Goal: Information Seeking & Learning: Understand process/instructions

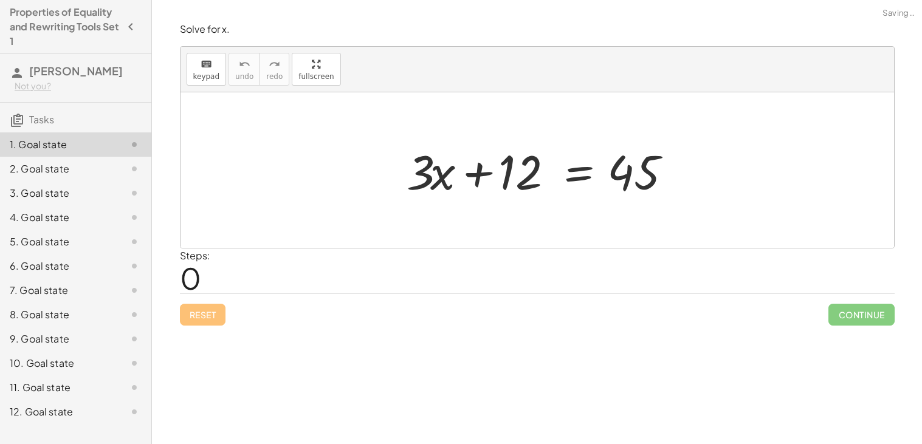
click at [505, 155] on div at bounding box center [542, 170] width 283 height 63
click at [523, 164] on div at bounding box center [542, 170] width 283 height 63
click at [585, 176] on div at bounding box center [542, 170] width 283 height 63
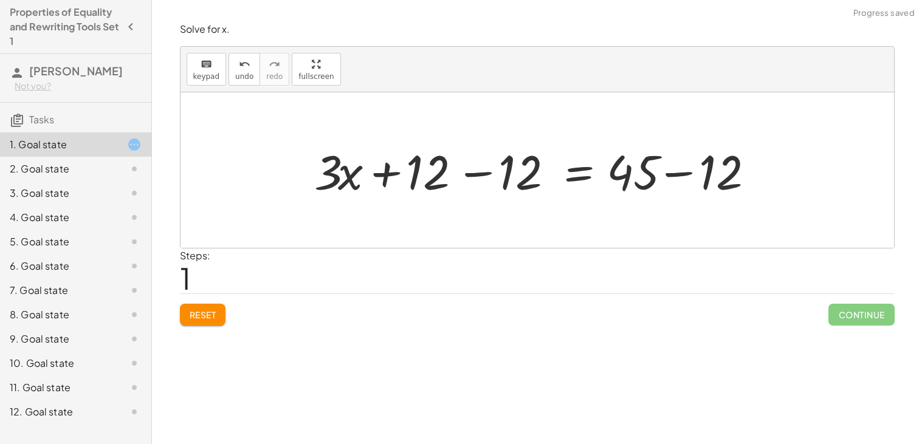
click at [471, 179] on div at bounding box center [541, 170] width 467 height 63
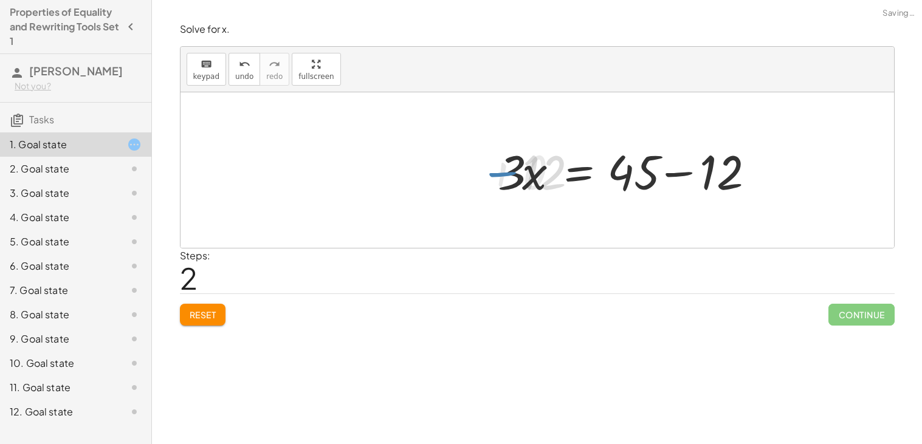
click at [709, 205] on div at bounding box center [538, 170] width 714 height 156
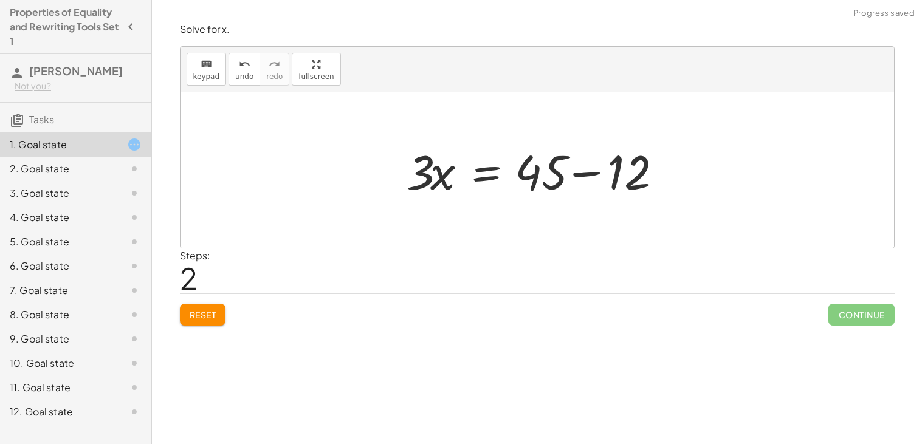
click at [583, 174] on div at bounding box center [542, 170] width 283 height 63
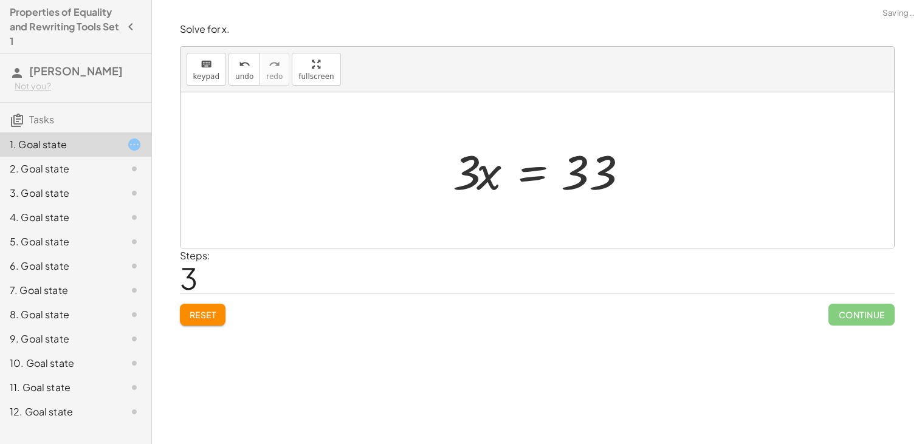
click at [525, 173] on div at bounding box center [542, 170] width 190 height 63
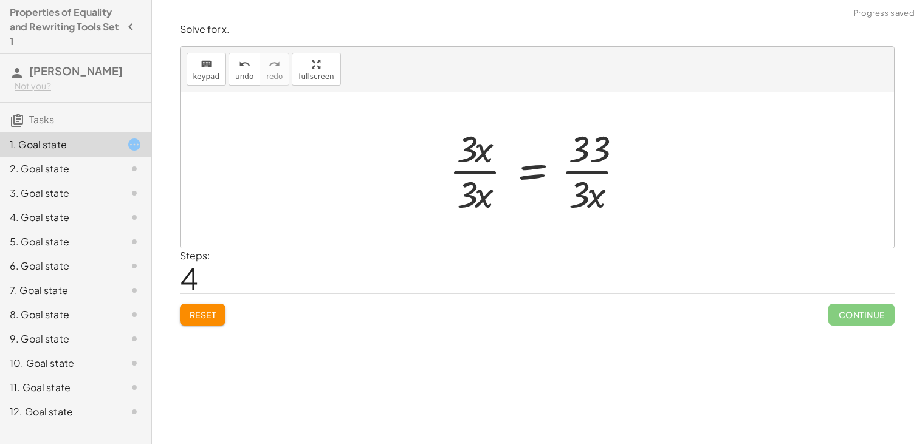
click at [474, 174] on div at bounding box center [542, 170] width 198 height 94
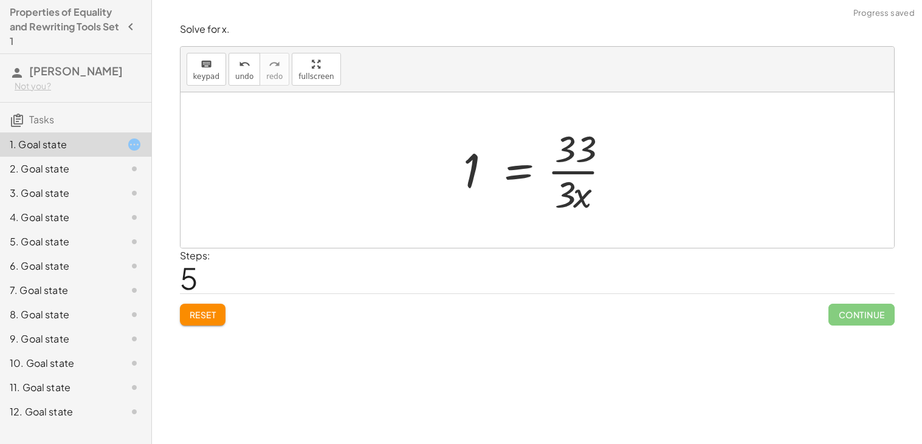
click at [592, 173] on div at bounding box center [542, 170] width 170 height 94
click at [575, 172] on div at bounding box center [542, 170] width 170 height 94
drag, startPoint x: 574, startPoint y: 190, endPoint x: 398, endPoint y: 173, distance: 177.2
click at [398, 173] on div "+ · 3 · x + 12 = 45 + · 3 · x + 12 − 12 = + 45 − 12 + · 3 · x + 0 = + 45 − 12 ·…" at bounding box center [538, 170] width 714 height 156
click at [243, 79] on span "undo" at bounding box center [244, 76] width 18 height 9
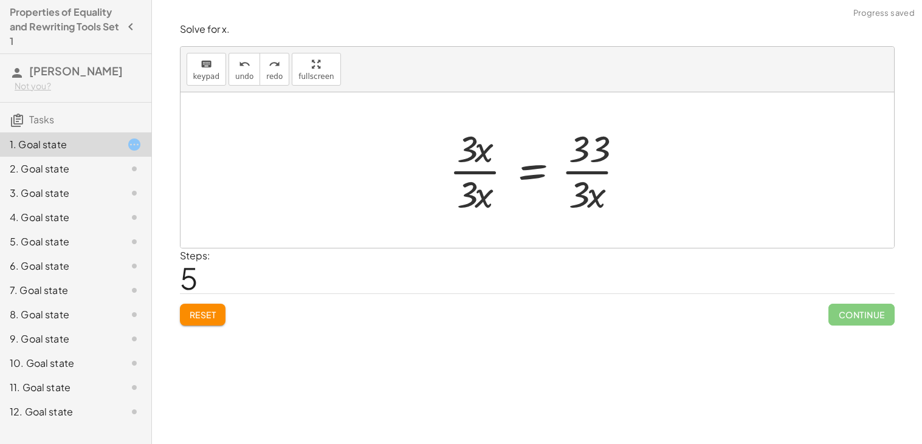
click at [540, 183] on div at bounding box center [542, 170] width 198 height 94
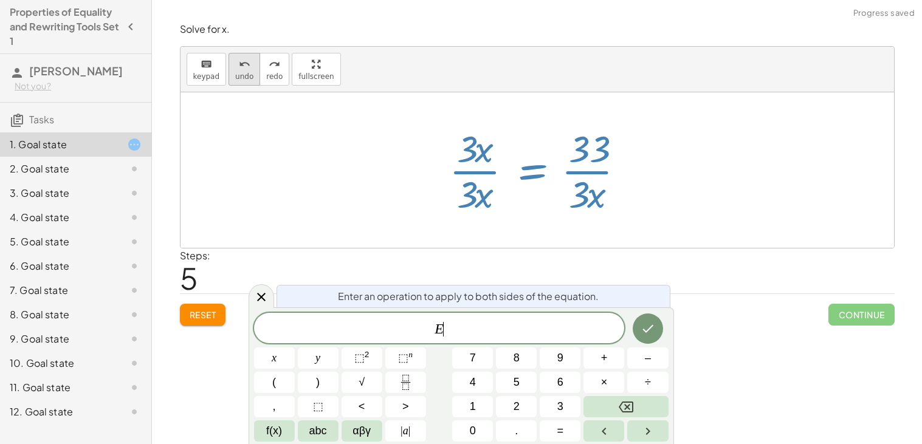
click at [235, 77] on span "undo" at bounding box center [244, 76] width 18 height 9
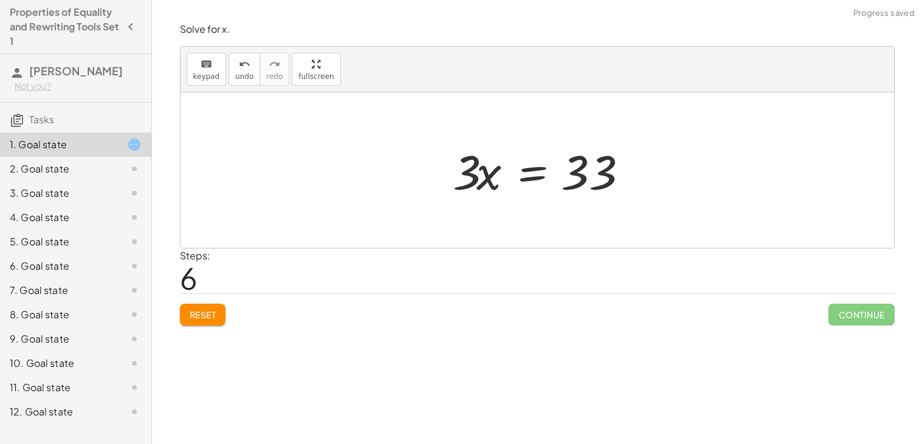
click at [528, 174] on div at bounding box center [542, 170] width 198 height 63
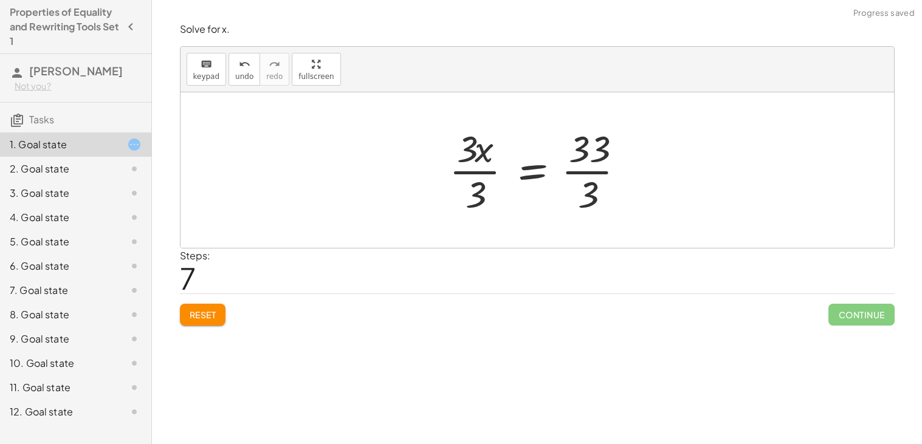
click at [588, 174] on div at bounding box center [542, 170] width 198 height 94
click at [472, 175] on div at bounding box center [542, 170] width 198 height 94
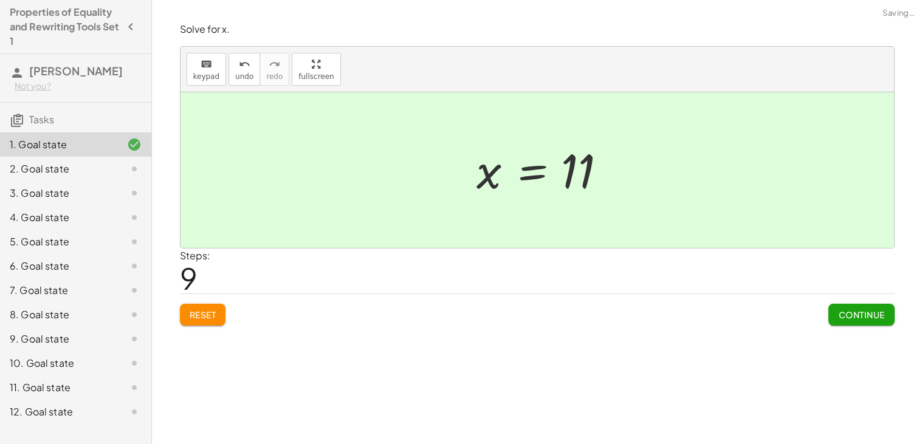
click at [853, 308] on button "Continue" at bounding box center [862, 315] width 66 height 22
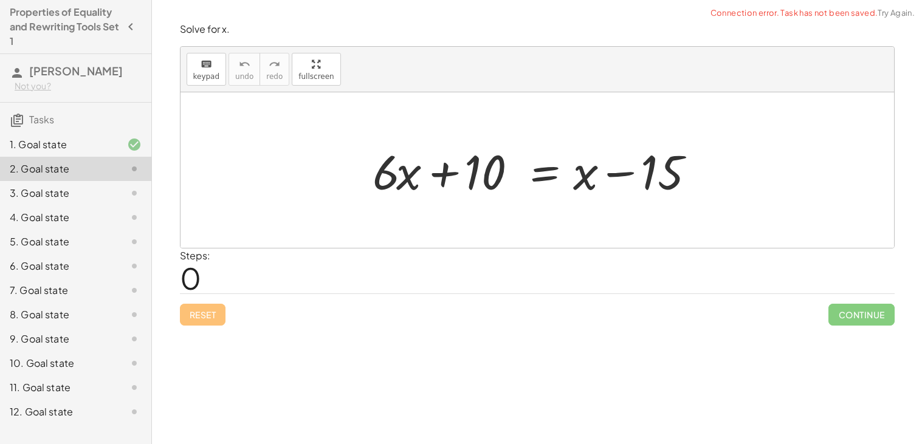
click at [542, 177] on div at bounding box center [542, 170] width 351 height 63
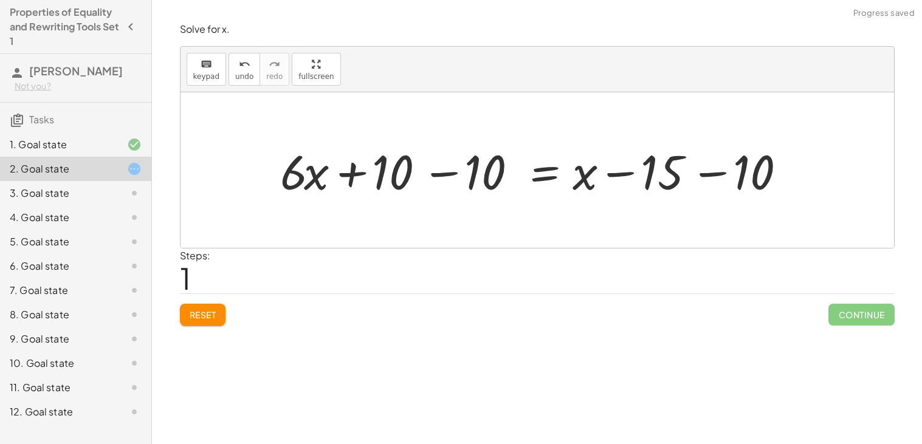
click at [449, 171] on div at bounding box center [542, 170] width 536 height 63
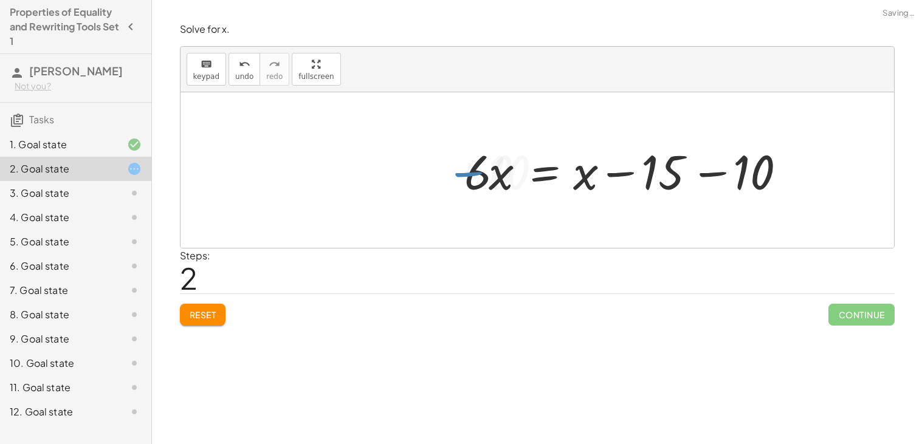
click at [712, 186] on div at bounding box center [634, 170] width 351 height 63
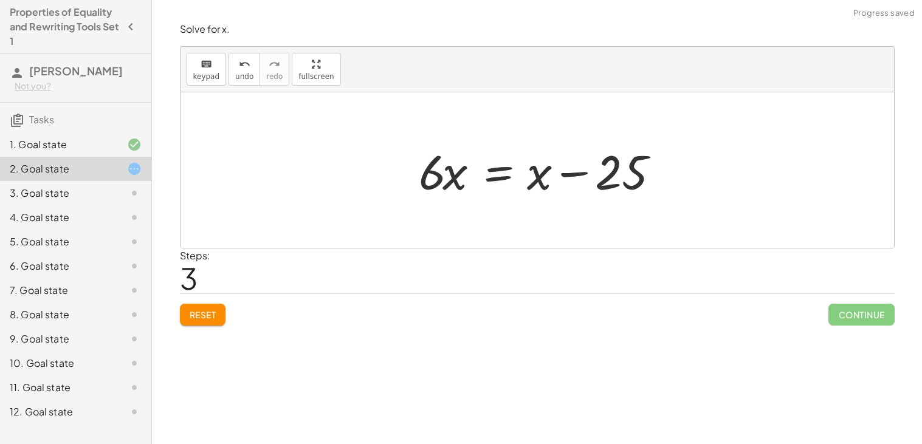
click at [502, 178] on div at bounding box center [542, 170] width 258 height 63
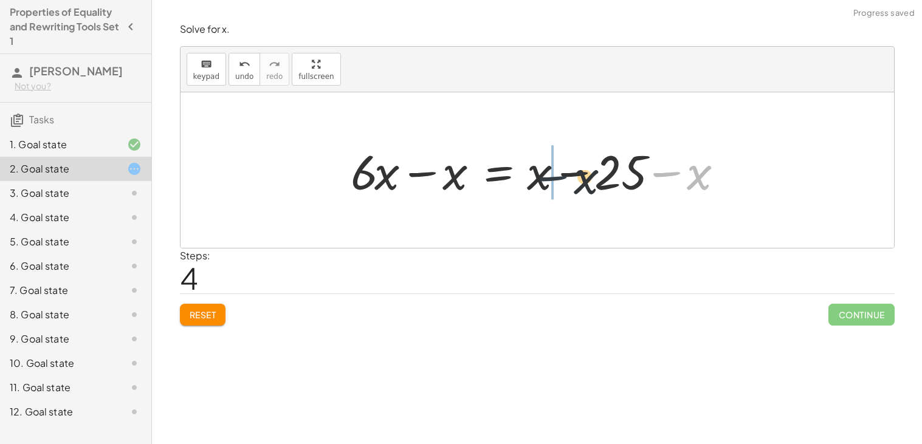
drag, startPoint x: 675, startPoint y: 173, endPoint x: 531, endPoint y: 176, distance: 144.7
click at [531, 176] on div at bounding box center [542, 170] width 395 height 63
click at [560, 174] on div at bounding box center [542, 170] width 395 height 63
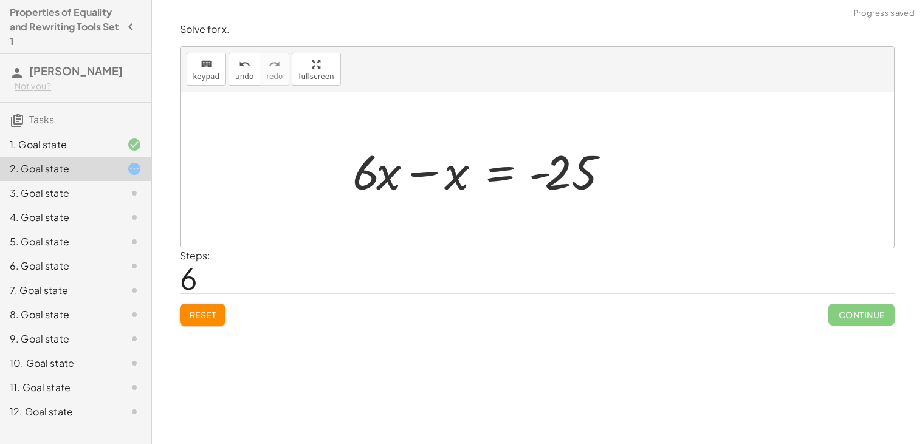
click at [396, 176] on div at bounding box center [484, 170] width 275 height 63
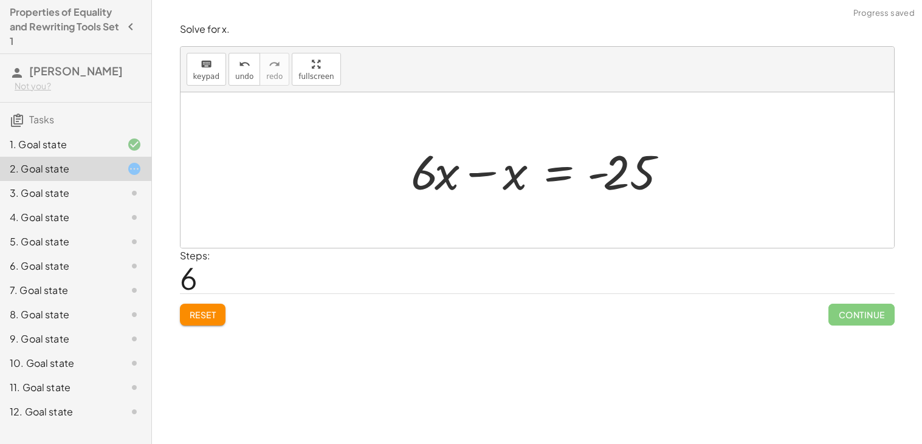
click at [444, 186] on div at bounding box center [542, 170] width 275 height 63
click at [469, 178] on div at bounding box center [542, 170] width 275 height 63
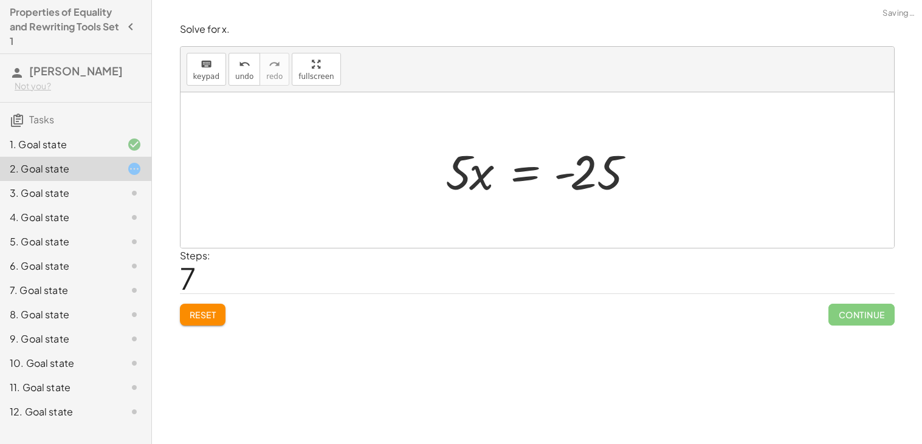
click at [554, 174] on div at bounding box center [543, 170] width 207 height 63
click at [519, 179] on div at bounding box center [541, 170] width 207 height 63
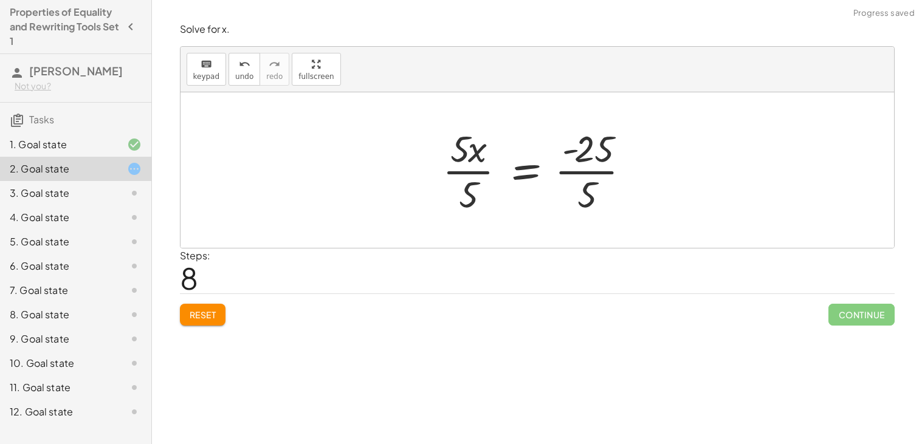
click at [592, 157] on div at bounding box center [541, 170] width 210 height 94
click at [464, 170] on div at bounding box center [542, 170] width 210 height 94
click at [570, 177] on div at bounding box center [556, 170] width 182 height 94
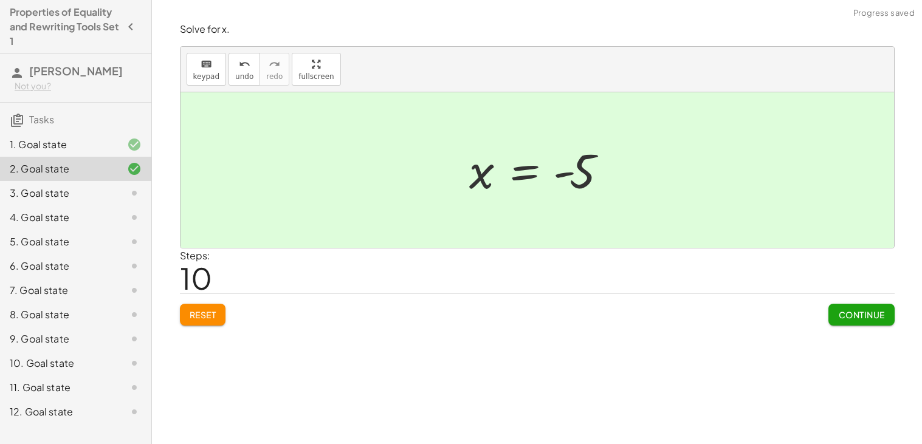
click at [851, 321] on button "Continue" at bounding box center [862, 315] width 66 height 22
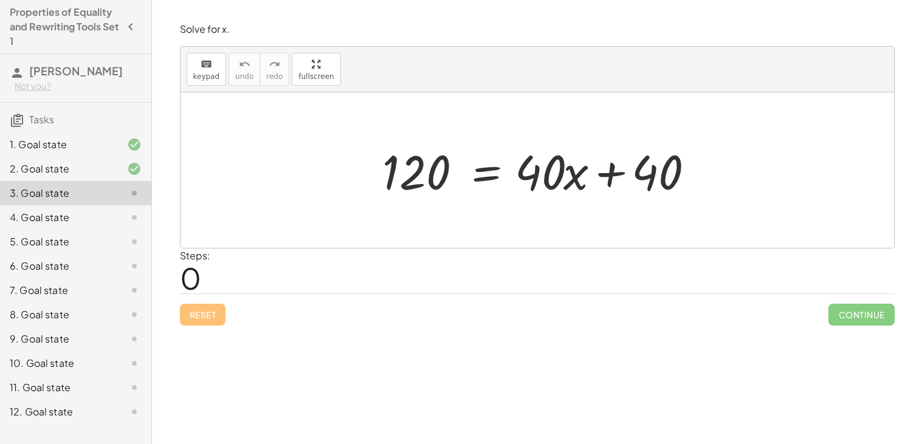
click at [494, 176] on div at bounding box center [541, 170] width 331 height 63
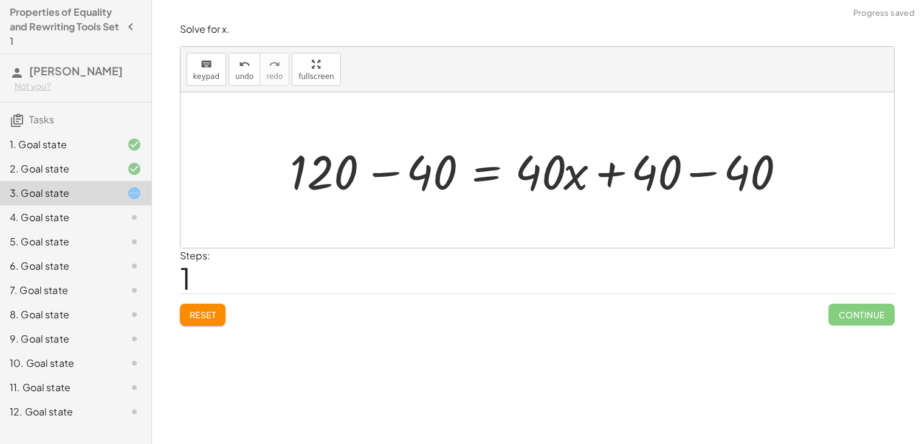
click at [716, 179] on div at bounding box center [542, 170] width 516 height 63
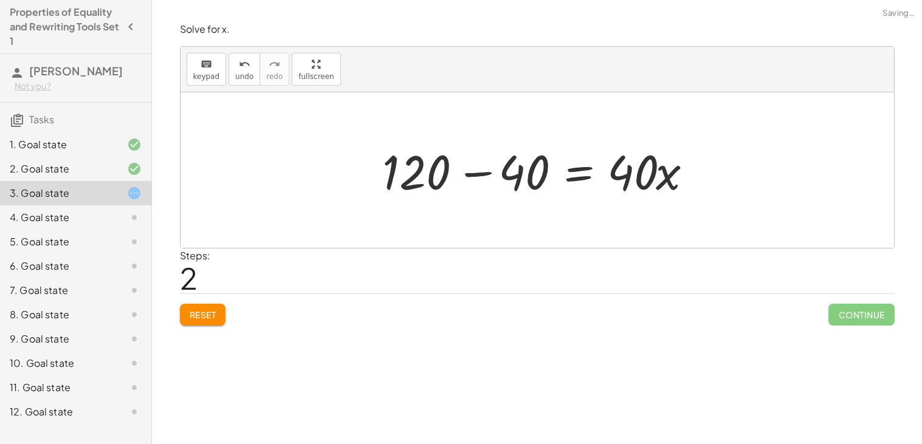
click at [472, 185] on div at bounding box center [541, 170] width 331 height 63
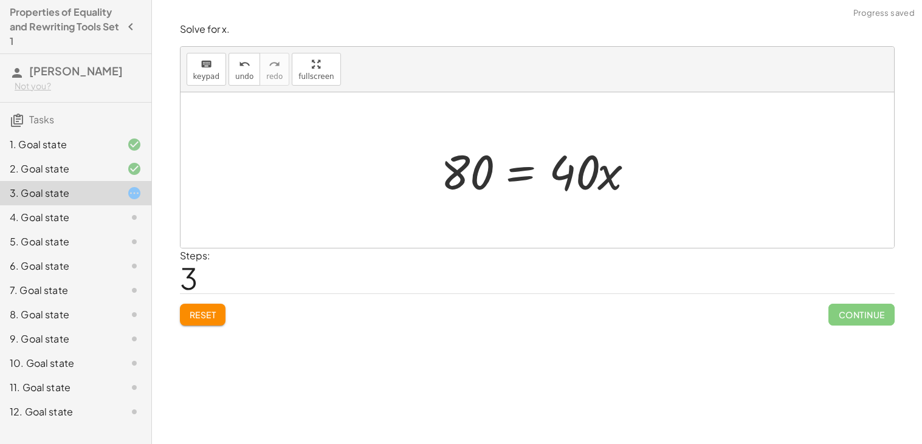
click at [526, 176] on div at bounding box center [542, 170] width 215 height 63
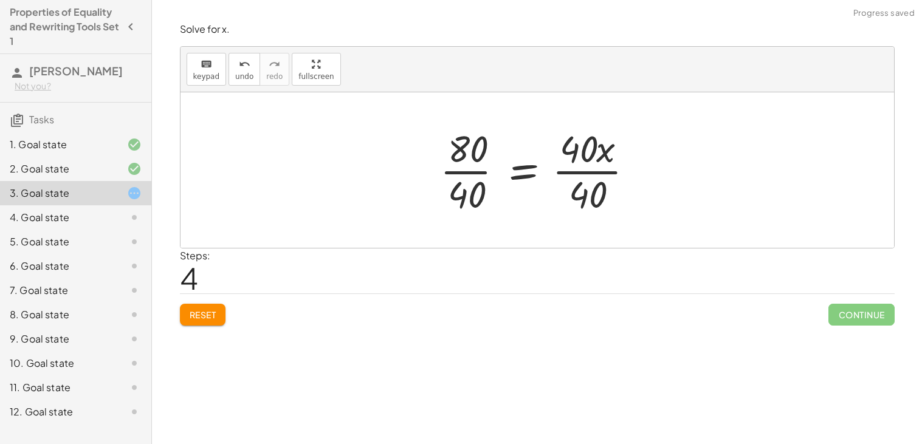
click at [609, 171] on div at bounding box center [542, 170] width 216 height 94
click at [488, 165] on div at bounding box center [519, 170] width 170 height 94
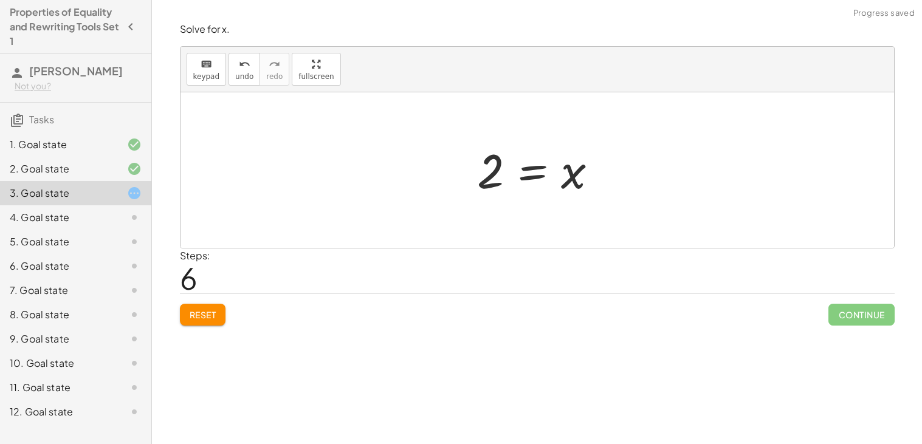
click at [536, 168] on div at bounding box center [542, 170] width 142 height 60
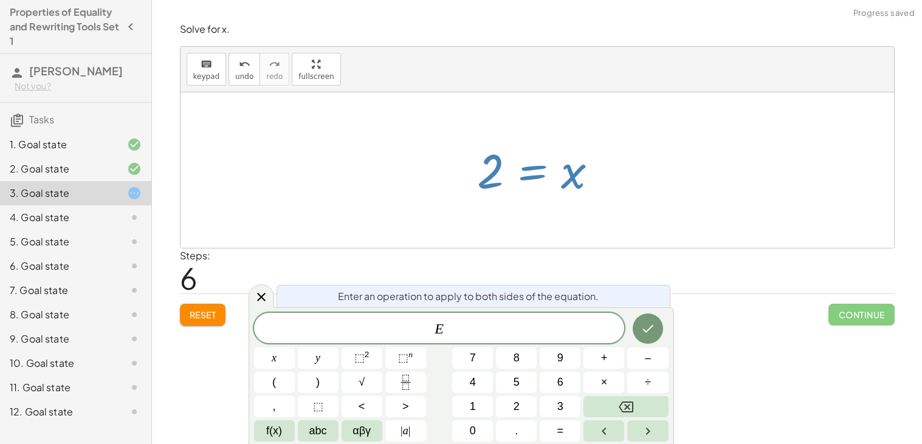
click at [562, 175] on div at bounding box center [542, 170] width 142 height 60
click at [646, 332] on icon "Done" at bounding box center [648, 329] width 11 height 8
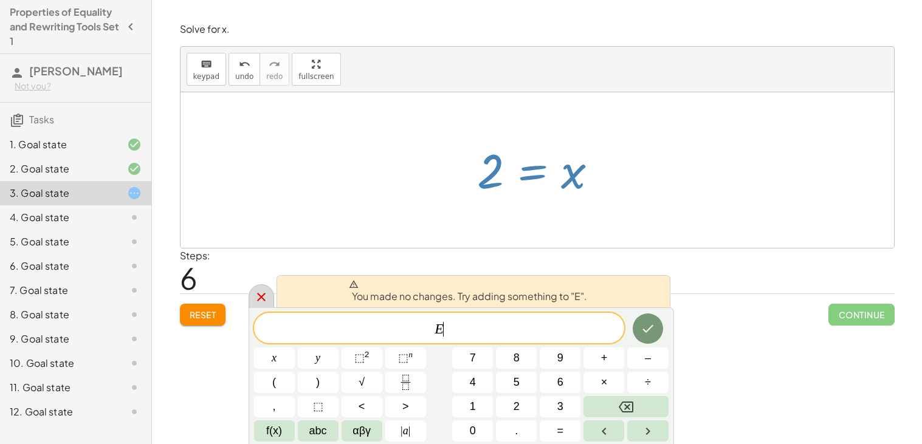
click at [263, 305] on div at bounding box center [262, 297] width 26 height 24
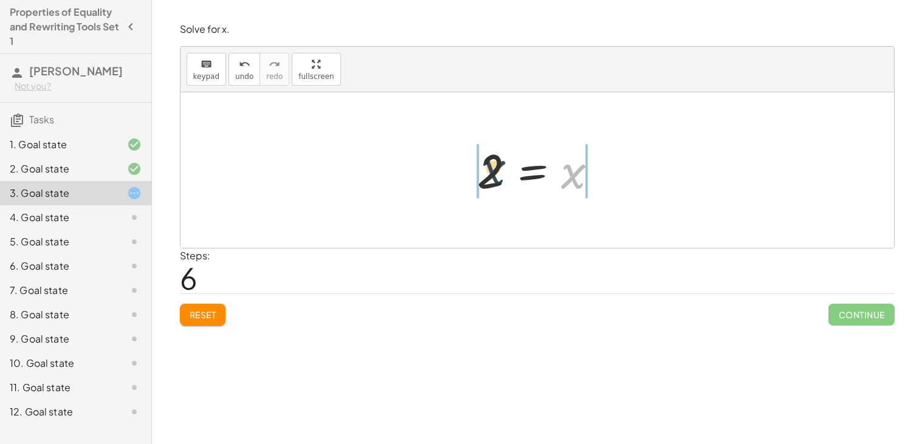
drag, startPoint x: 574, startPoint y: 167, endPoint x: 447, endPoint y: 159, distance: 127.3
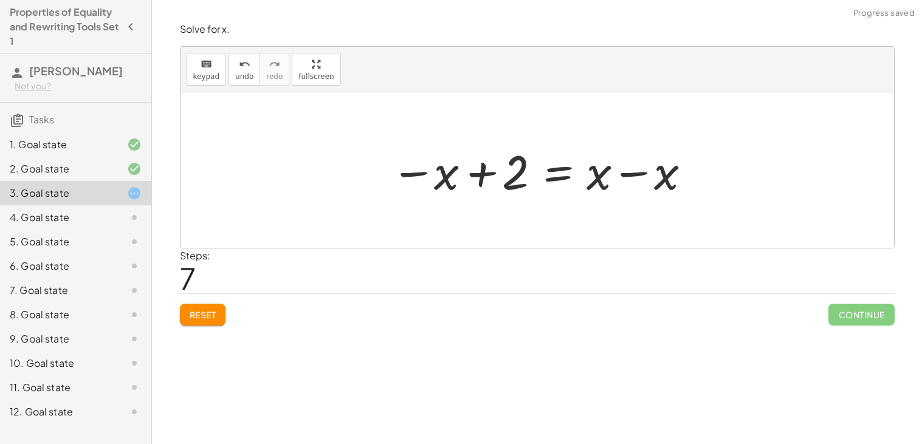
click at [463, 169] on div at bounding box center [541, 170] width 313 height 63
click at [565, 175] on div at bounding box center [541, 170] width 313 height 63
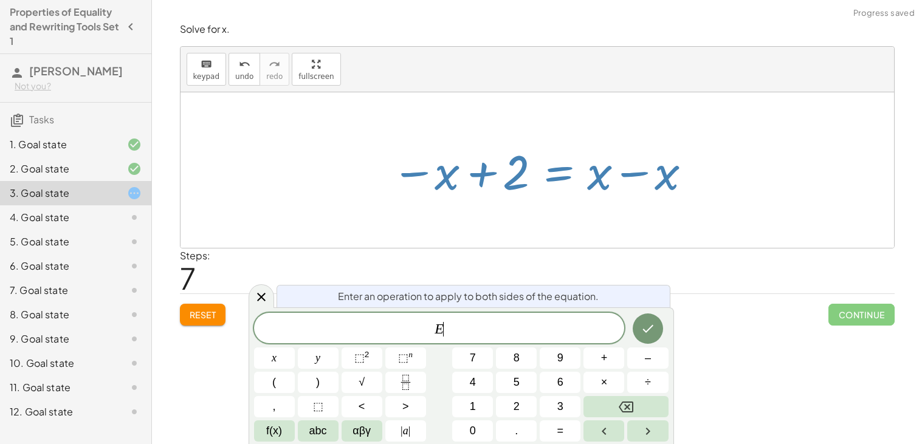
click at [628, 178] on div at bounding box center [541, 170] width 313 height 63
click at [229, 72] on button "undo undo" at bounding box center [245, 69] width 32 height 33
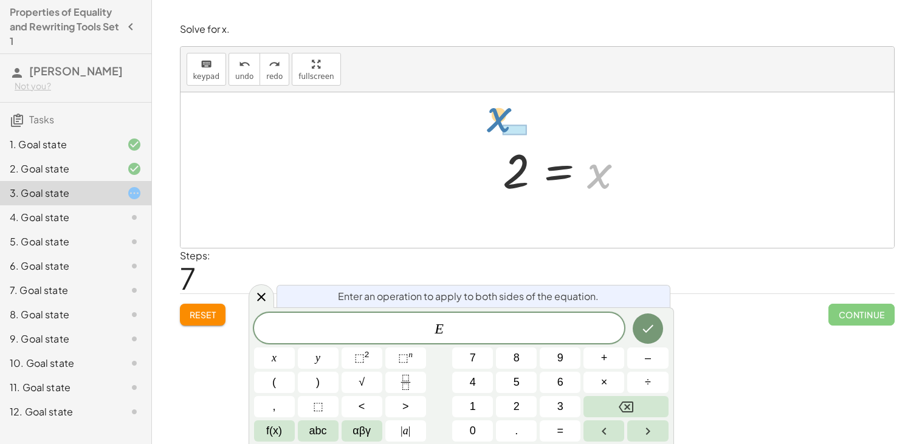
drag, startPoint x: 602, startPoint y: 184, endPoint x: 508, endPoint y: 132, distance: 107.8
click at [645, 322] on icon "Done" at bounding box center [648, 329] width 15 height 15
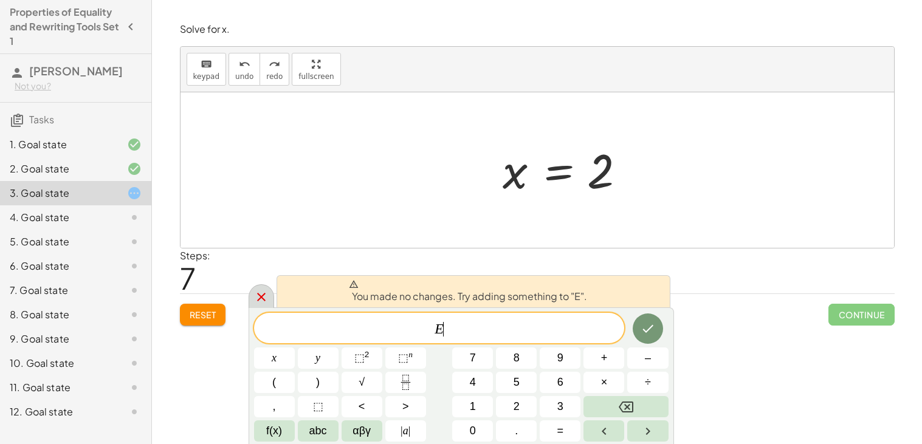
click at [258, 294] on icon at bounding box center [261, 297] width 9 height 9
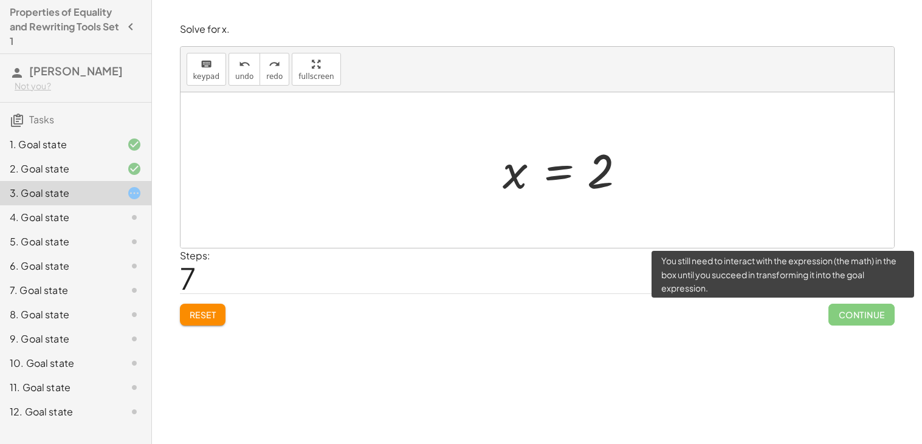
click at [852, 318] on span "Continue" at bounding box center [862, 315] width 66 height 22
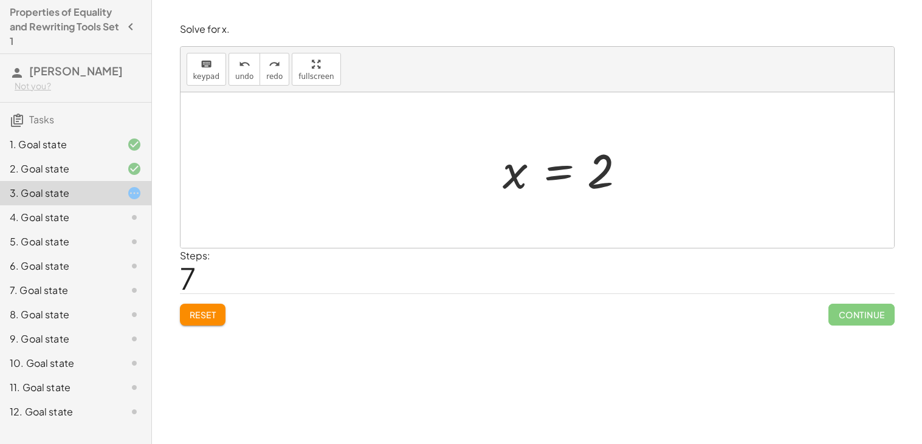
click at [193, 316] on span "Reset" at bounding box center [203, 314] width 27 height 11
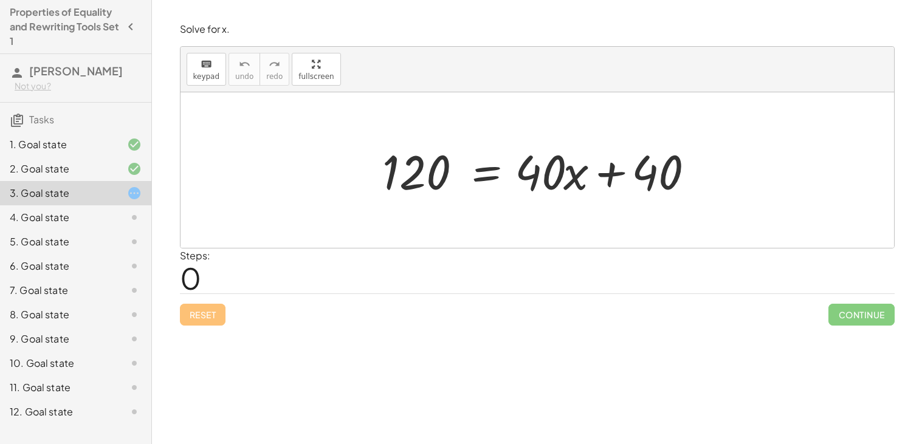
click at [487, 173] on div at bounding box center [541, 170] width 331 height 63
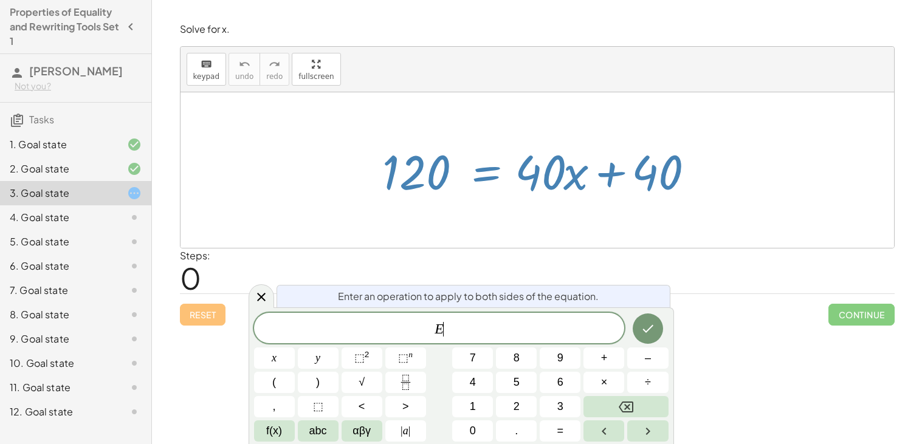
click at [526, 193] on div at bounding box center [541, 170] width 331 height 63
click at [263, 300] on icon at bounding box center [261, 297] width 9 height 9
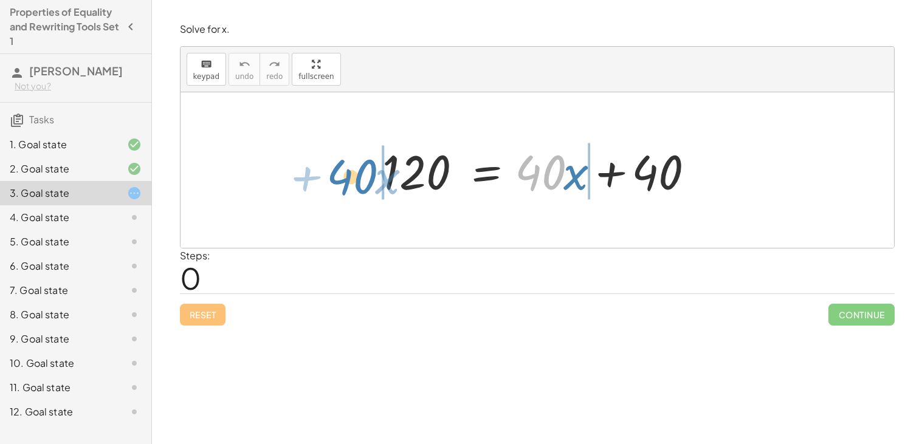
drag, startPoint x: 554, startPoint y: 185, endPoint x: 366, endPoint y: 189, distance: 188.5
click at [366, 189] on div "· 40 + · x 120 = + · 40 · x + 40" at bounding box center [537, 170] width 347 height 69
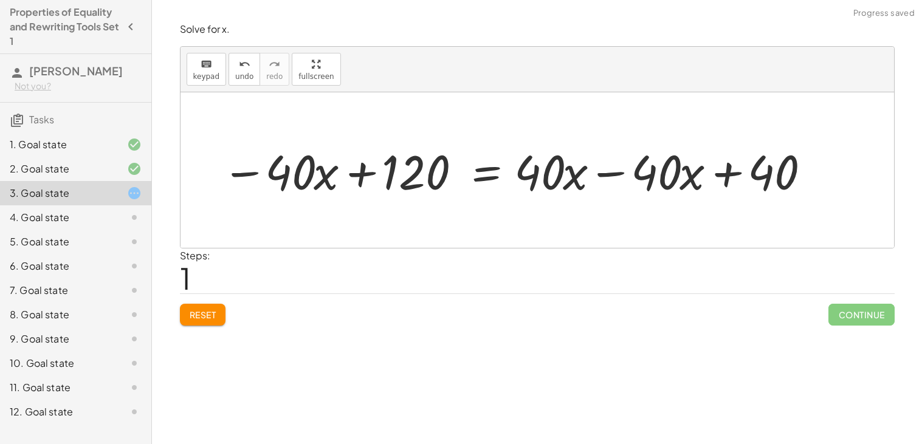
click at [361, 181] on div at bounding box center [516, 170] width 600 height 63
click at [596, 171] on div at bounding box center [516, 170] width 600 height 63
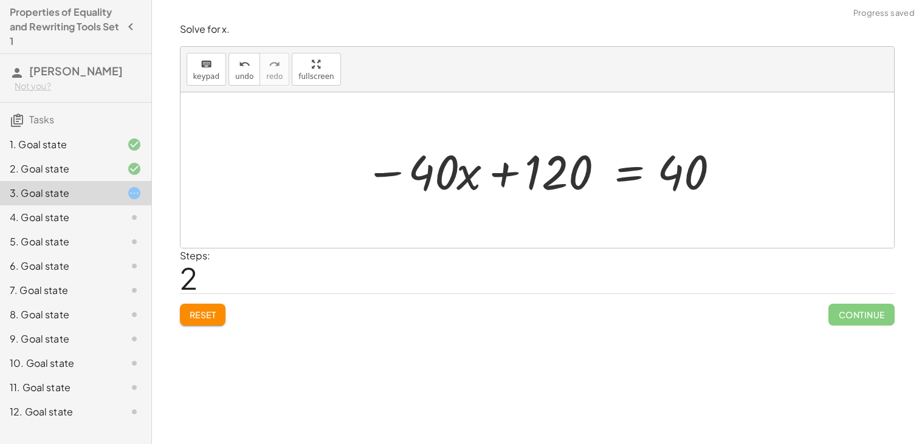
click at [612, 176] on div at bounding box center [542, 170] width 367 height 63
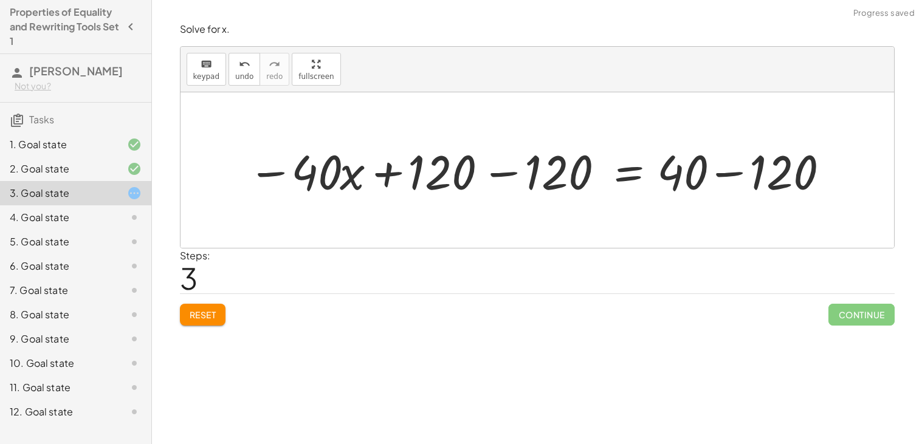
click at [495, 170] on div at bounding box center [542, 170] width 600 height 63
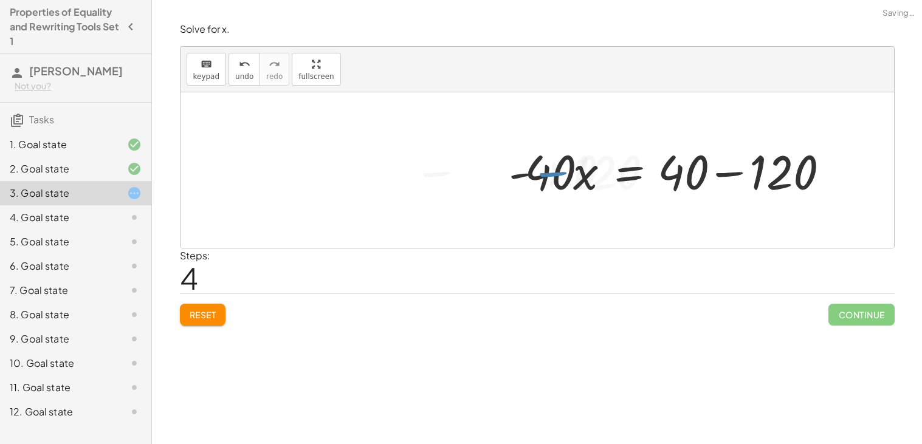
click at [740, 160] on div at bounding box center [677, 170] width 348 height 63
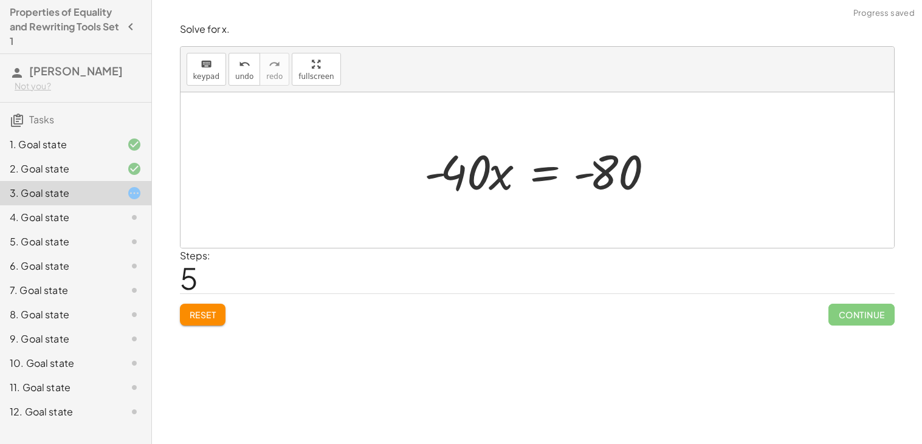
click at [539, 177] on div at bounding box center [541, 170] width 247 height 63
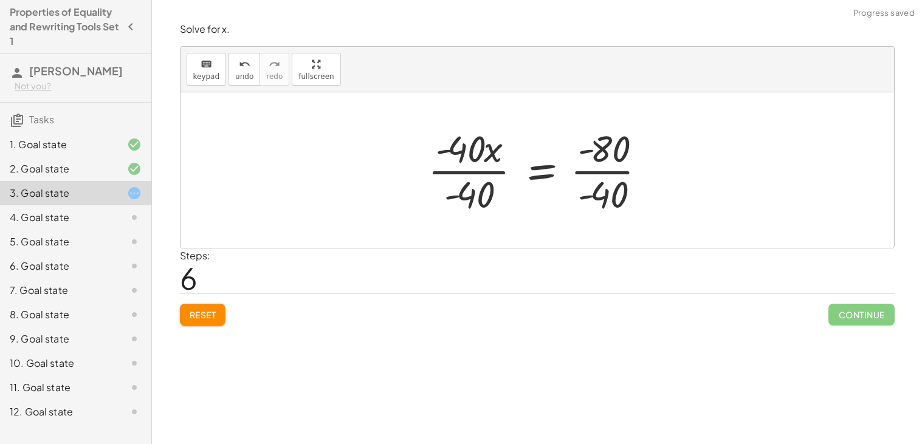
click at [446, 181] on div at bounding box center [542, 170] width 240 height 94
click at [480, 168] on div at bounding box center [542, 170] width 240 height 94
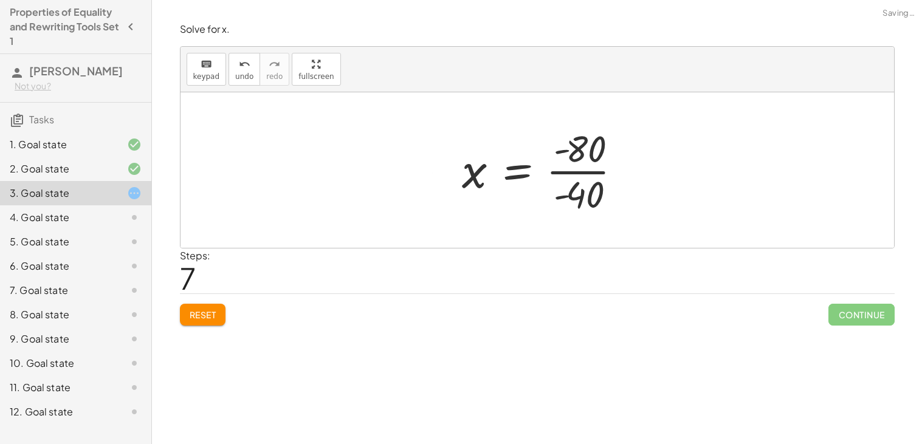
click at [591, 176] on div at bounding box center [547, 170] width 182 height 94
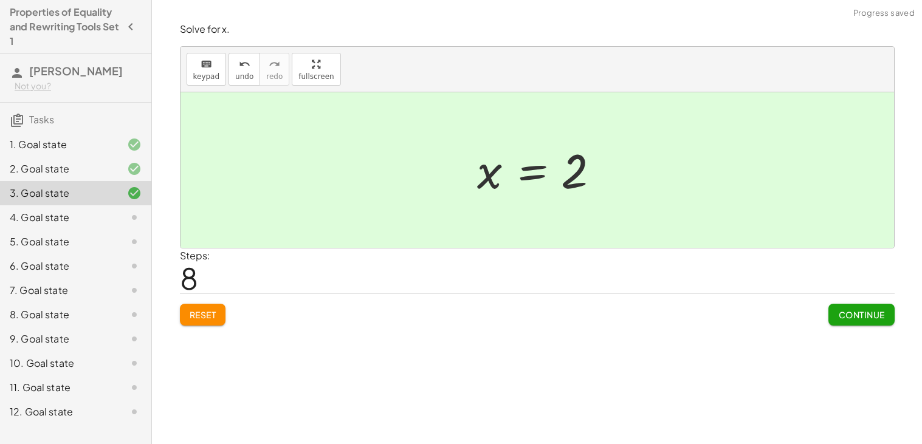
click at [853, 328] on div "Solve for x. keyboard keypad undo undo redo redo fullscreen 120 = + · 40 · x + …" at bounding box center [537, 174] width 729 height 318
click at [846, 322] on button "Continue" at bounding box center [862, 315] width 66 height 22
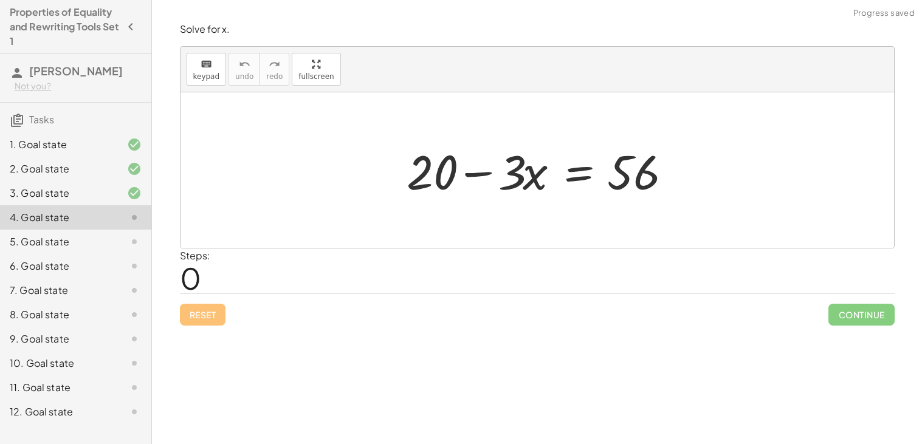
click at [571, 166] on div at bounding box center [542, 170] width 283 height 63
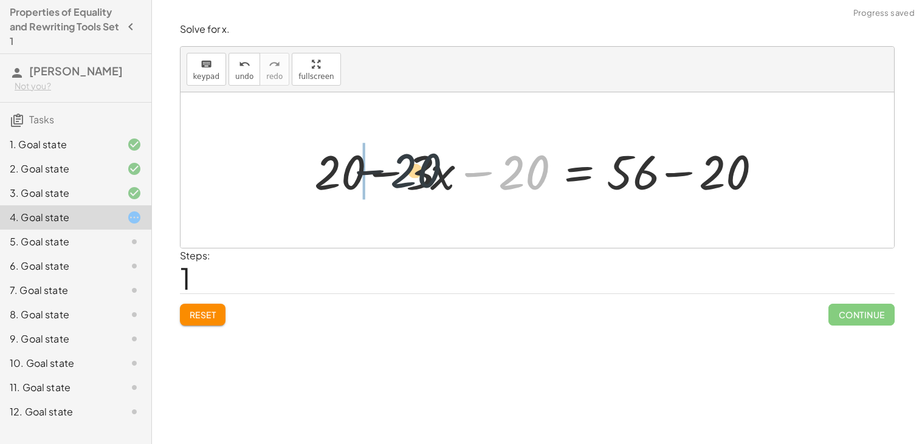
drag, startPoint x: 537, startPoint y: 182, endPoint x: 379, endPoint y: 187, distance: 158.1
click at [379, 187] on div at bounding box center [541, 170] width 467 height 63
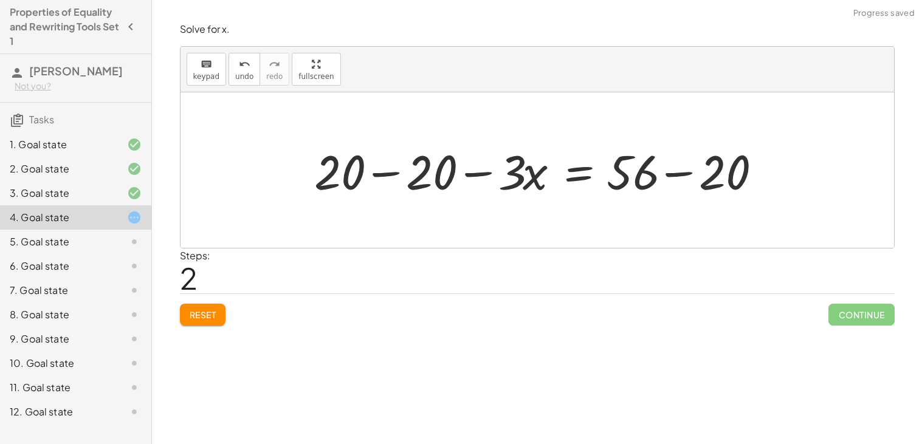
click at [388, 177] on div at bounding box center [541, 170] width 467 height 63
click at [677, 180] on div at bounding box center [626, 170] width 299 height 63
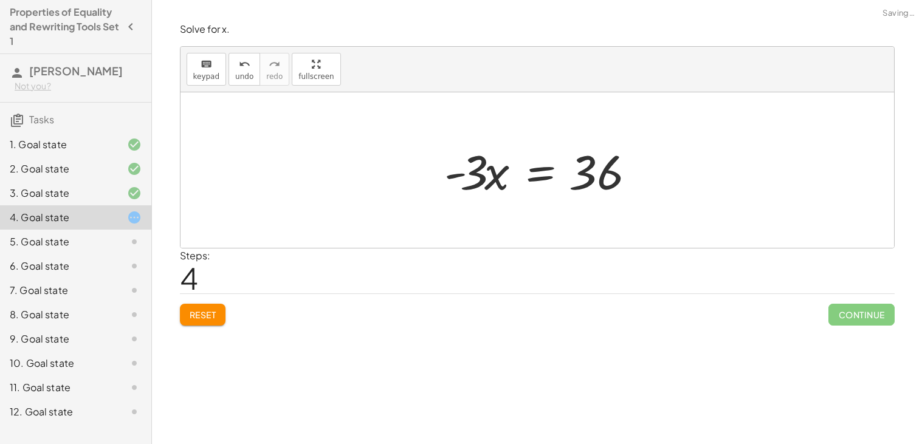
click at [536, 179] on div at bounding box center [541, 170] width 207 height 63
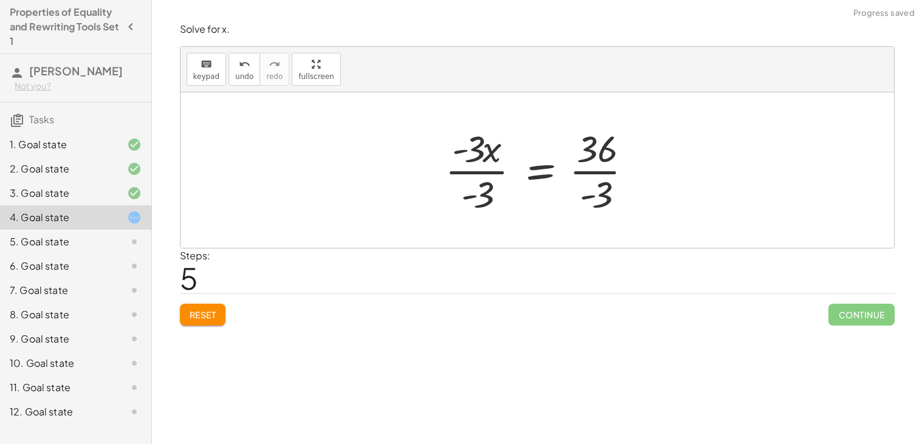
click at [533, 201] on div at bounding box center [544, 170] width 210 height 94
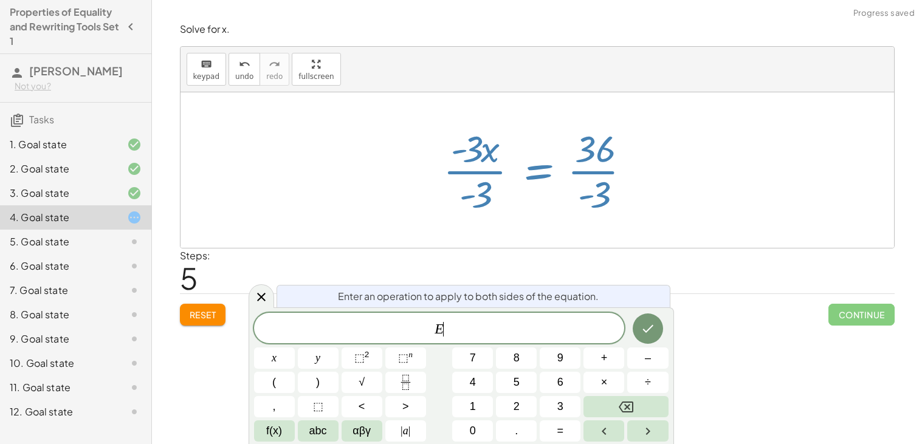
click at [494, 181] on div at bounding box center [542, 170] width 210 height 94
click at [257, 297] on icon at bounding box center [261, 297] width 15 height 15
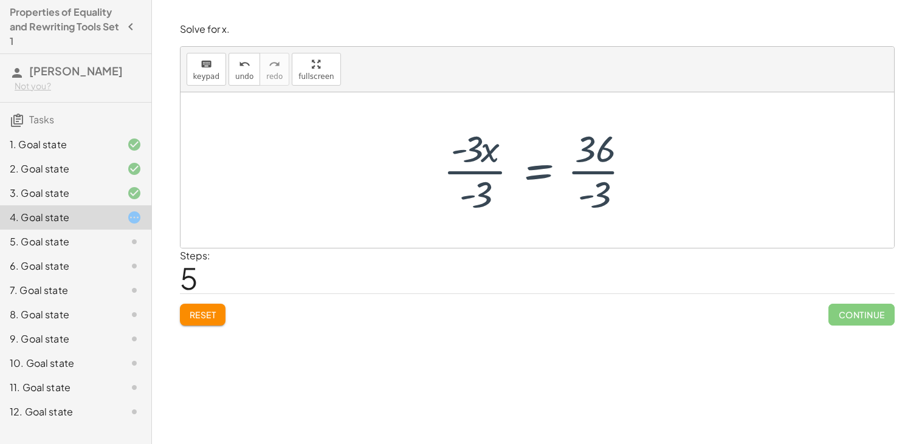
click at [477, 165] on div at bounding box center [542, 170] width 210 height 94
click at [572, 170] on div at bounding box center [562, 170] width 170 height 94
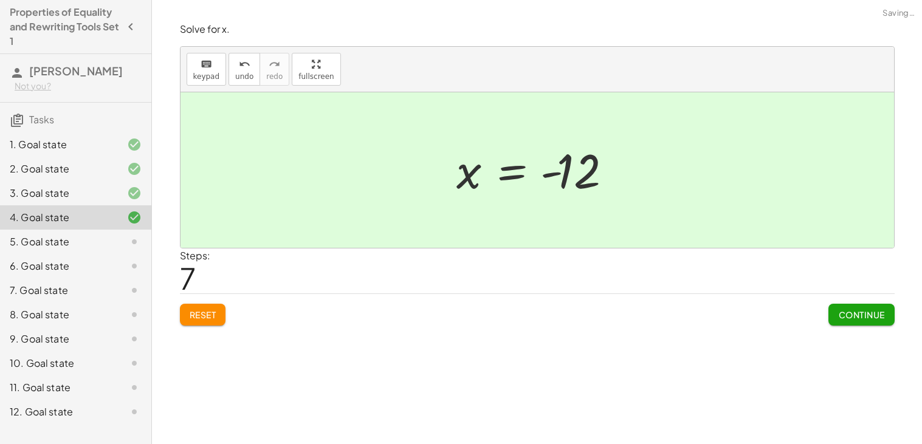
click at [853, 319] on span "Continue" at bounding box center [861, 314] width 46 height 11
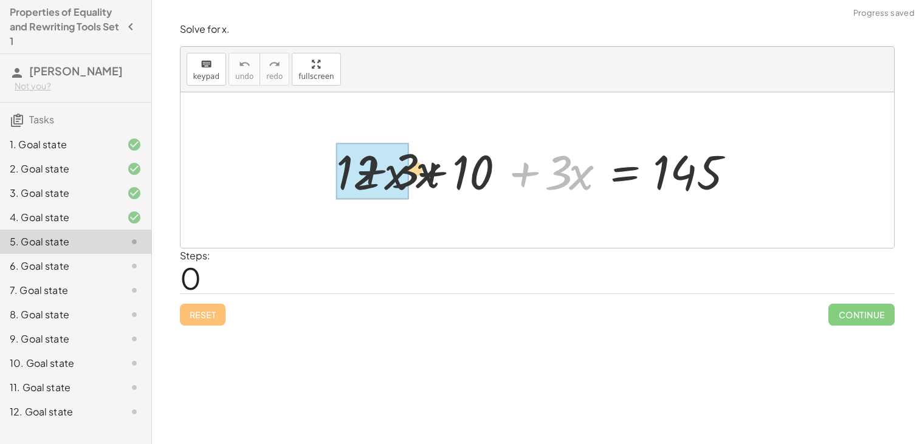
drag, startPoint x: 536, startPoint y: 171, endPoint x: 342, endPoint y: 168, distance: 193.9
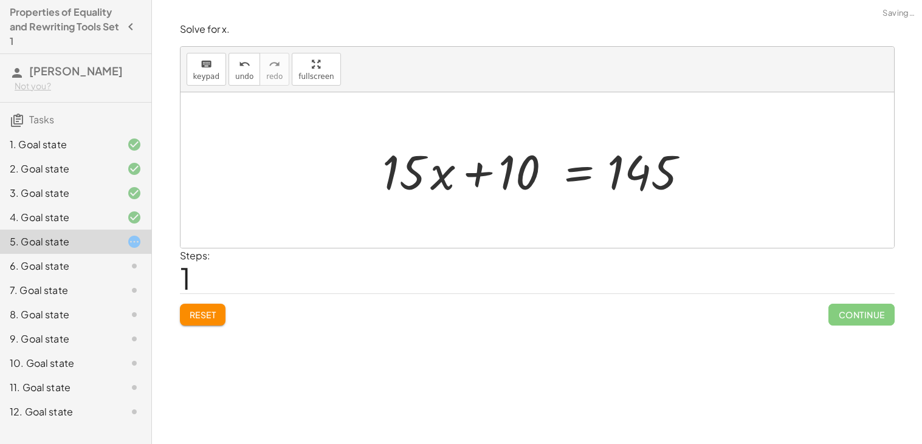
click at [565, 181] on div at bounding box center [541, 170] width 331 height 63
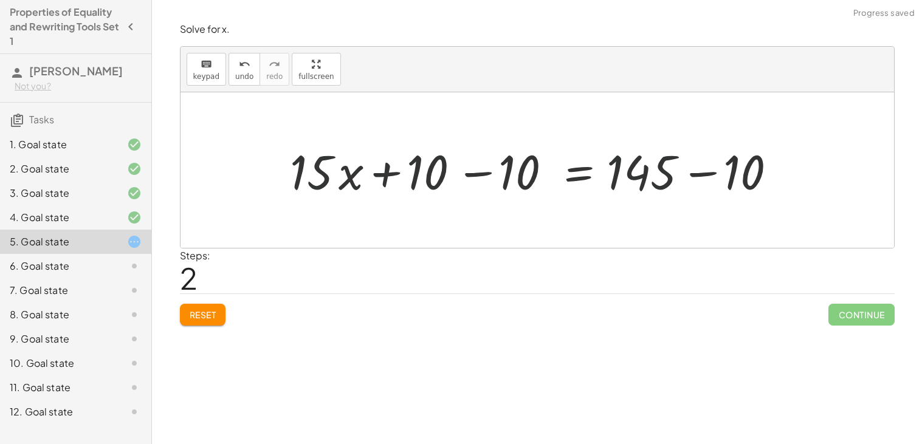
click at [475, 178] on div at bounding box center [542, 170] width 516 height 63
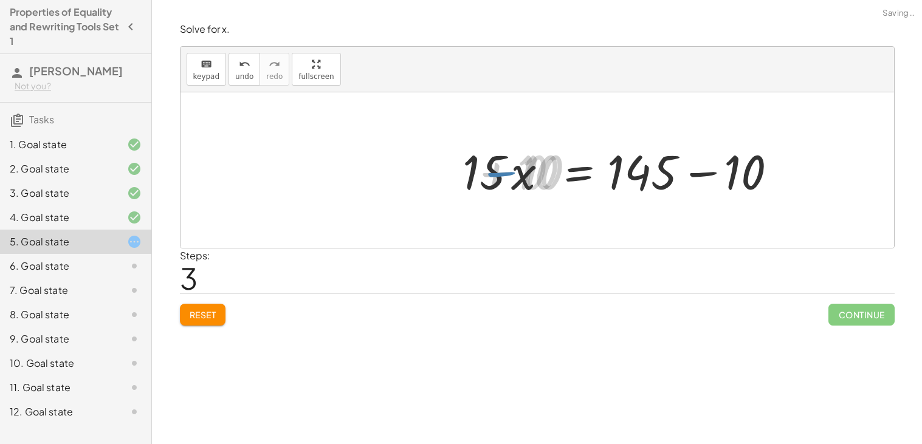
click at [714, 171] on div at bounding box center [634, 170] width 331 height 63
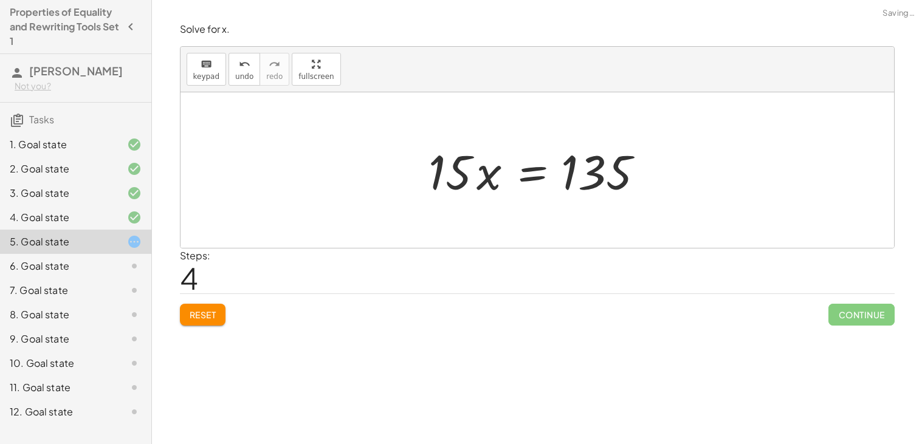
click at [513, 171] on div at bounding box center [541, 170] width 239 height 63
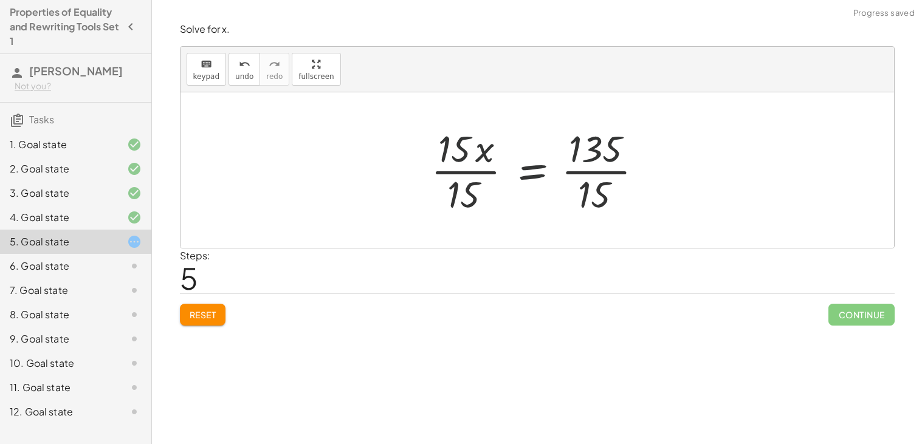
click at [595, 167] on div at bounding box center [542, 170] width 234 height 94
click at [481, 173] on div at bounding box center [519, 170] width 188 height 94
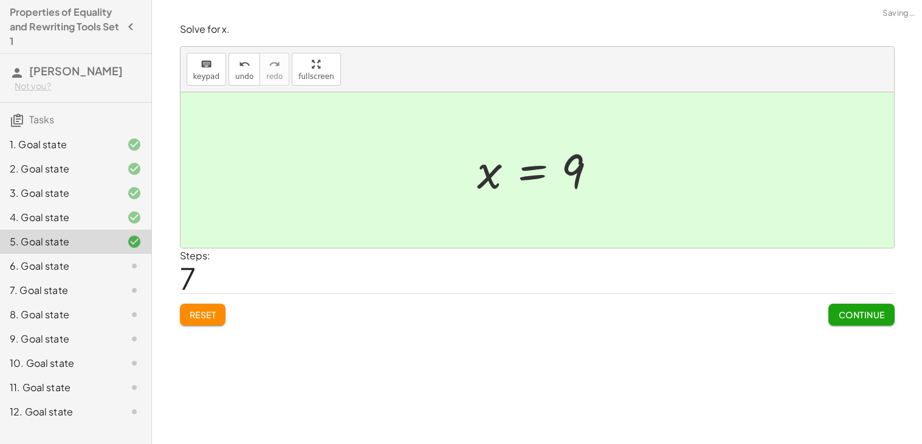
click at [838, 297] on div "Continue" at bounding box center [862, 310] width 66 height 32
click at [846, 312] on span "Continue" at bounding box center [861, 314] width 46 height 11
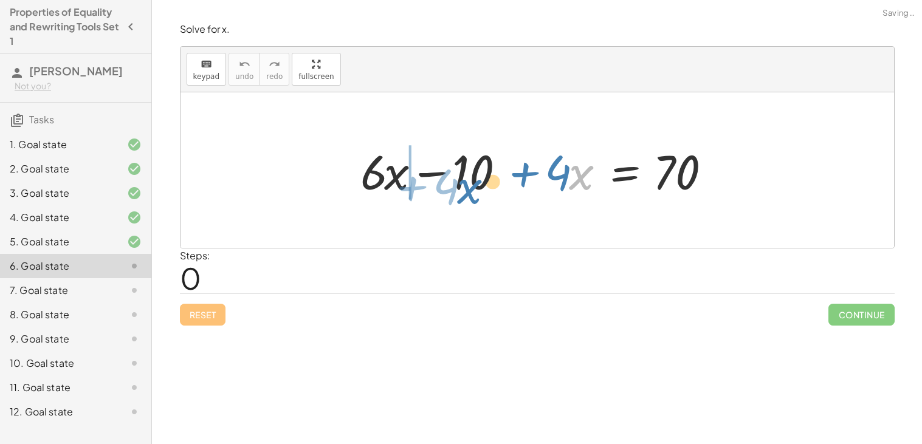
drag, startPoint x: 570, startPoint y: 184, endPoint x: 425, endPoint y: 193, distance: 145.0
click at [425, 193] on div at bounding box center [541, 170] width 375 height 63
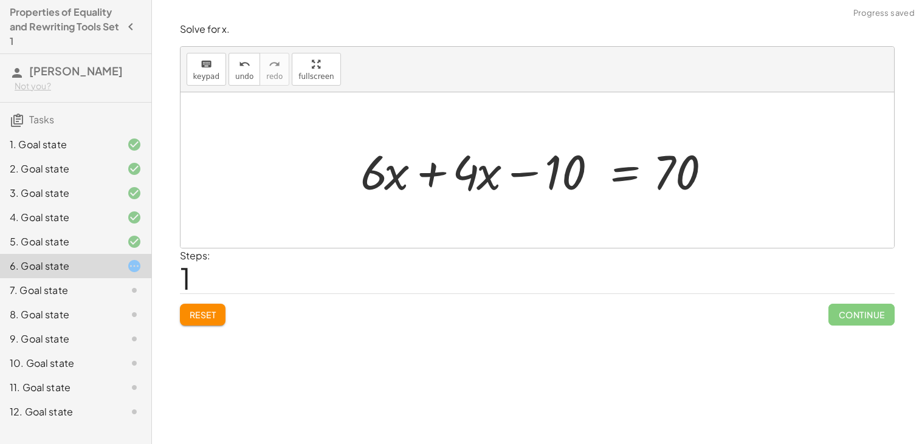
click at [422, 176] on div at bounding box center [541, 170] width 375 height 63
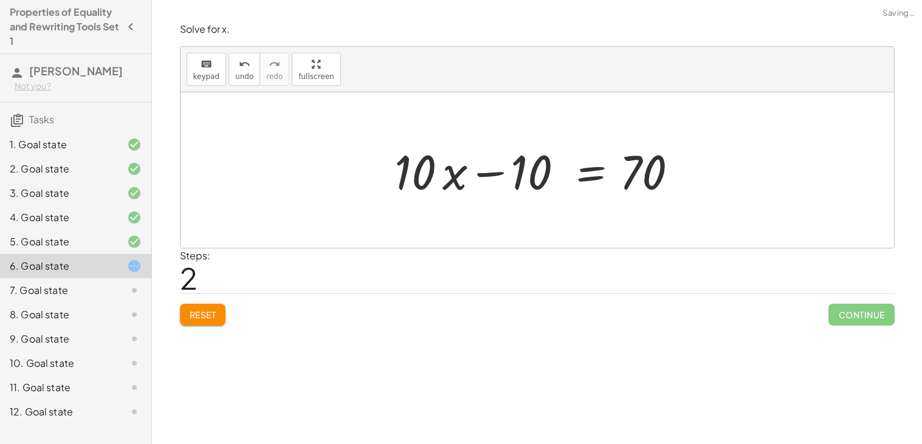
click at [581, 176] on div at bounding box center [541, 170] width 307 height 63
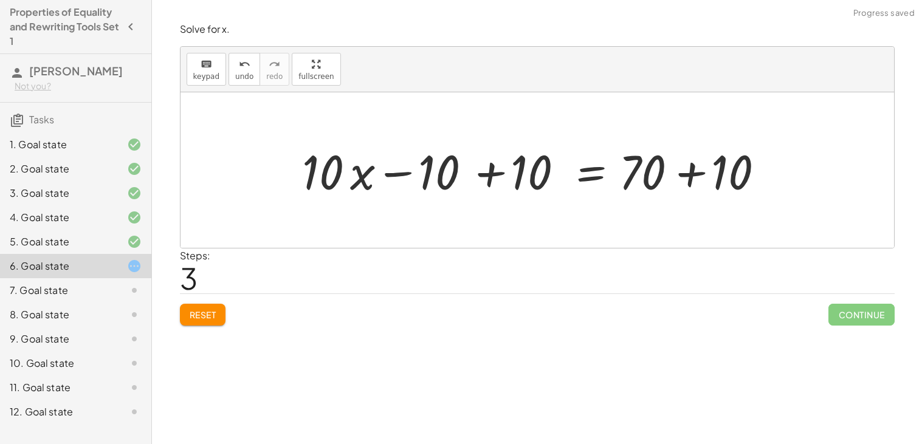
click at [492, 178] on div at bounding box center [542, 170] width 492 height 63
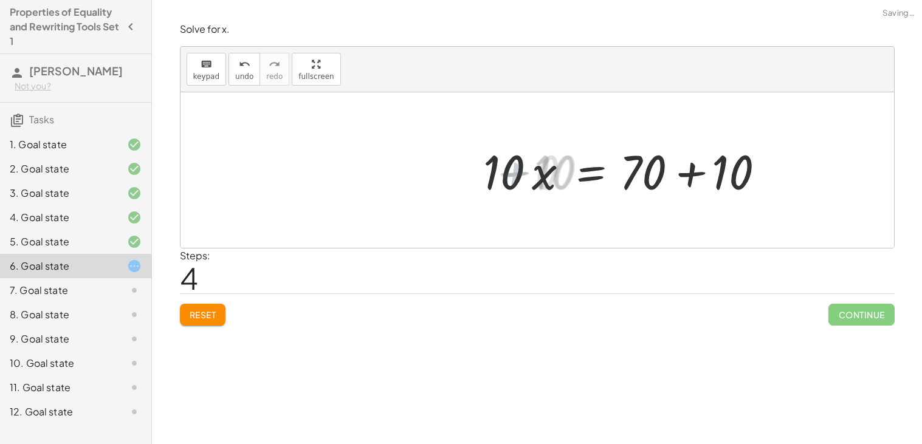
click at [637, 179] on div at bounding box center [634, 170] width 307 height 63
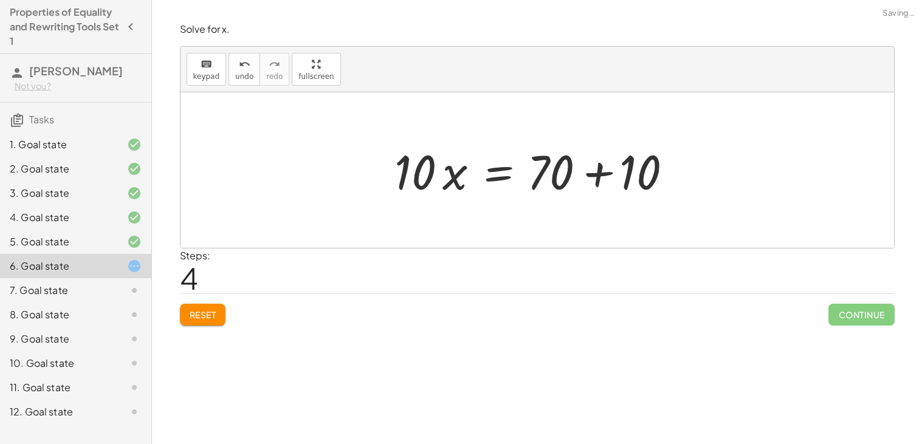
click at [626, 178] on div at bounding box center [541, 170] width 307 height 63
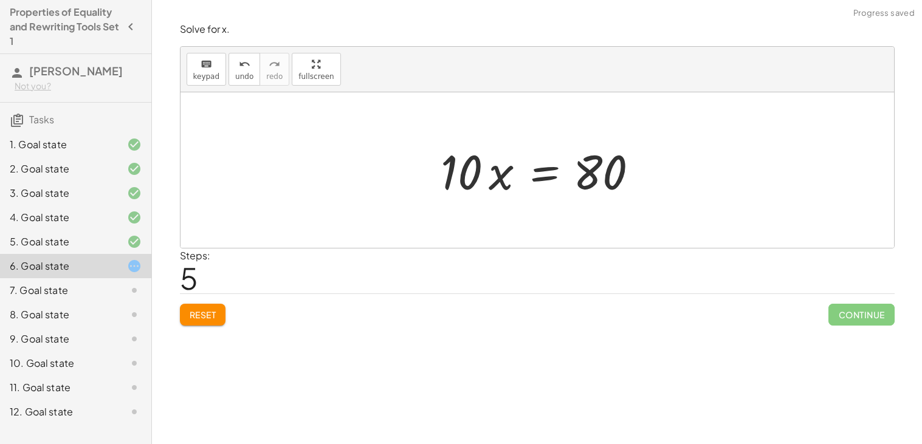
click at [548, 173] on div at bounding box center [542, 170] width 215 height 63
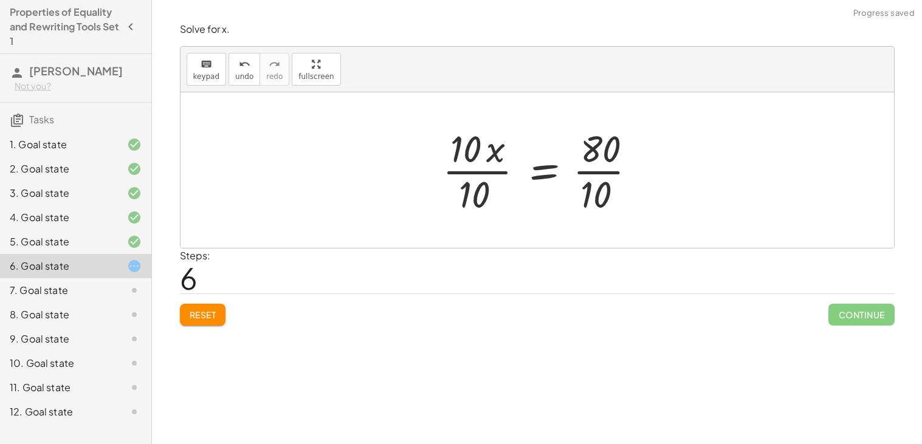
click at [481, 170] on div at bounding box center [544, 170] width 216 height 94
click at [586, 168] on div at bounding box center [565, 170] width 170 height 94
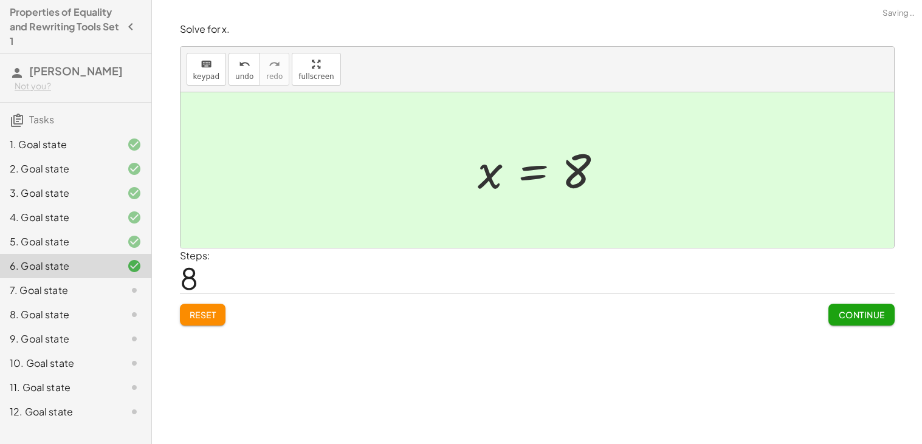
click at [846, 310] on span "Continue" at bounding box center [861, 314] width 46 height 11
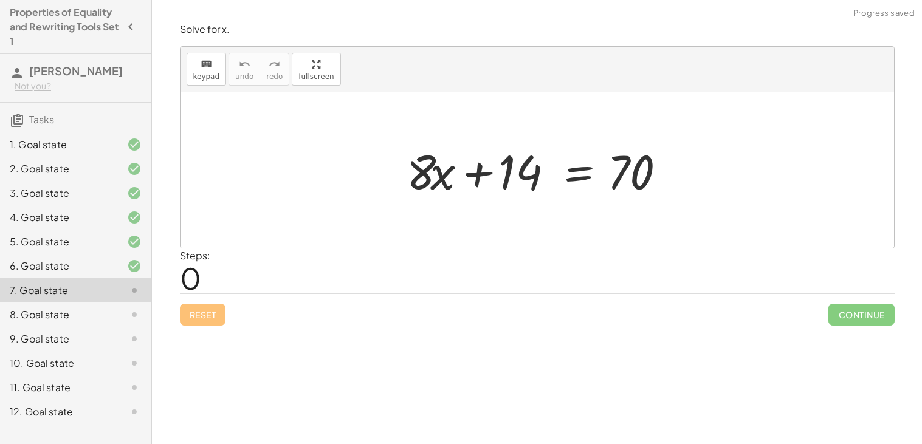
click at [574, 175] on div at bounding box center [542, 170] width 283 height 63
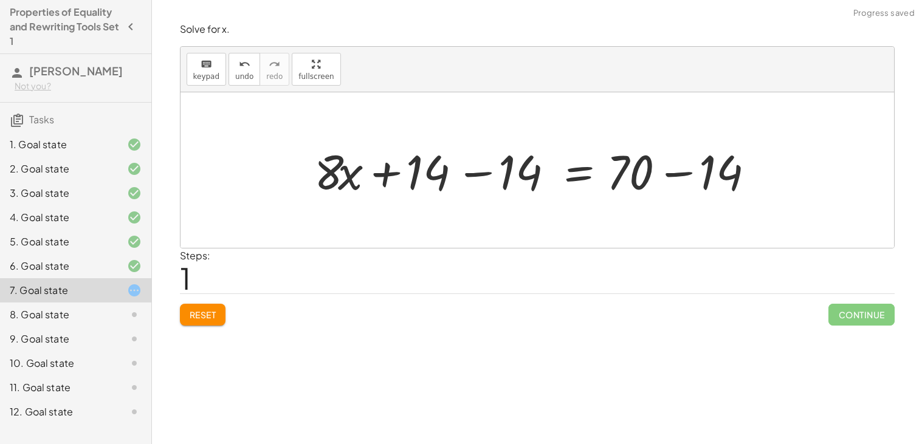
click at [485, 180] on div at bounding box center [541, 170] width 467 height 63
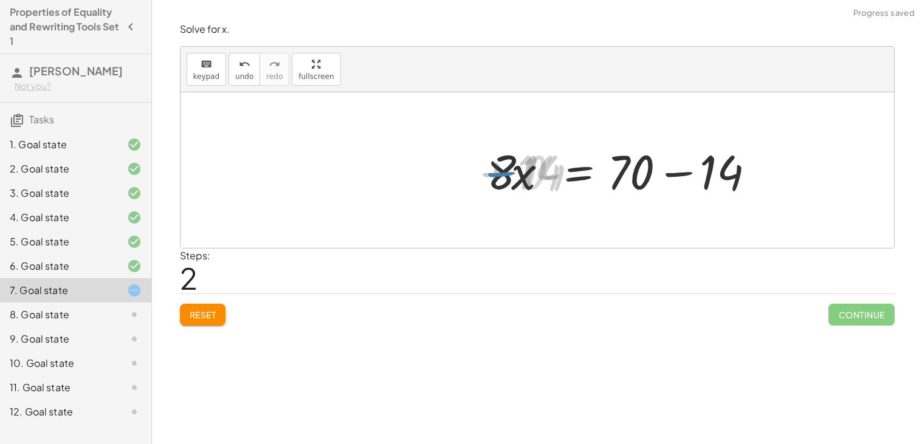
click at [675, 170] on div at bounding box center [634, 170] width 283 height 63
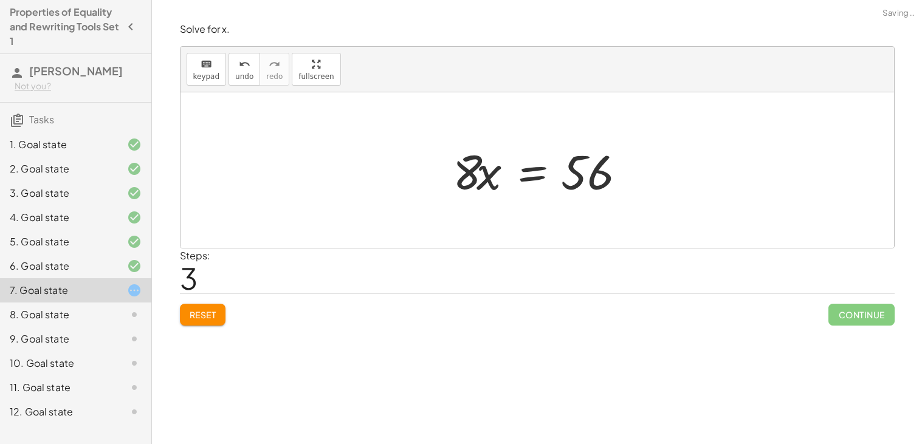
click at [509, 174] on div at bounding box center [542, 170] width 190 height 63
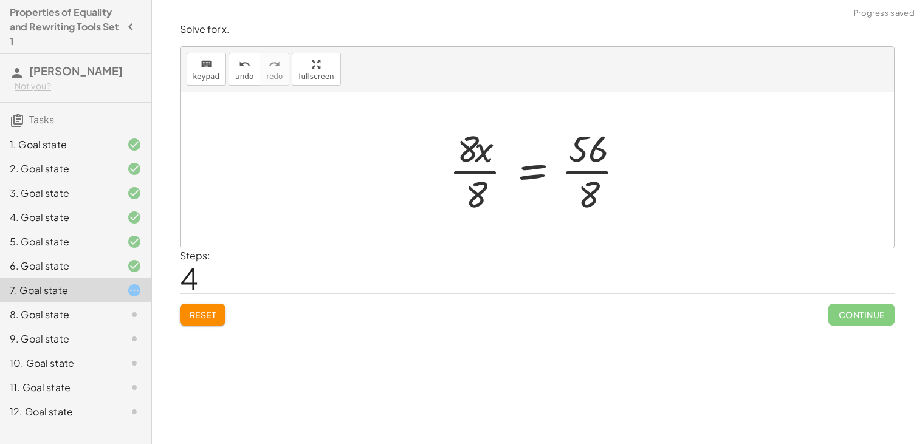
click at [562, 192] on div at bounding box center [542, 170] width 198 height 94
click at [472, 170] on div at bounding box center [528, 170] width 170 height 94
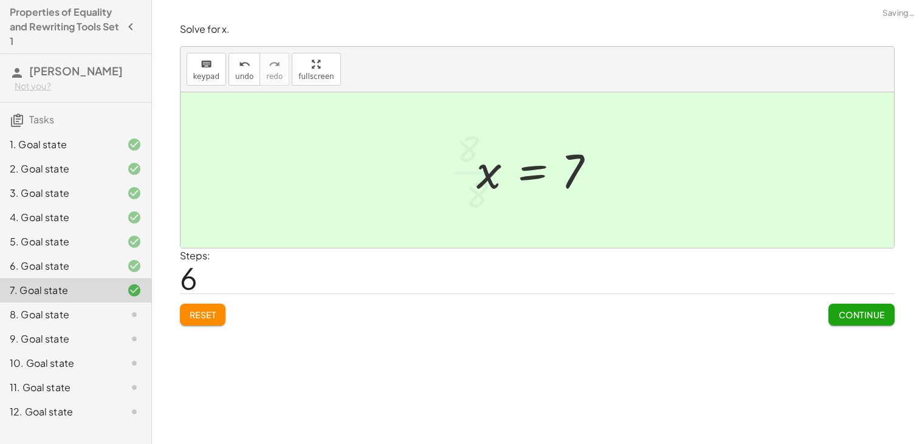
click at [876, 312] on span "Continue" at bounding box center [861, 314] width 46 height 11
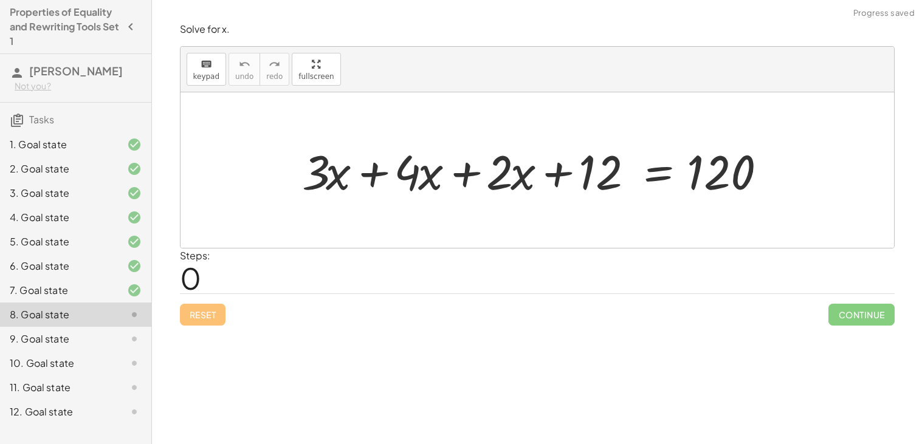
click at [505, 182] on div at bounding box center [542, 170] width 492 height 63
click at [472, 176] on div at bounding box center [542, 170] width 492 height 63
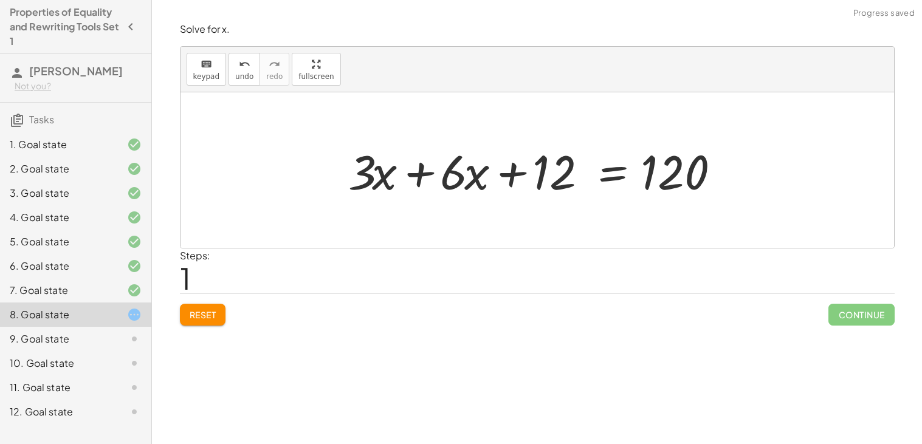
click at [471, 177] on div at bounding box center [541, 170] width 399 height 63
click at [414, 172] on div at bounding box center [541, 170] width 399 height 63
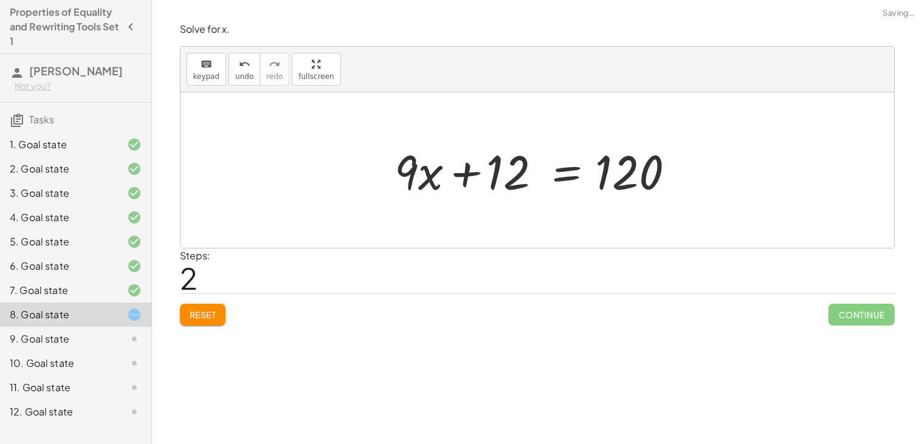
click at [516, 179] on div at bounding box center [541, 170] width 307 height 63
click at [557, 184] on div at bounding box center [541, 170] width 307 height 63
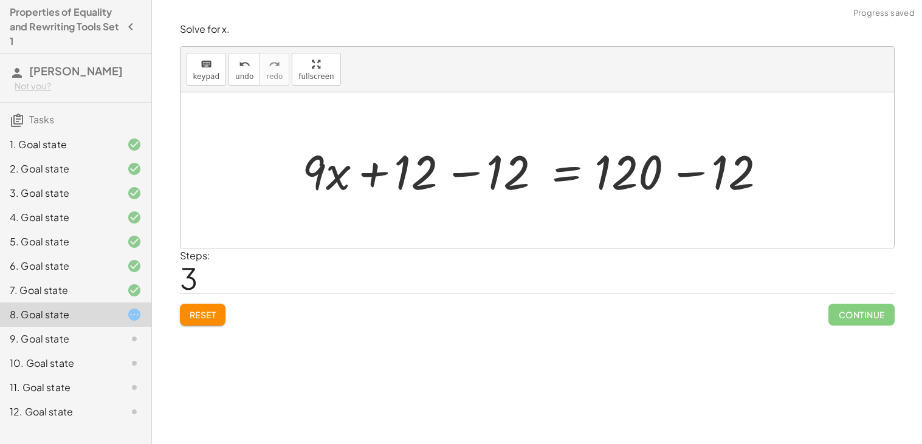
click at [451, 182] on div at bounding box center [542, 170] width 492 height 63
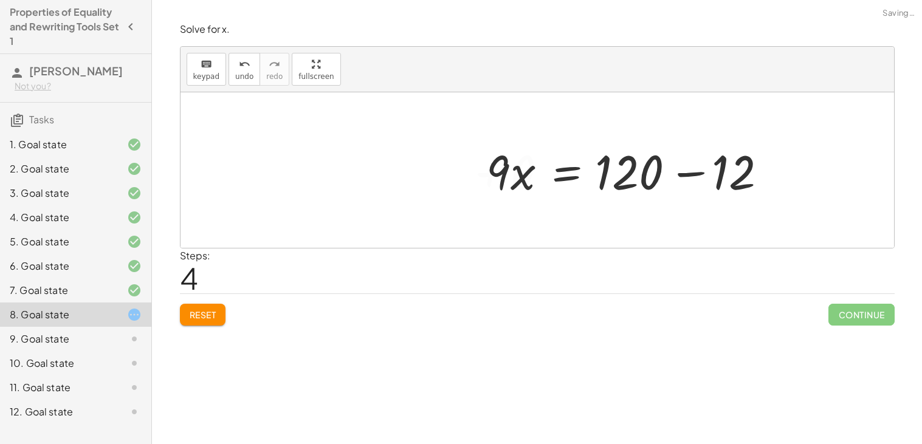
click at [640, 170] on div at bounding box center [634, 170] width 307 height 63
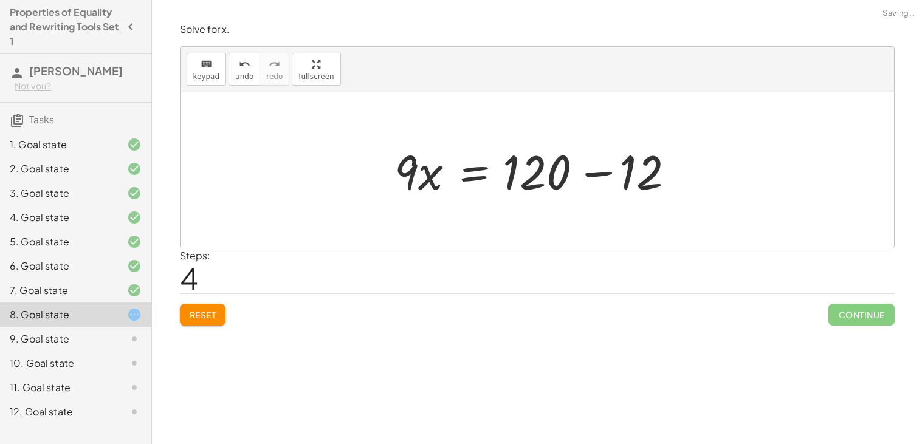
click at [522, 180] on div at bounding box center [541, 170] width 307 height 63
click at [582, 174] on div at bounding box center [541, 170] width 307 height 63
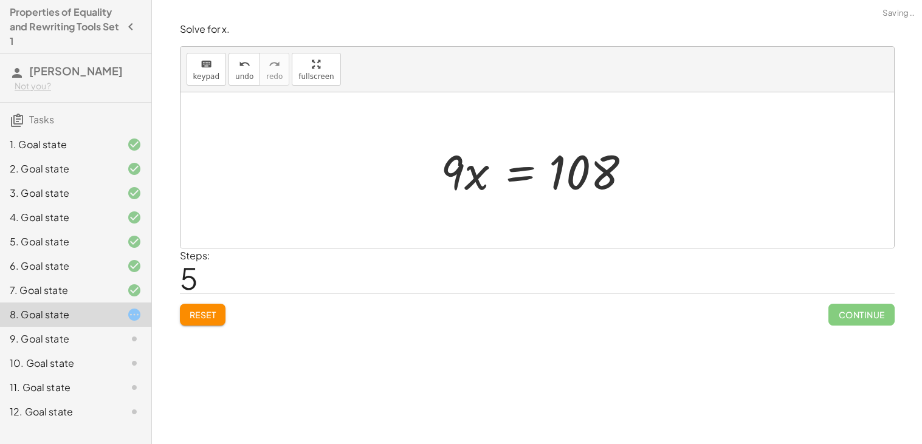
click at [519, 177] on div at bounding box center [542, 170] width 215 height 63
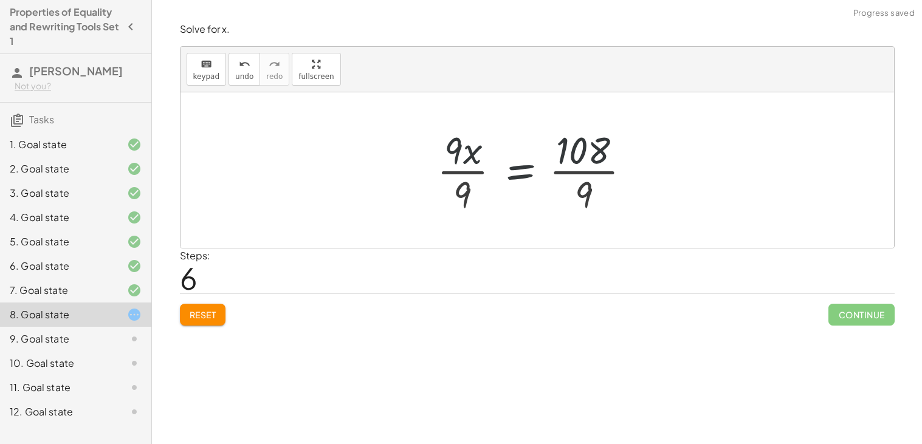
click at [577, 155] on div at bounding box center [539, 170] width 216 height 94
click at [480, 164] on div at bounding box center [542, 170] width 216 height 94
click at [578, 173] on div at bounding box center [542, 170] width 216 height 94
click at [446, 173] on div at bounding box center [531, 170] width 194 height 94
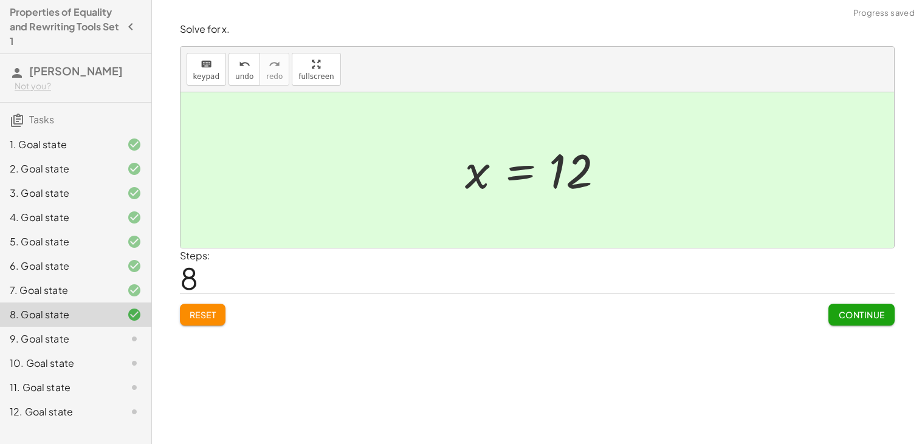
click at [849, 312] on span "Continue" at bounding box center [861, 314] width 46 height 11
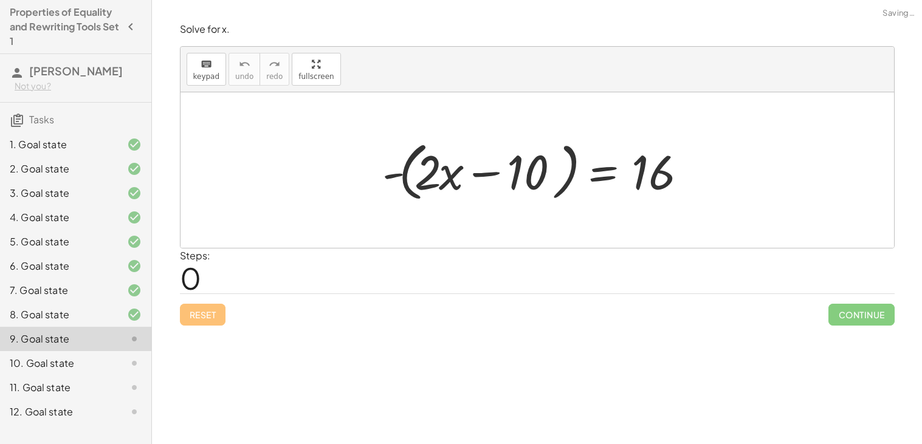
click at [467, 168] on div at bounding box center [541, 171] width 331 height 70
click at [413, 171] on div at bounding box center [541, 171] width 331 height 70
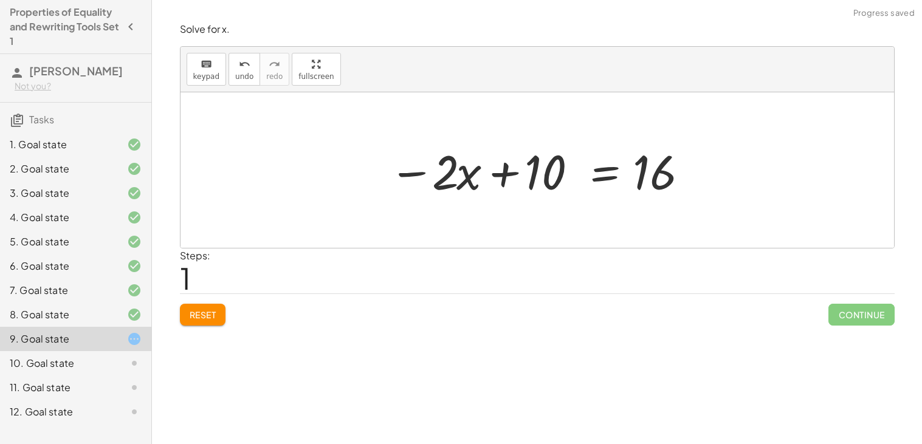
click at [598, 178] on div at bounding box center [542, 170] width 319 height 63
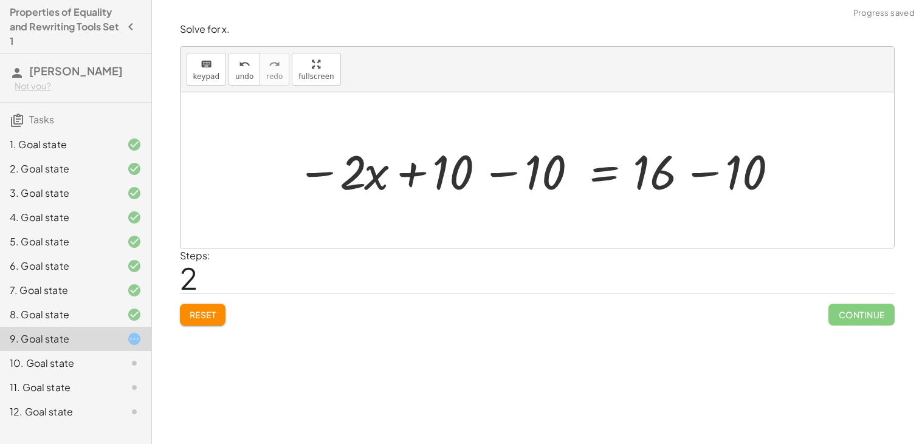
click at [507, 179] on div at bounding box center [542, 170] width 503 height 63
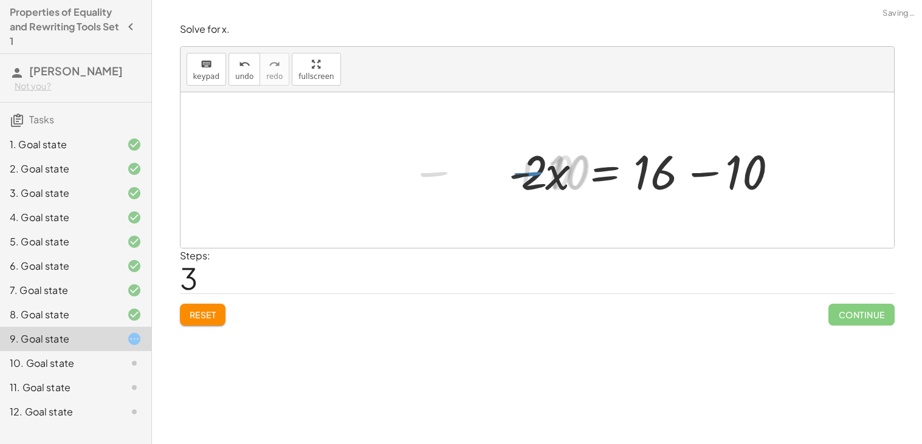
click at [688, 172] on div at bounding box center [652, 170] width 299 height 63
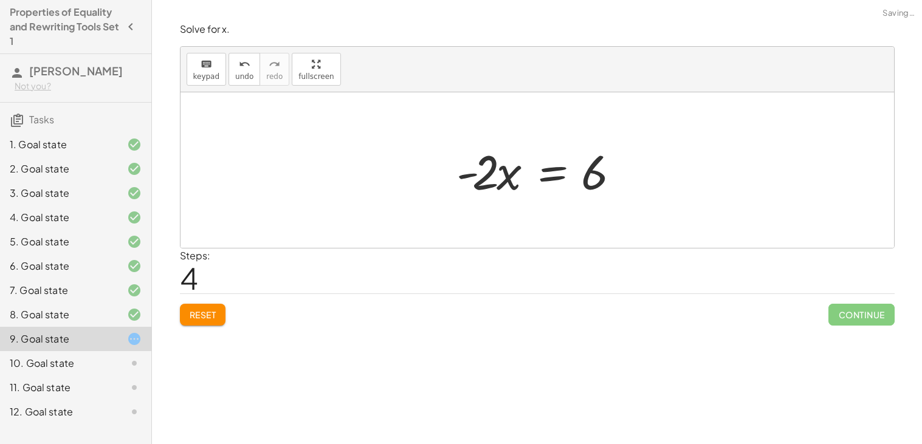
click at [551, 176] on div at bounding box center [541, 170] width 182 height 63
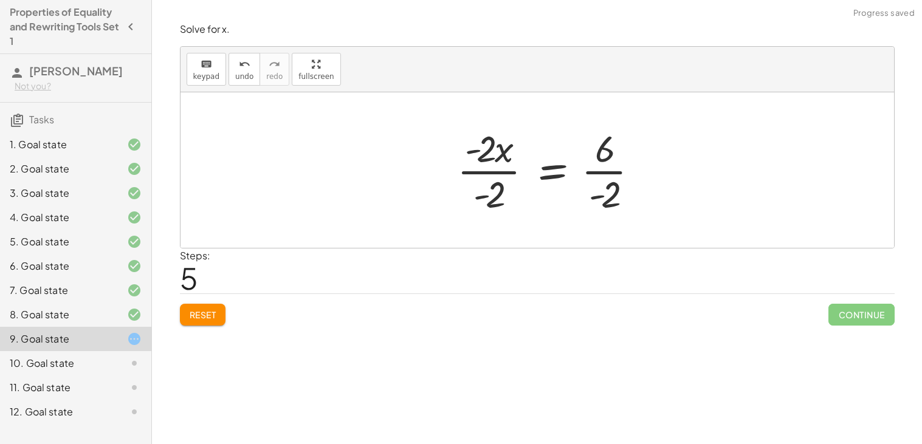
click at [505, 171] on div at bounding box center [553, 170] width 204 height 94
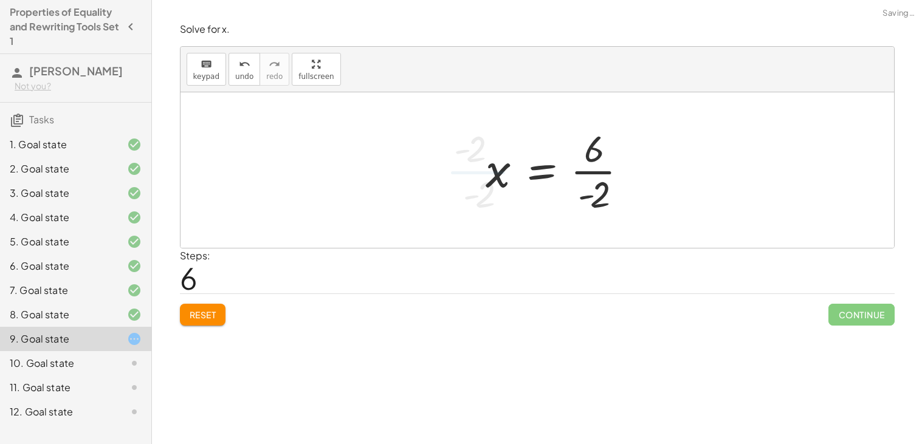
click at [570, 180] on div at bounding box center [562, 170] width 164 height 94
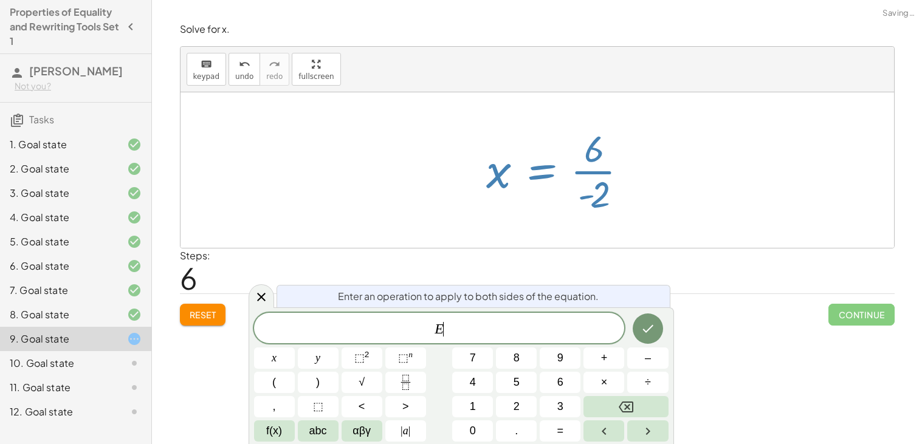
click at [584, 188] on div at bounding box center [562, 170] width 164 height 94
click at [649, 322] on icon "Done" at bounding box center [648, 329] width 15 height 15
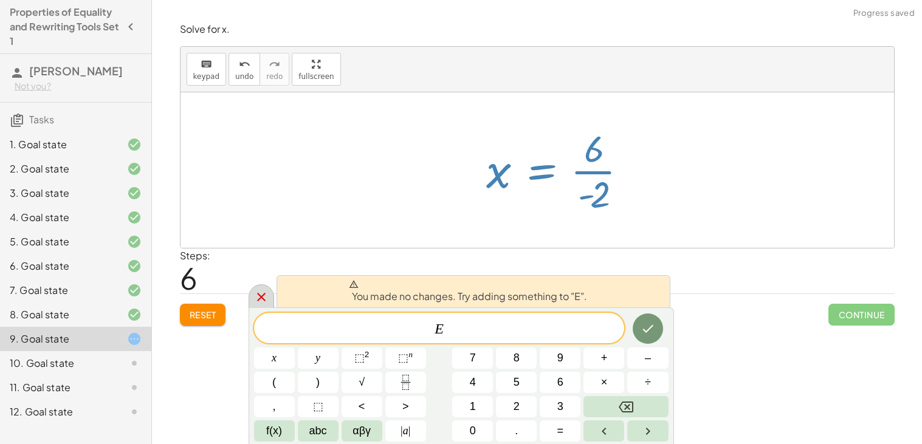
click at [268, 294] on icon at bounding box center [261, 297] width 15 height 15
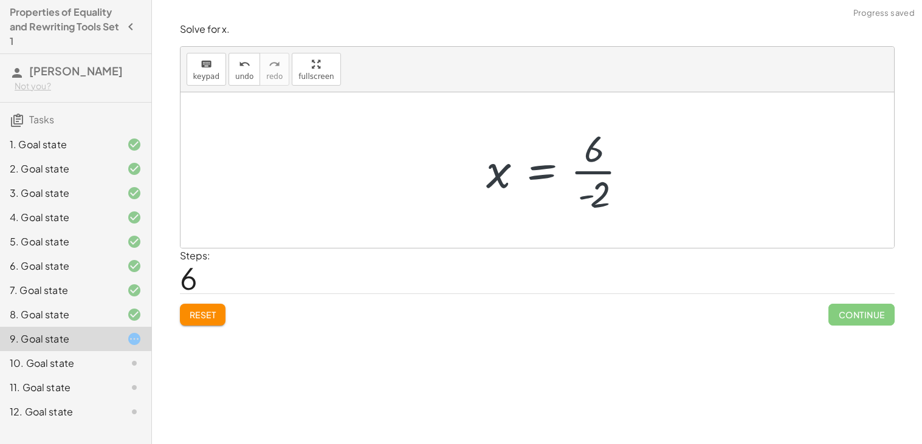
click at [592, 189] on div at bounding box center [562, 170] width 164 height 94
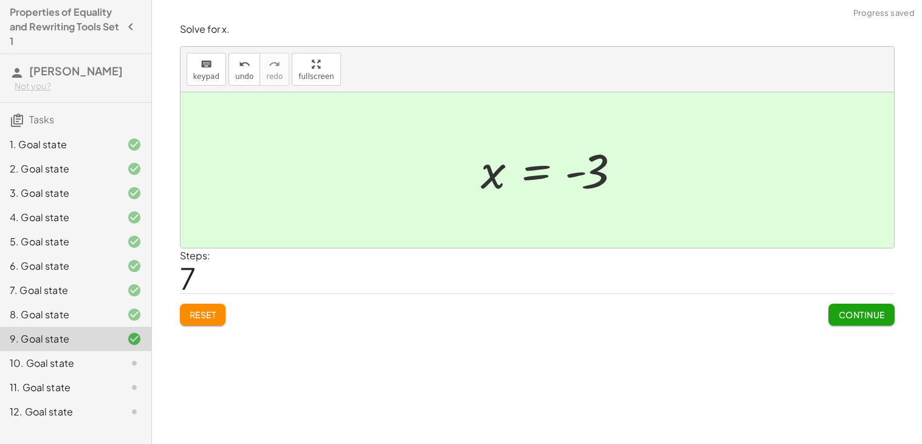
click at [876, 321] on button "Continue" at bounding box center [862, 315] width 66 height 22
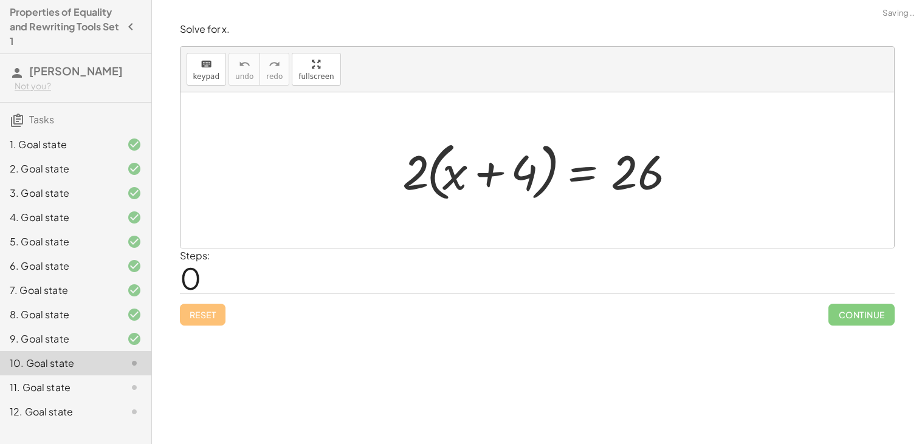
click at [454, 180] on div at bounding box center [541, 171] width 291 height 70
click at [447, 175] on div at bounding box center [541, 171] width 291 height 70
click at [497, 175] on div at bounding box center [541, 171] width 291 height 70
click at [431, 165] on div at bounding box center [541, 171] width 291 height 70
click at [429, 172] on div at bounding box center [541, 171] width 291 height 70
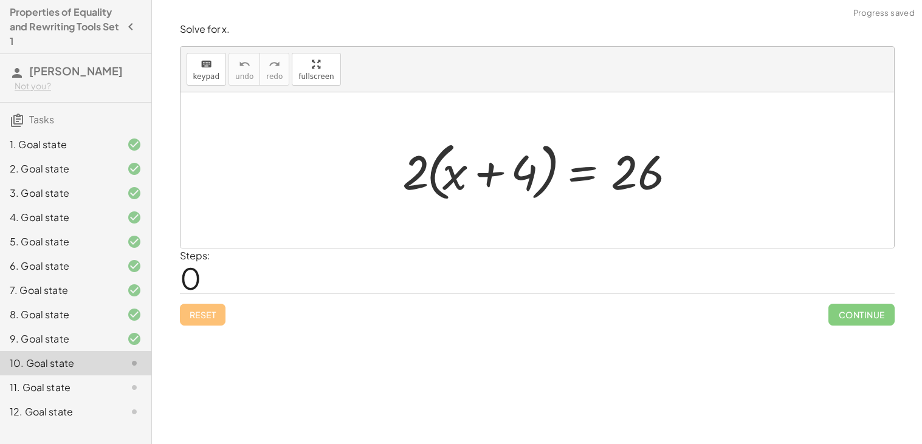
click at [417, 173] on div at bounding box center [541, 171] width 291 height 70
click at [446, 178] on div at bounding box center [541, 171] width 291 height 70
click at [530, 195] on div at bounding box center [541, 171] width 291 height 70
click at [534, 183] on div at bounding box center [541, 171] width 291 height 70
click at [540, 182] on div at bounding box center [541, 171] width 291 height 70
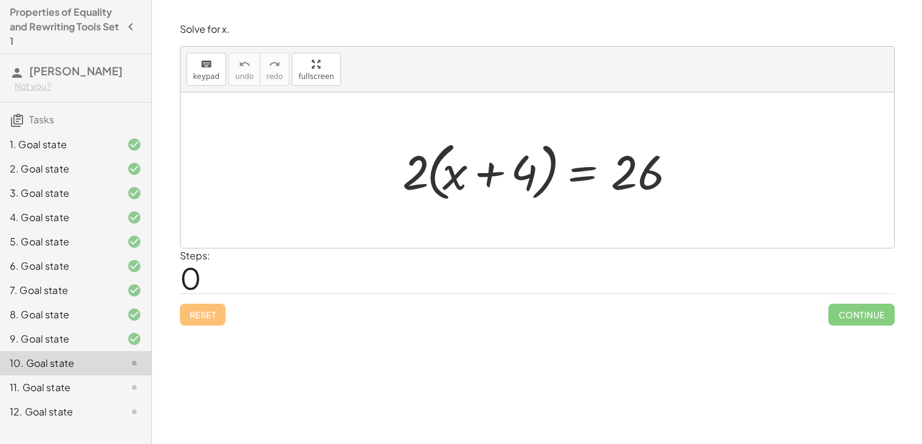
click at [479, 177] on div at bounding box center [541, 171] width 291 height 70
click at [435, 161] on div at bounding box center [541, 171] width 291 height 70
click at [419, 153] on div at bounding box center [541, 171] width 291 height 70
drag, startPoint x: 421, startPoint y: 177, endPoint x: 449, endPoint y: 178, distance: 28.0
click at [449, 178] on div at bounding box center [541, 171] width 291 height 70
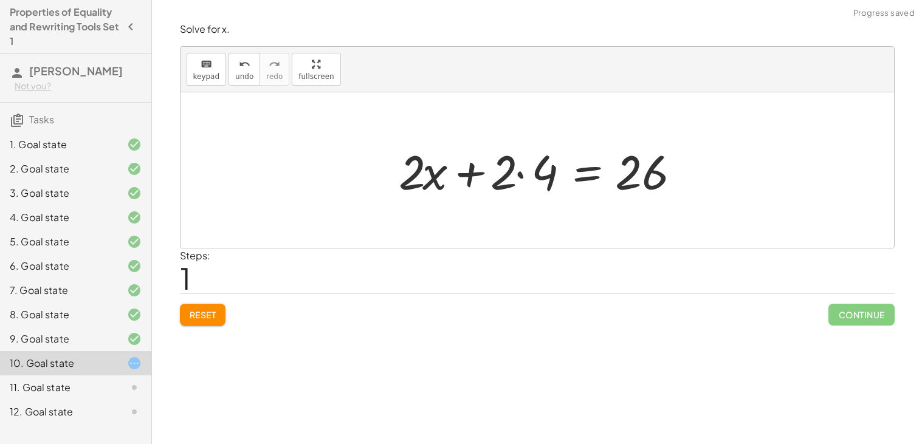
click at [484, 176] on div at bounding box center [542, 170] width 299 height 63
click at [515, 178] on div at bounding box center [542, 170] width 299 height 63
click at [514, 178] on div at bounding box center [542, 170] width 299 height 63
click at [517, 176] on div at bounding box center [542, 170] width 299 height 63
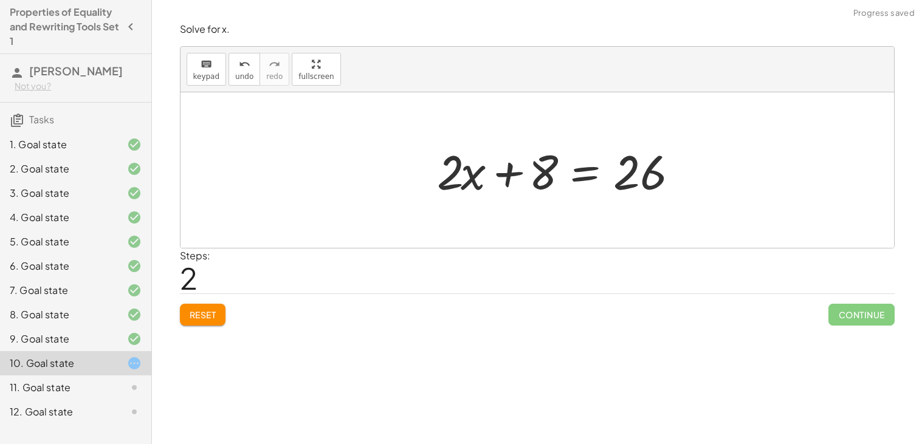
click at [583, 179] on div at bounding box center [560, 170] width 258 height 63
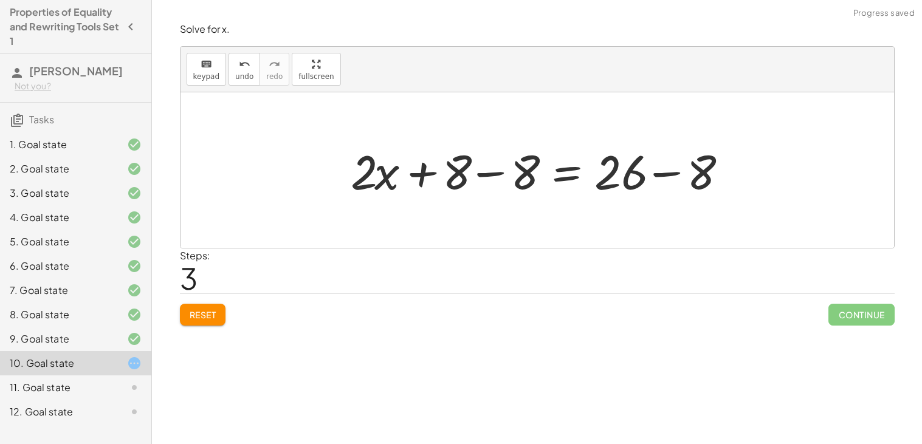
click at [512, 173] on div at bounding box center [542, 170] width 395 height 63
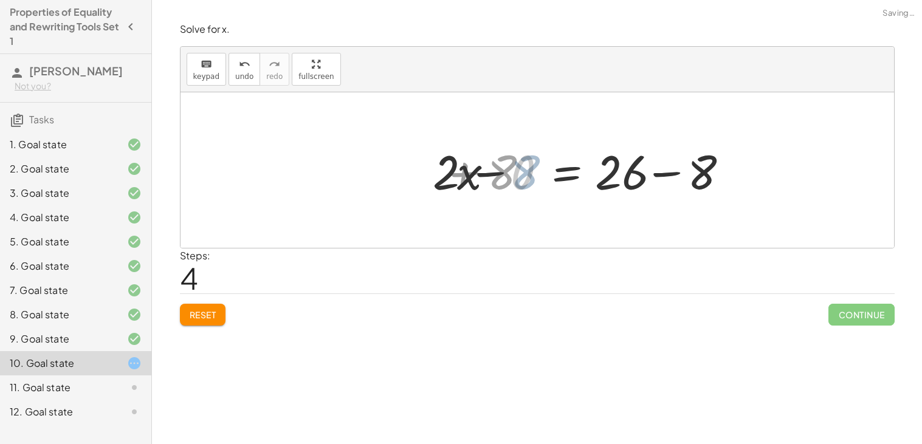
click at [644, 170] on div at bounding box center [610, 170] width 258 height 63
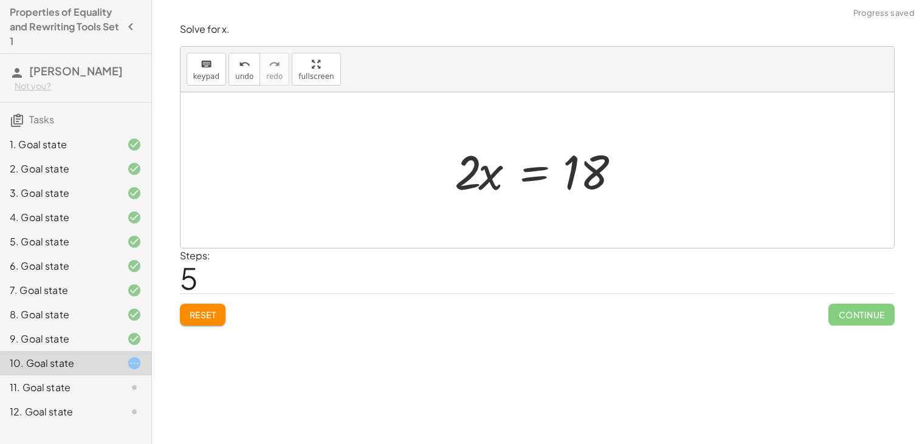
click at [563, 176] on div at bounding box center [544, 170] width 190 height 63
click at [548, 180] on div at bounding box center [542, 170] width 190 height 63
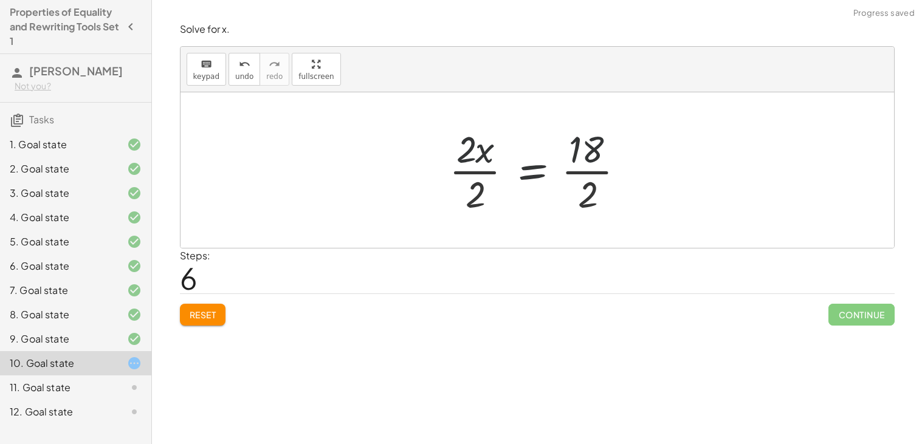
click at [486, 171] on div at bounding box center [542, 170] width 198 height 94
click at [569, 183] on div at bounding box center [556, 170] width 170 height 94
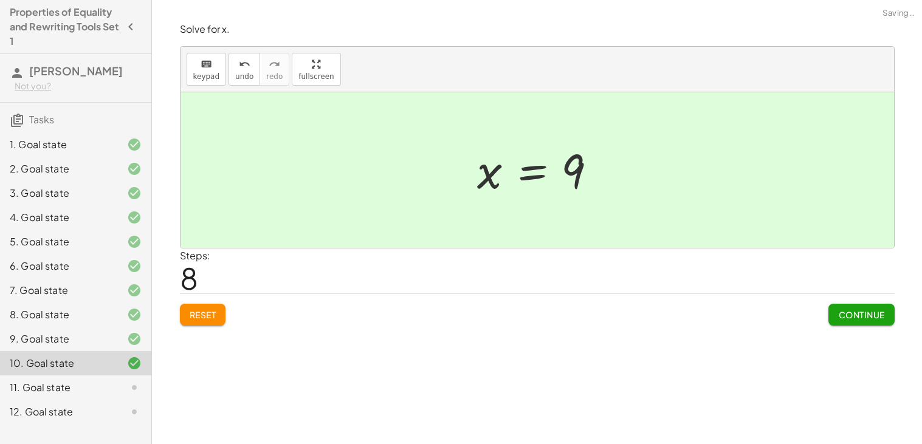
click at [841, 327] on div "Solve for x. keyboard keypad undo undo redo redo fullscreen · 2 · ( + x + 4 ) =…" at bounding box center [537, 174] width 729 height 318
click at [861, 314] on span "Continue" at bounding box center [861, 314] width 46 height 11
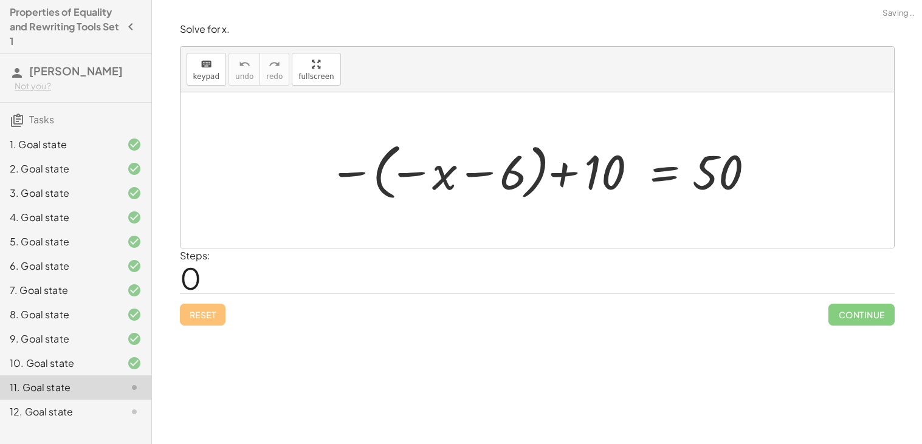
click at [415, 181] on div at bounding box center [542, 170] width 438 height 67
click at [436, 176] on div at bounding box center [542, 170] width 438 height 67
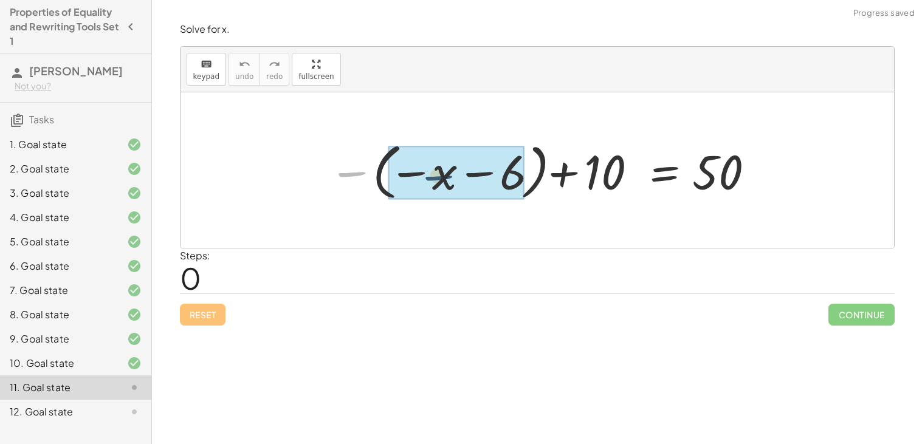
drag, startPoint x: 350, startPoint y: 174, endPoint x: 446, endPoint y: 178, distance: 95.5
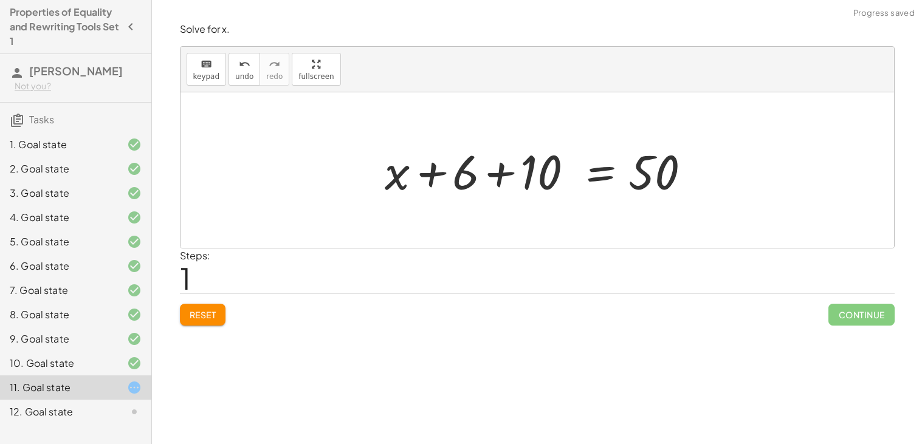
click at [495, 174] on div at bounding box center [542, 170] width 326 height 63
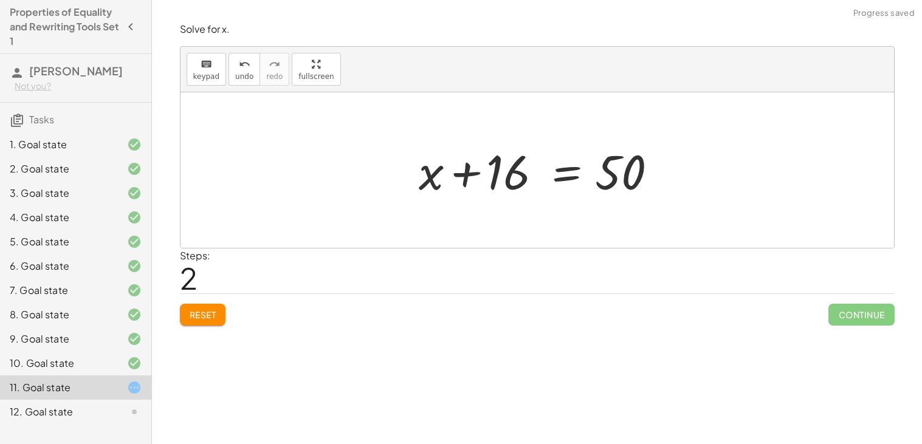
click at [556, 180] on div at bounding box center [542, 170] width 258 height 63
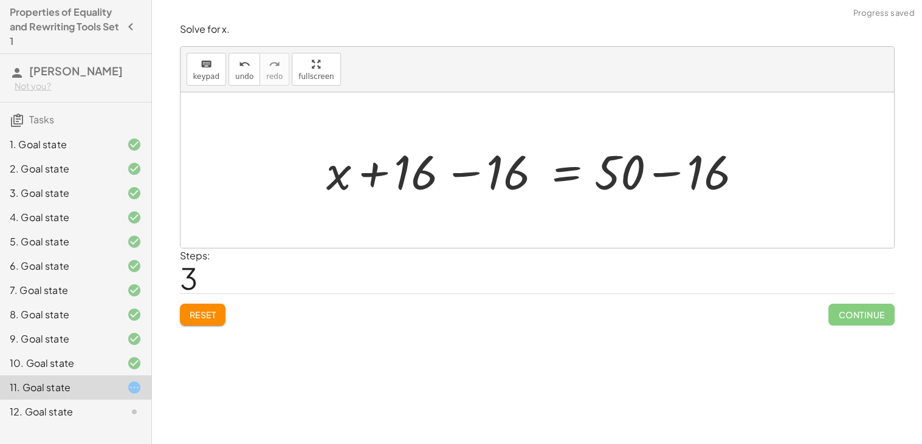
click at [494, 181] on div at bounding box center [541, 170] width 443 height 63
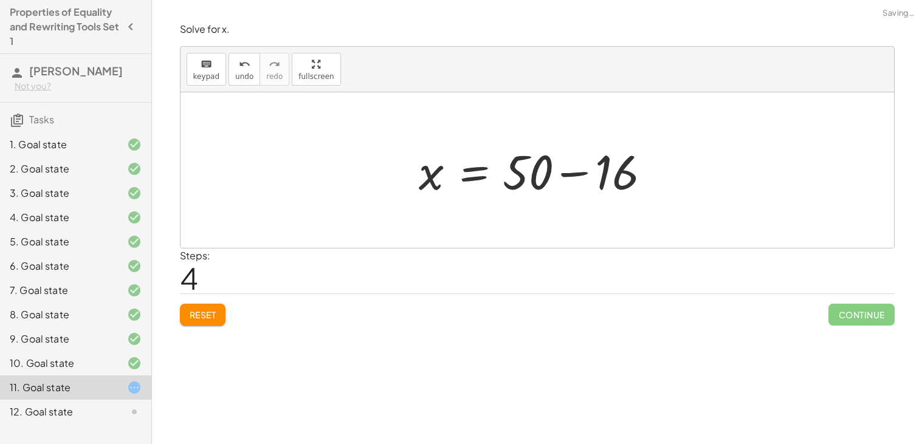
click at [562, 183] on div at bounding box center [542, 170] width 258 height 63
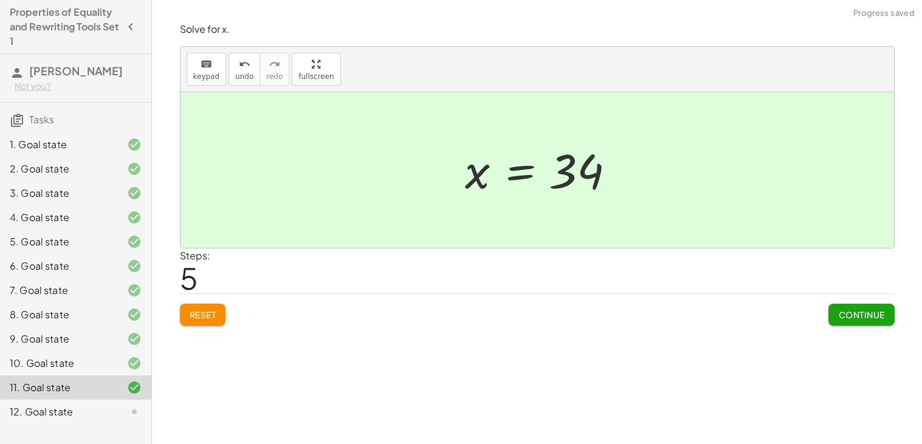
click at [866, 321] on button "Continue" at bounding box center [862, 315] width 66 height 22
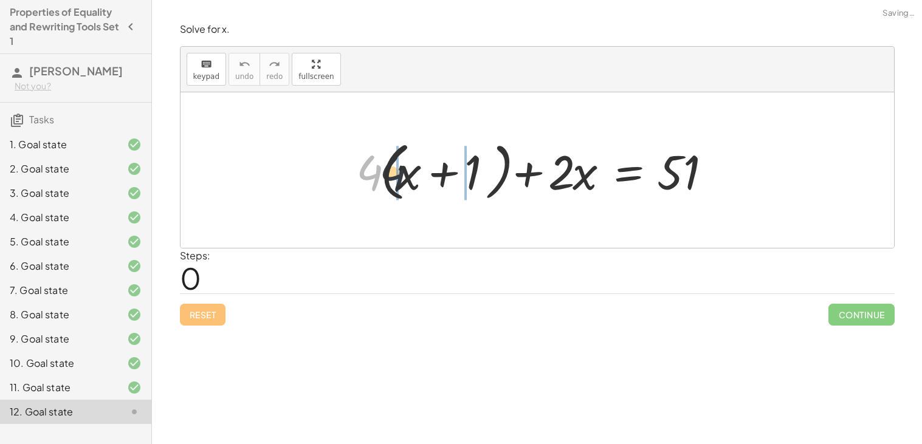
drag, startPoint x: 360, startPoint y: 170, endPoint x: 414, endPoint y: 172, distance: 54.1
click at [414, 172] on div at bounding box center [541, 171] width 383 height 70
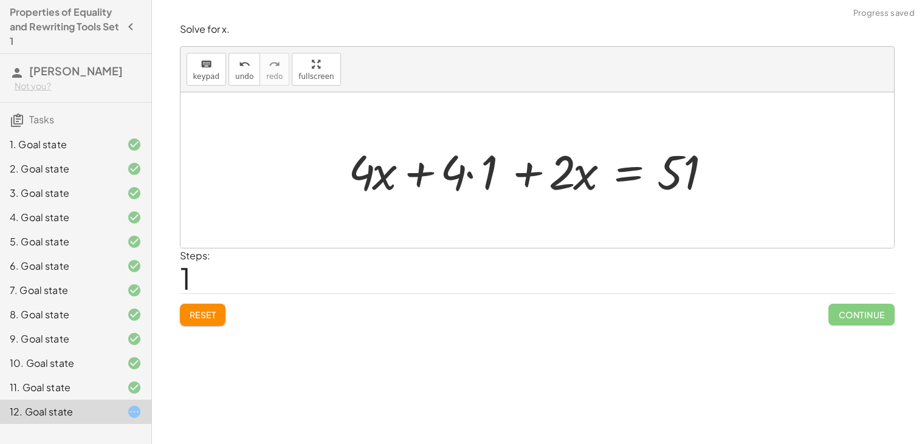
click at [453, 176] on div at bounding box center [537, 170] width 391 height 63
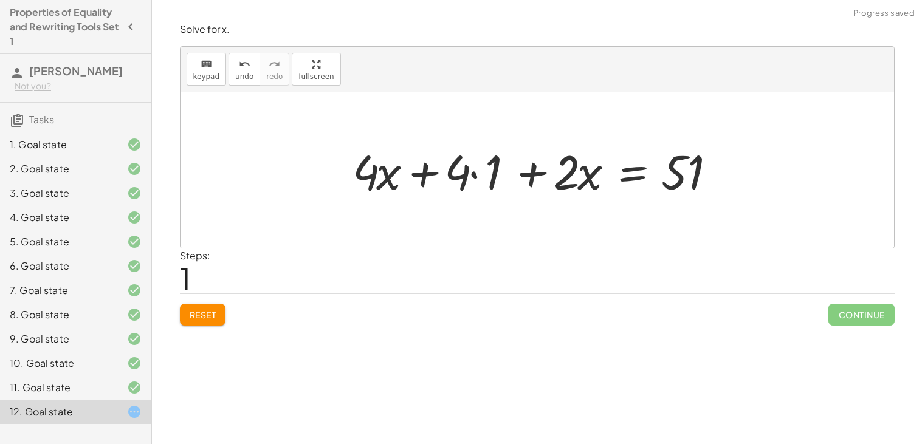
click at [463, 179] on div at bounding box center [542, 170] width 391 height 63
click at [474, 179] on div at bounding box center [542, 170] width 391 height 63
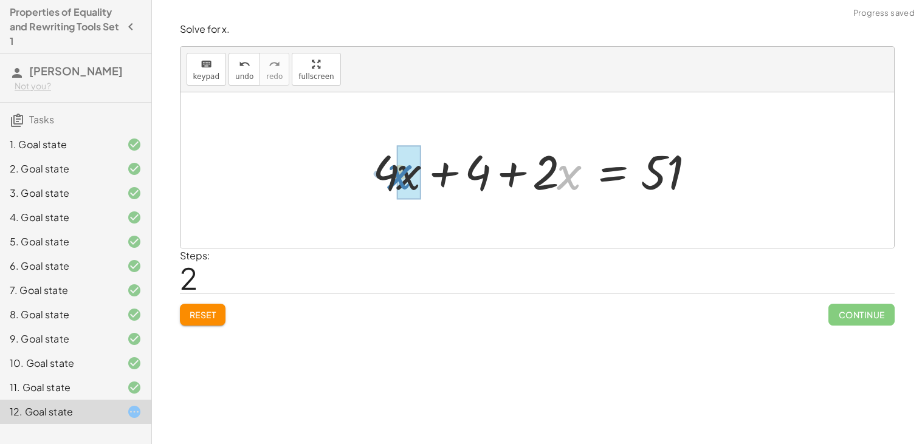
drag, startPoint x: 565, startPoint y: 179, endPoint x: 388, endPoint y: 177, distance: 176.9
click at [388, 177] on div at bounding box center [542, 170] width 351 height 63
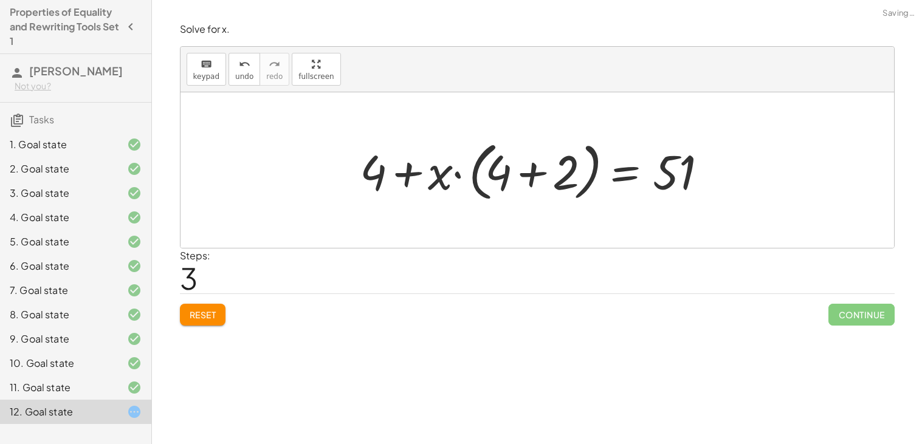
click at [423, 173] on div at bounding box center [541, 171] width 375 height 70
click at [459, 176] on div at bounding box center [541, 171] width 375 height 70
click at [481, 176] on div at bounding box center [541, 171] width 375 height 70
click at [235, 73] on span "undo" at bounding box center [244, 76] width 18 height 9
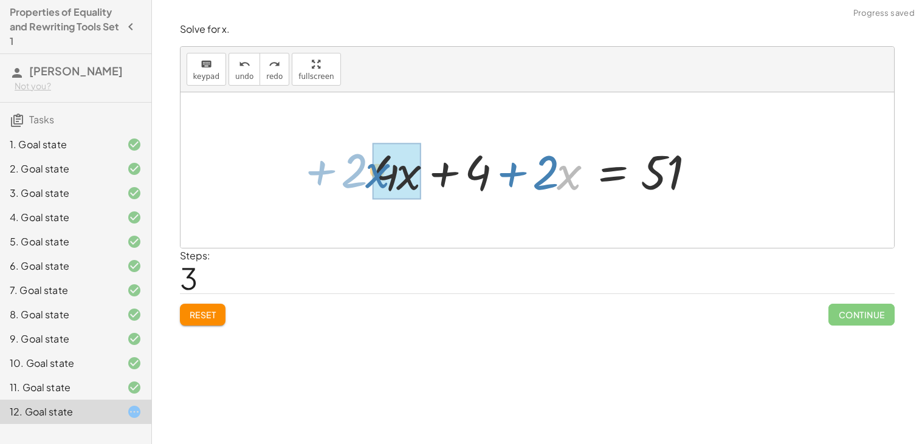
drag, startPoint x: 557, startPoint y: 170, endPoint x: 366, endPoint y: 169, distance: 191.5
click at [367, 169] on div at bounding box center [542, 170] width 351 height 63
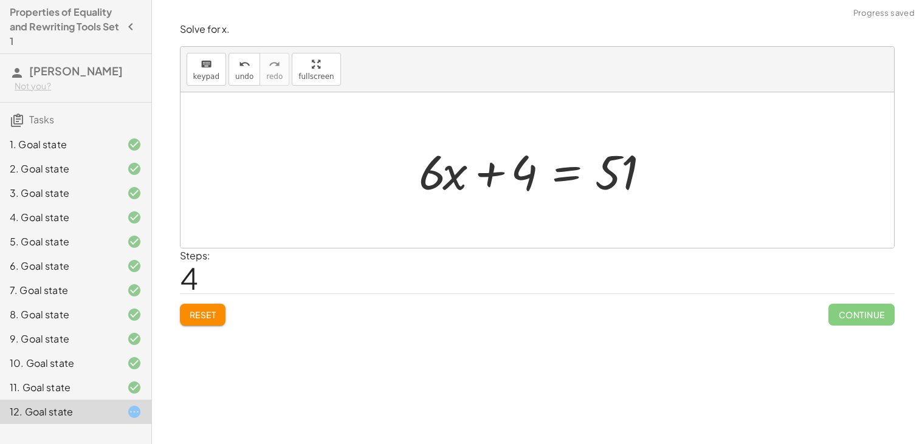
click at [573, 174] on div at bounding box center [542, 170] width 258 height 63
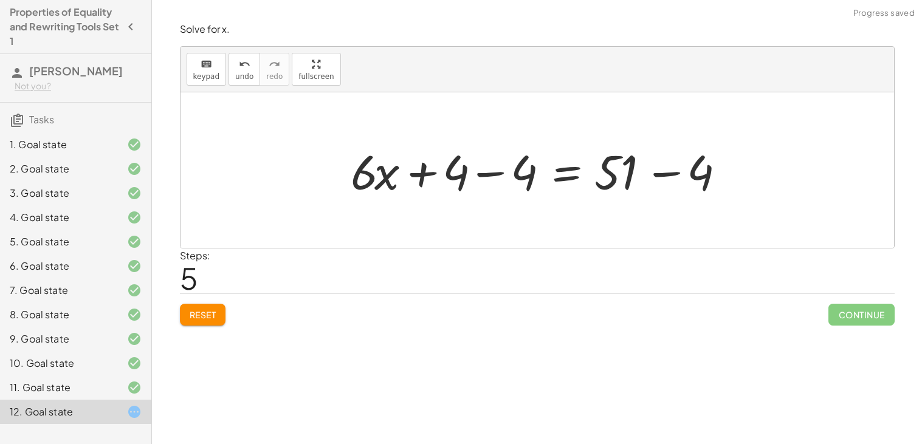
click at [495, 165] on div at bounding box center [542, 170] width 395 height 63
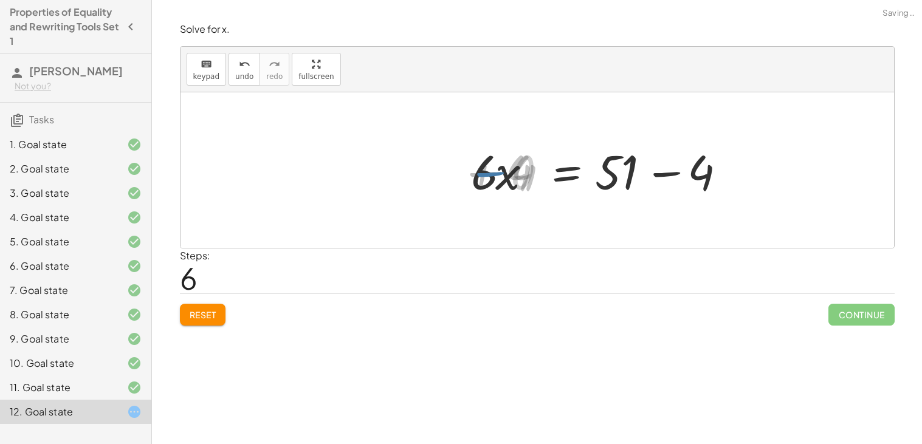
click at [661, 163] on div at bounding box center [610, 170] width 258 height 63
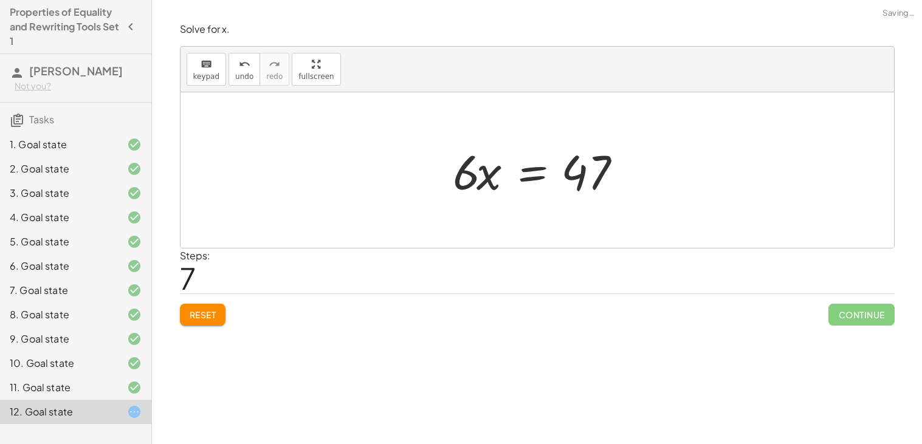
click at [553, 178] on div at bounding box center [542, 170] width 190 height 63
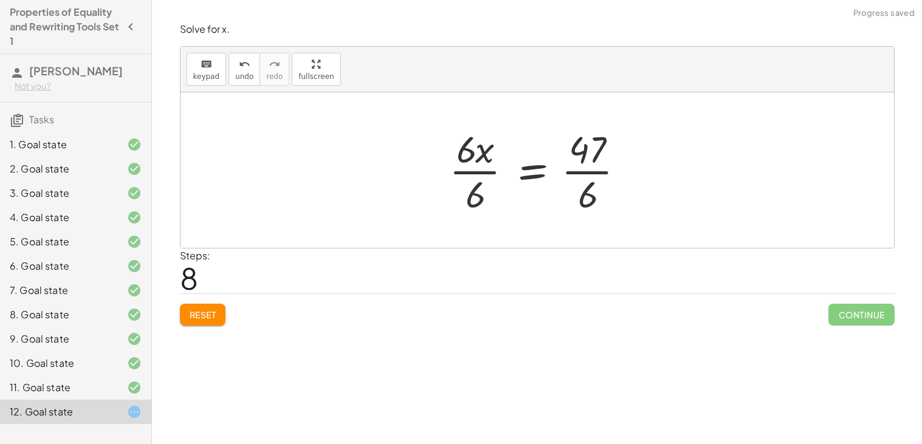
click at [461, 159] on div at bounding box center [542, 170] width 198 height 94
click at [457, 168] on div at bounding box center [542, 170] width 198 height 94
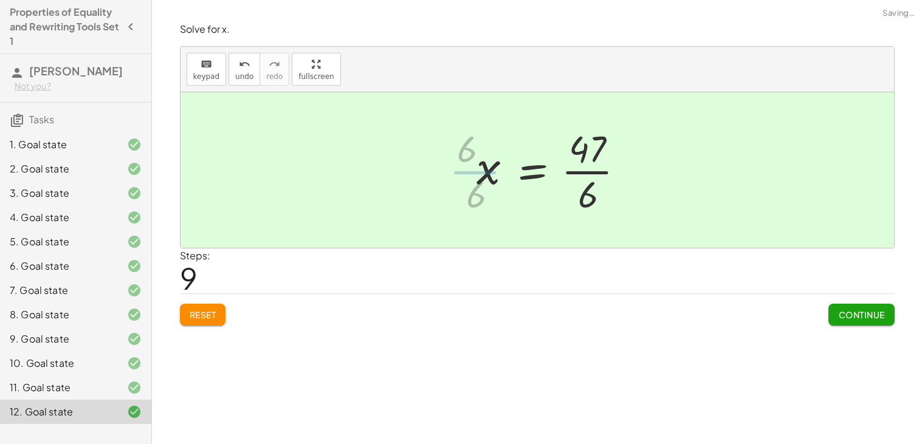
click at [595, 179] on div at bounding box center [556, 170] width 170 height 94
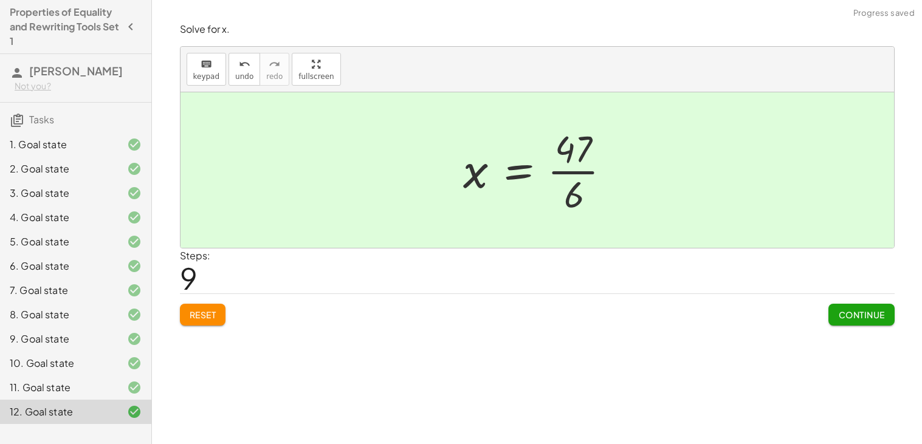
click at [865, 317] on span "Continue" at bounding box center [861, 314] width 46 height 11
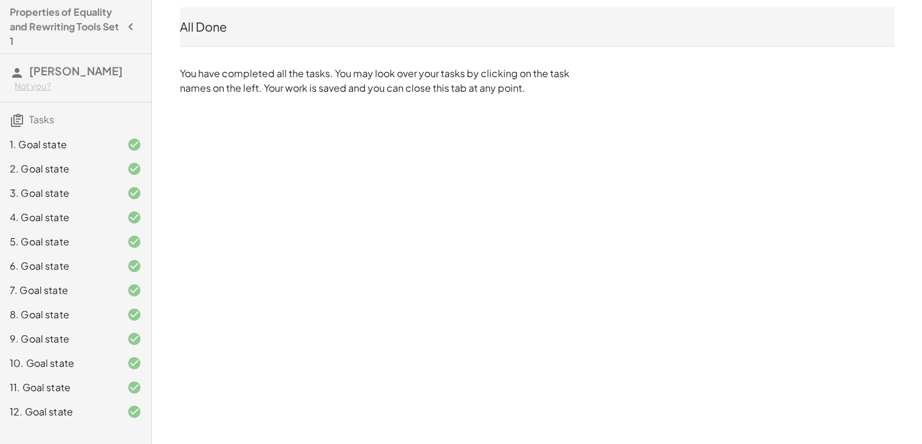
click at [63, 233] on div "5. Goal state" at bounding box center [75, 242] width 151 height 24
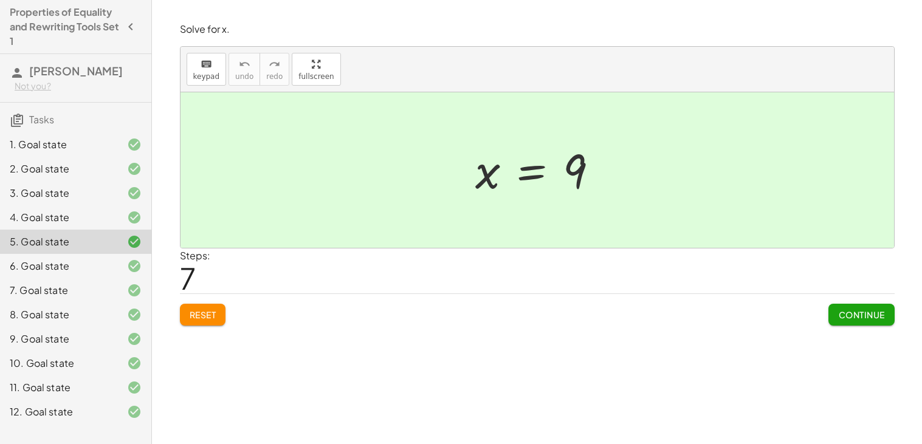
click at [209, 311] on span "Reset" at bounding box center [203, 314] width 27 height 11
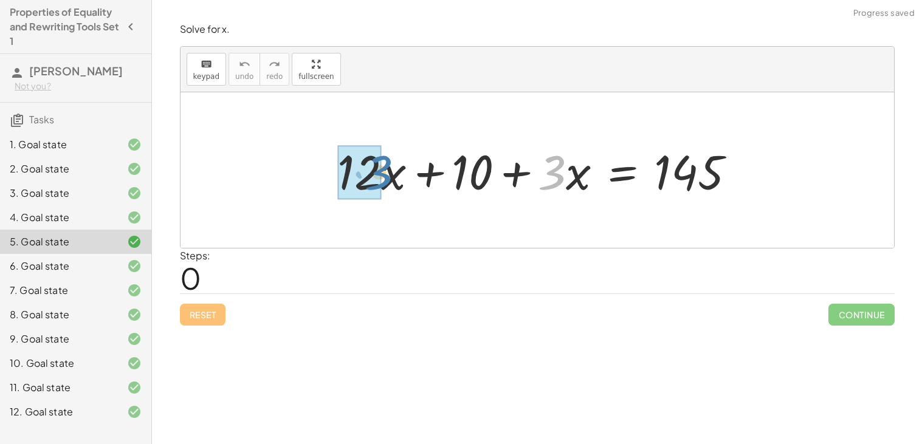
drag, startPoint x: 564, startPoint y: 173, endPoint x: 387, endPoint y: 173, distance: 176.3
click at [387, 173] on div at bounding box center [541, 170] width 419 height 63
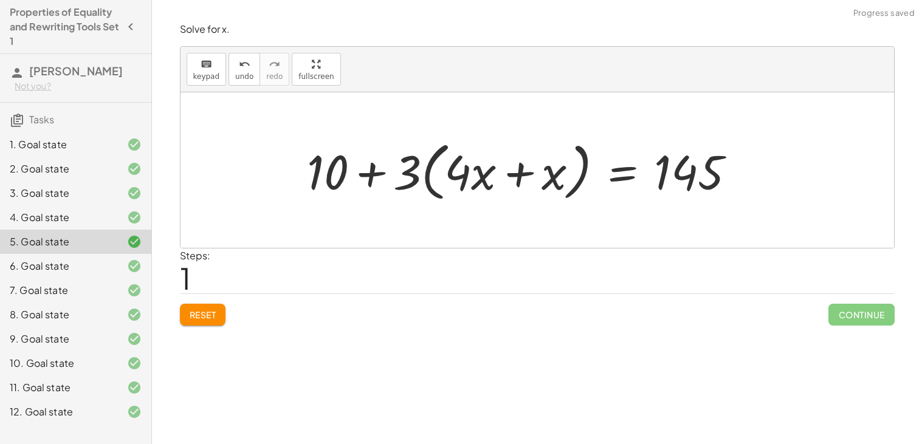
click at [368, 168] on div at bounding box center [526, 171] width 451 height 70
click at [372, 173] on div at bounding box center [526, 171] width 451 height 70
drag, startPoint x: 417, startPoint y: 176, endPoint x: 344, endPoint y: 181, distance: 73.1
click at [344, 181] on div at bounding box center [526, 171] width 451 height 70
click at [431, 185] on div at bounding box center [526, 171] width 451 height 70
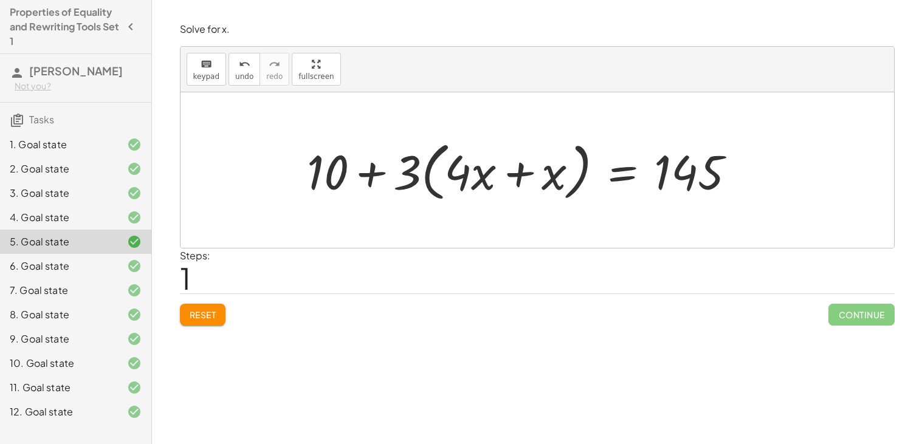
click at [438, 182] on div at bounding box center [526, 171] width 451 height 70
click at [440, 176] on div at bounding box center [526, 171] width 451 height 70
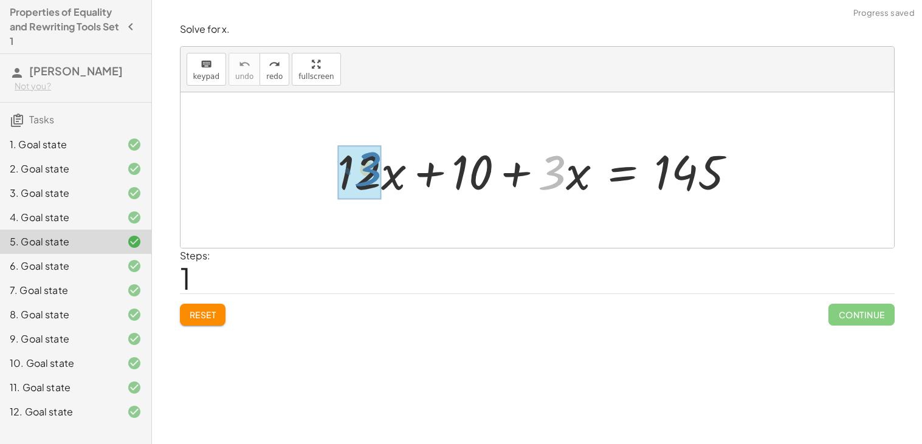
drag, startPoint x: 554, startPoint y: 178, endPoint x: 369, endPoint y: 174, distance: 184.8
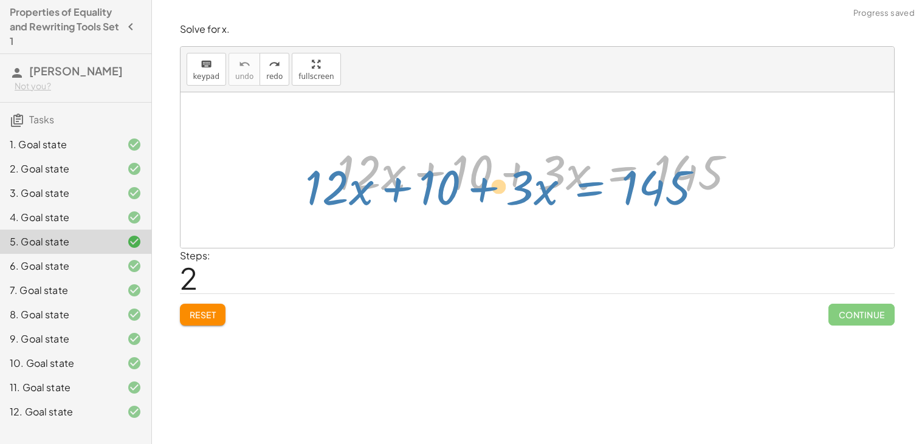
drag, startPoint x: 593, startPoint y: 184, endPoint x: 570, endPoint y: 199, distance: 28.2
click at [570, 199] on div at bounding box center [541, 170] width 419 height 63
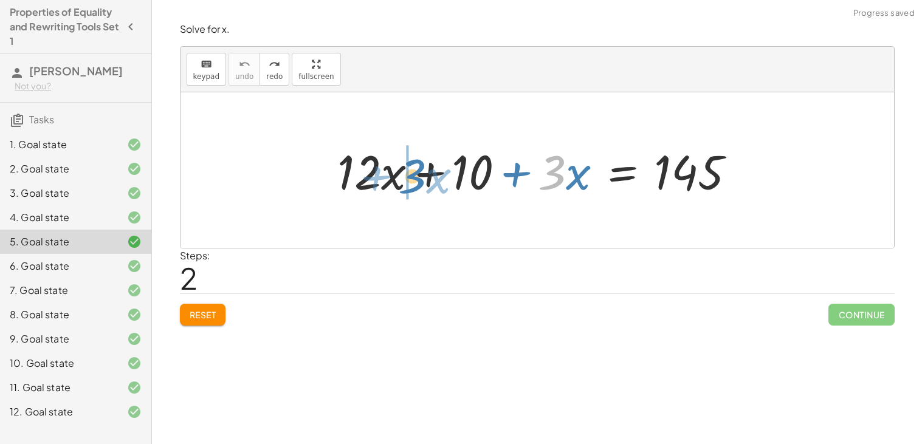
drag, startPoint x: 556, startPoint y: 180, endPoint x: 411, endPoint y: 183, distance: 145.3
click at [411, 183] on div at bounding box center [541, 170] width 419 height 63
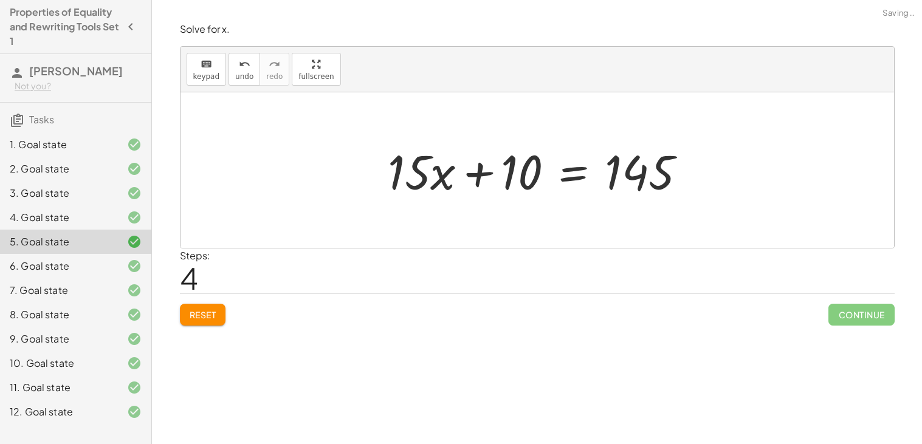
click at [568, 180] on div at bounding box center [542, 170] width 321 height 63
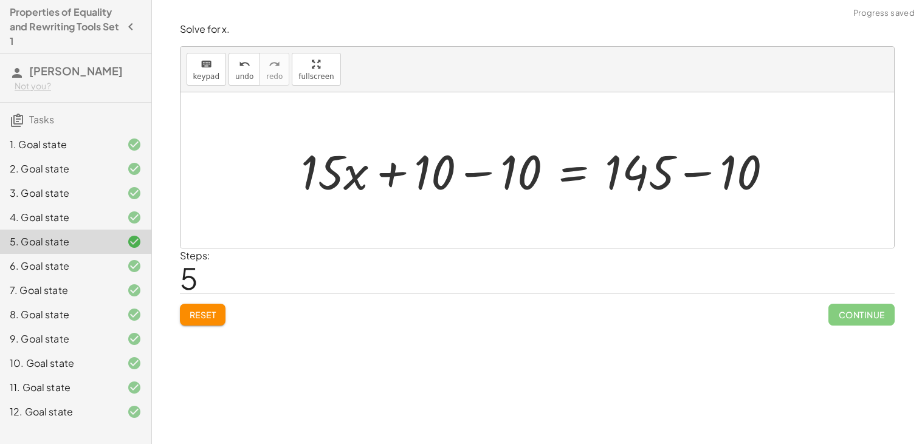
click at [488, 174] on div at bounding box center [542, 170] width 494 height 63
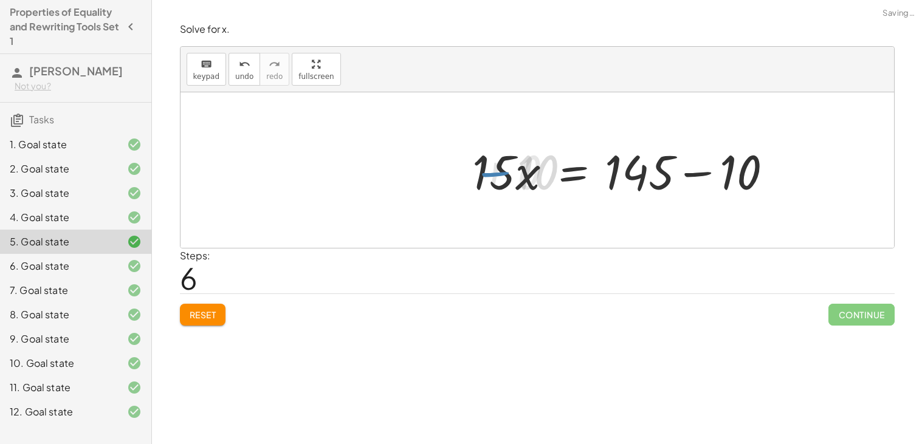
click at [704, 167] on div at bounding box center [628, 170] width 321 height 63
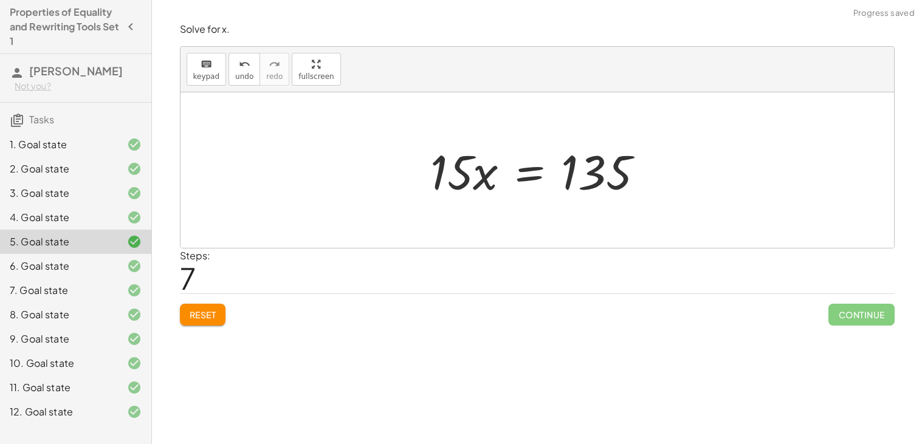
click at [527, 174] on div at bounding box center [541, 170] width 235 height 63
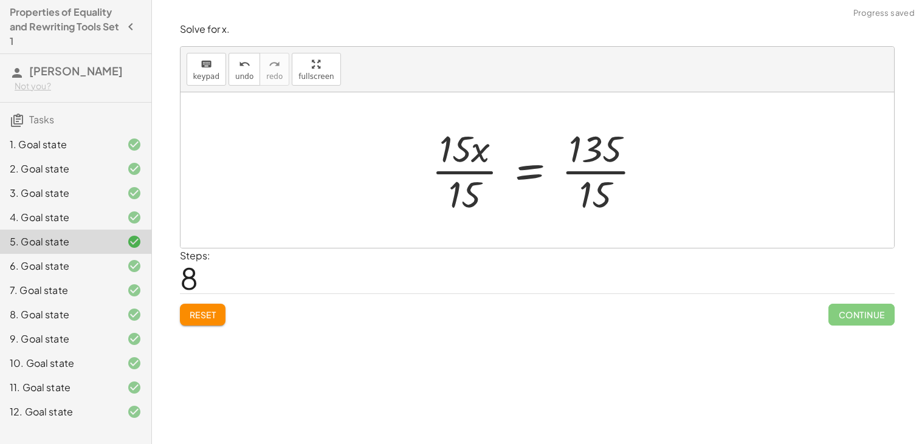
click at [608, 174] on div at bounding box center [542, 170] width 232 height 94
click at [467, 174] on div at bounding box center [519, 170] width 187 height 94
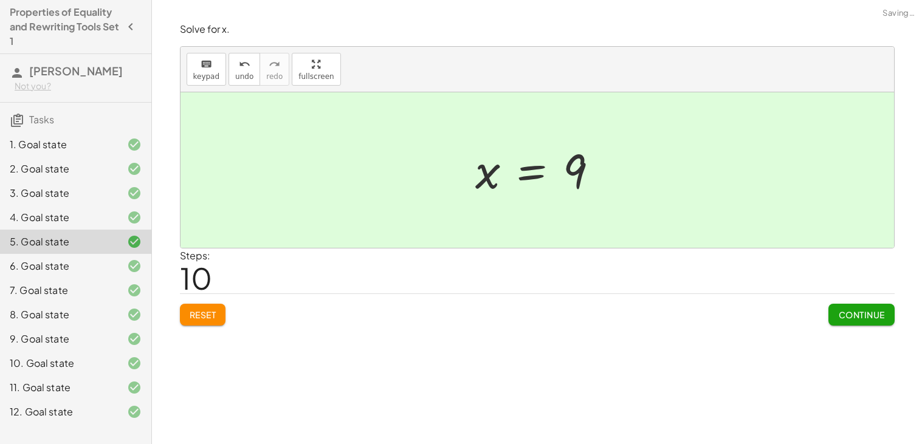
click at [861, 318] on span "Continue" at bounding box center [861, 314] width 46 height 11
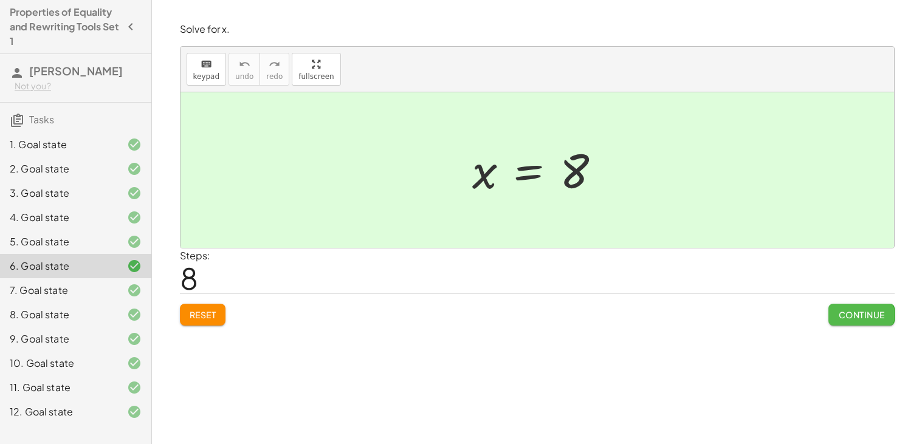
click at [861, 318] on span "Continue" at bounding box center [861, 314] width 46 height 11
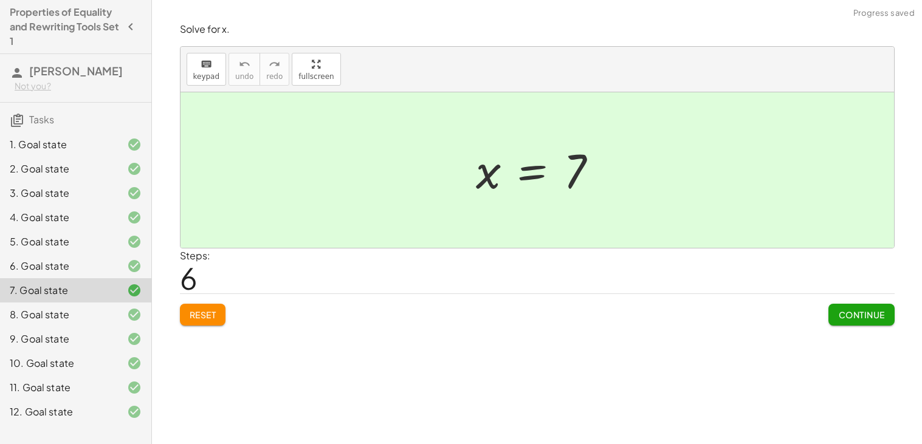
click at [133, 268] on icon at bounding box center [134, 266] width 15 height 15
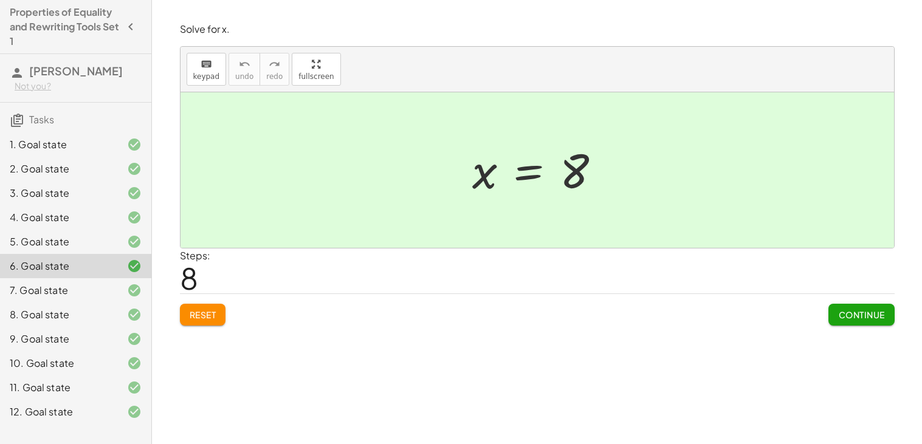
click at [841, 312] on span "Continue" at bounding box center [861, 314] width 46 height 11
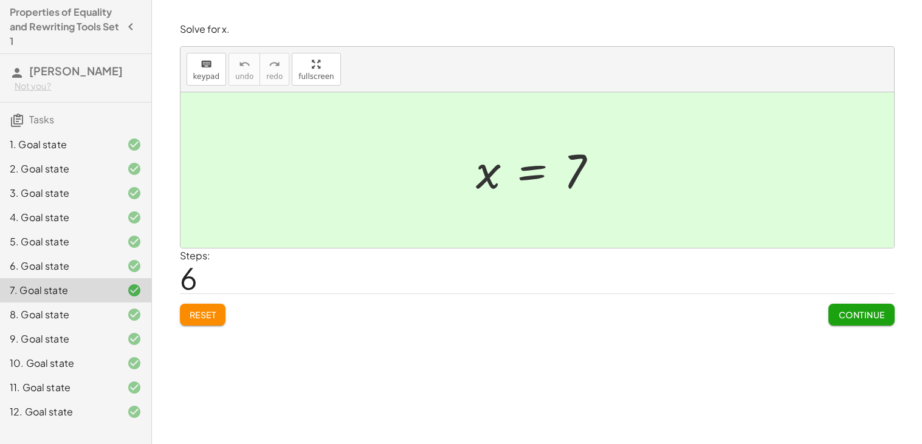
click at [841, 312] on span "Continue" at bounding box center [861, 314] width 46 height 11
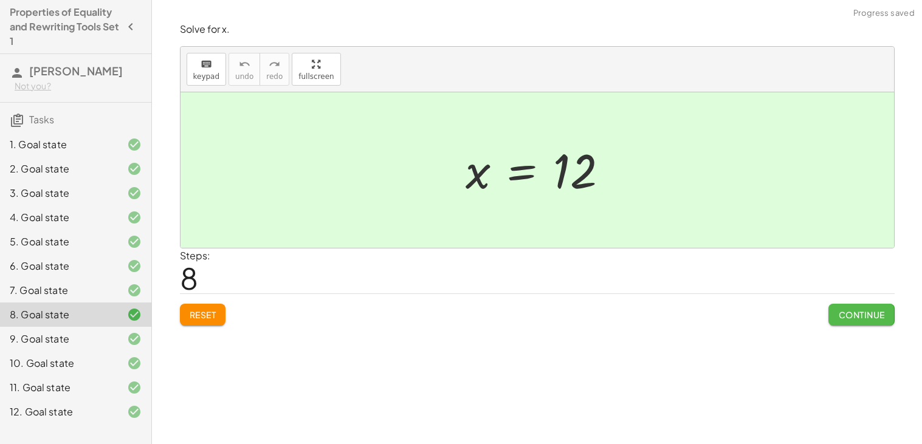
click at [841, 312] on span "Continue" at bounding box center [861, 314] width 46 height 11
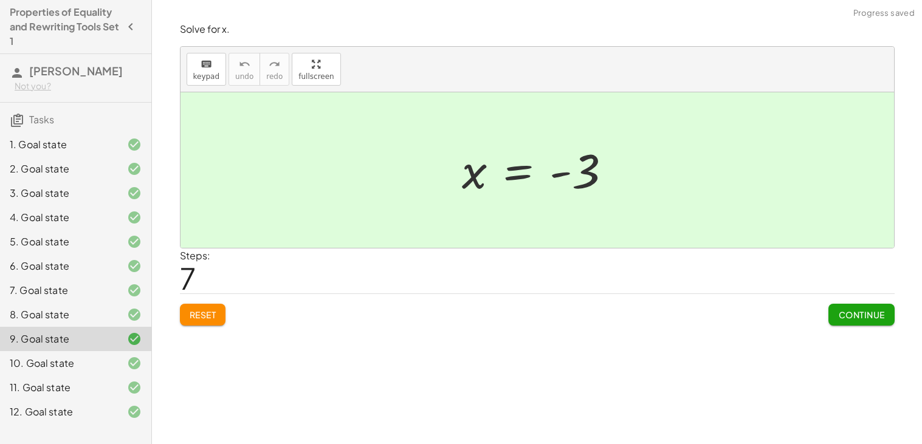
click at [213, 306] on button "Reset" at bounding box center [203, 315] width 46 height 22
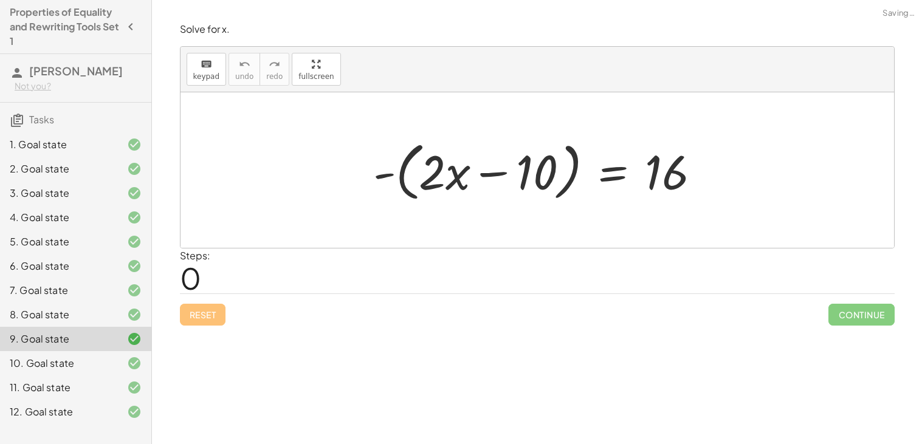
click at [484, 175] on div at bounding box center [541, 171] width 349 height 70
click at [396, 163] on div at bounding box center [541, 171] width 349 height 70
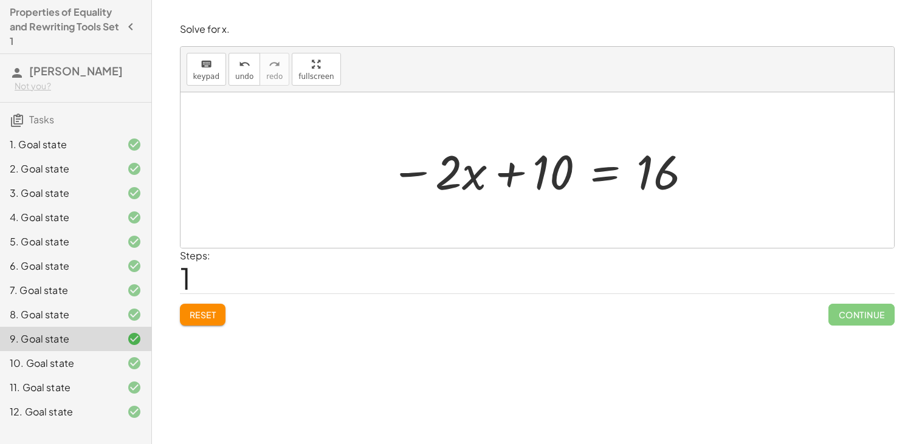
click at [598, 182] on div at bounding box center [542, 170] width 316 height 63
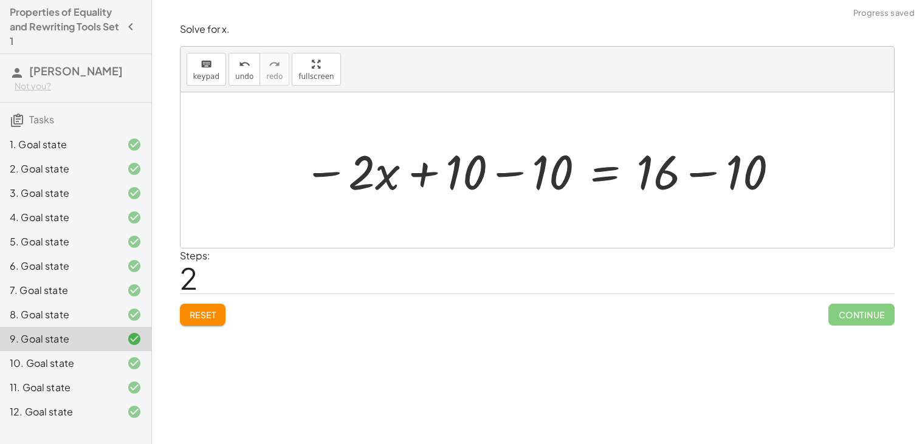
click at [528, 175] on div at bounding box center [541, 170] width 489 height 63
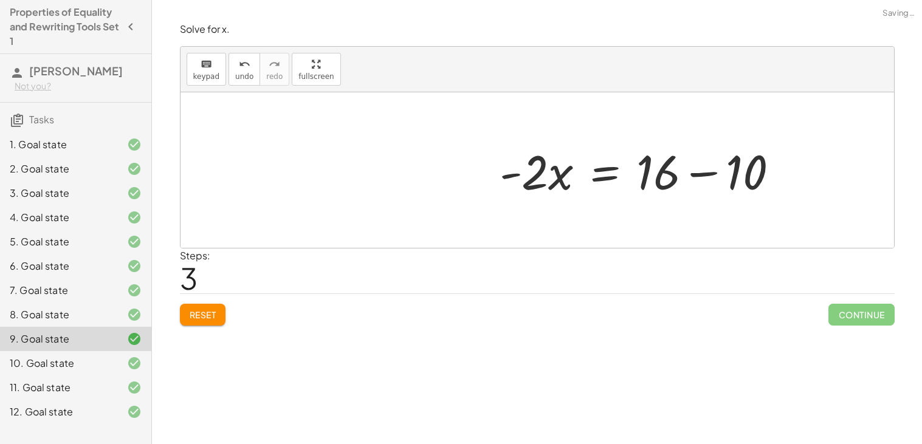
click at [668, 179] on div at bounding box center [644, 170] width 301 height 63
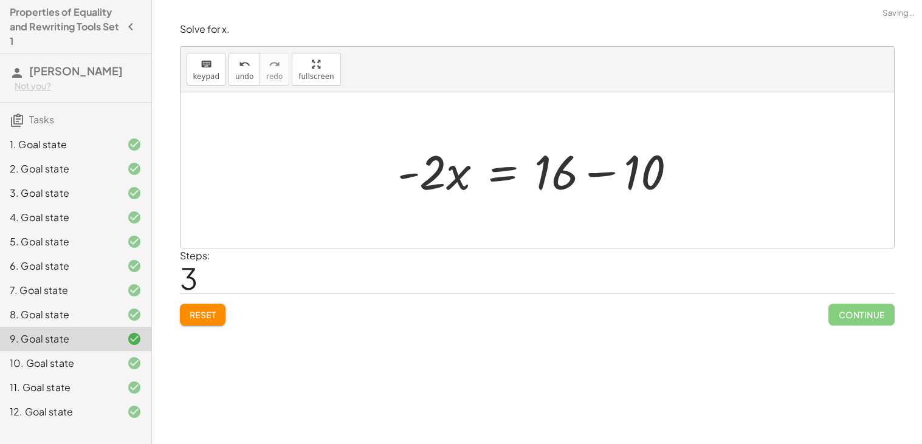
click at [577, 168] on div at bounding box center [541, 170] width 301 height 63
click at [610, 172] on div at bounding box center [541, 170] width 301 height 63
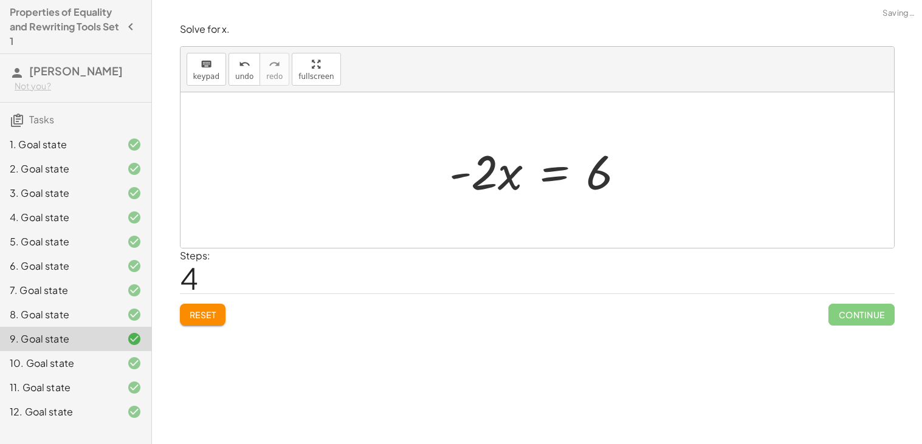
click at [553, 177] on div at bounding box center [542, 170] width 198 height 63
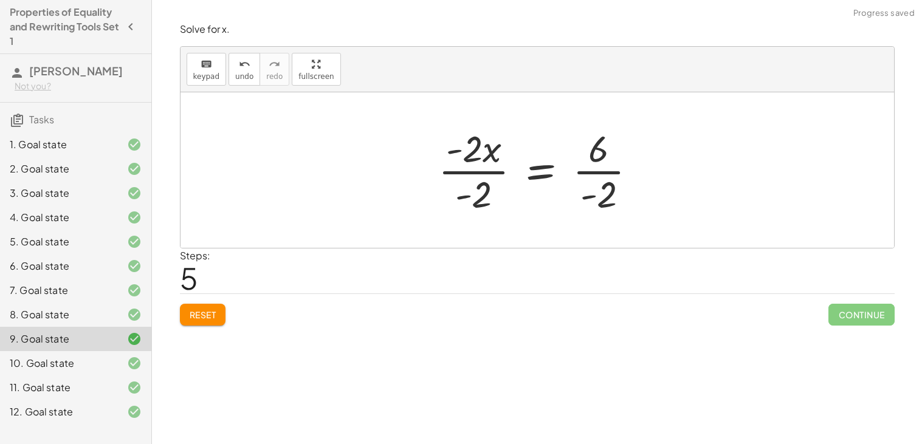
click at [489, 171] on div at bounding box center [542, 170] width 221 height 94
click at [610, 182] on div at bounding box center [565, 170] width 174 height 94
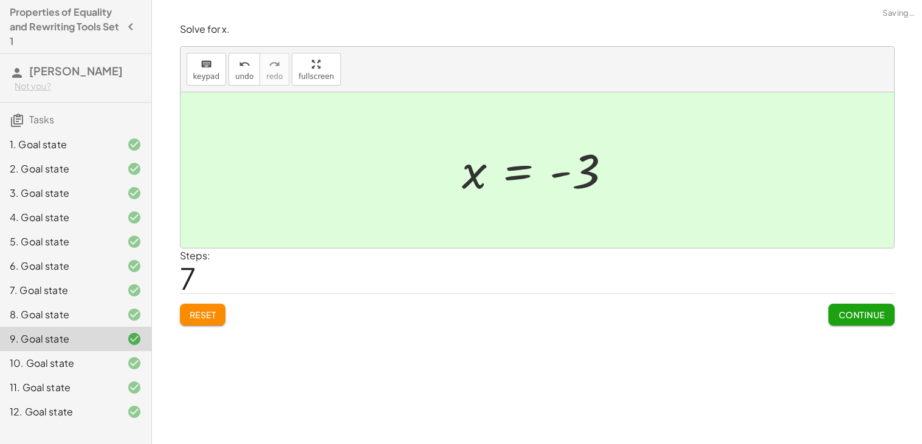
click at [853, 321] on button "Continue" at bounding box center [862, 315] width 66 height 22
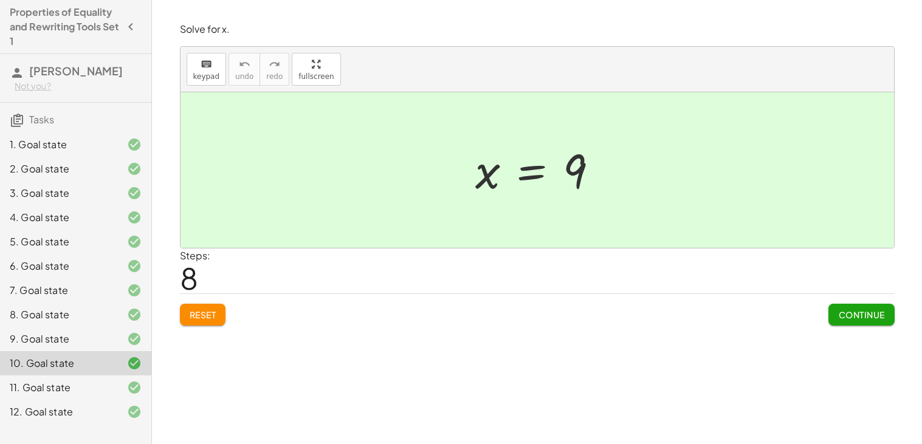
click at [853, 321] on button "Continue" at bounding box center [862, 315] width 66 height 22
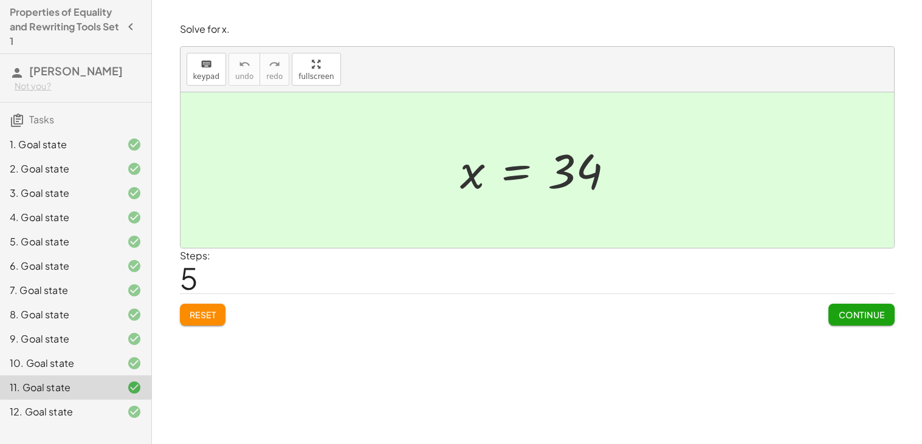
click at [198, 314] on span "Reset" at bounding box center [203, 314] width 27 height 11
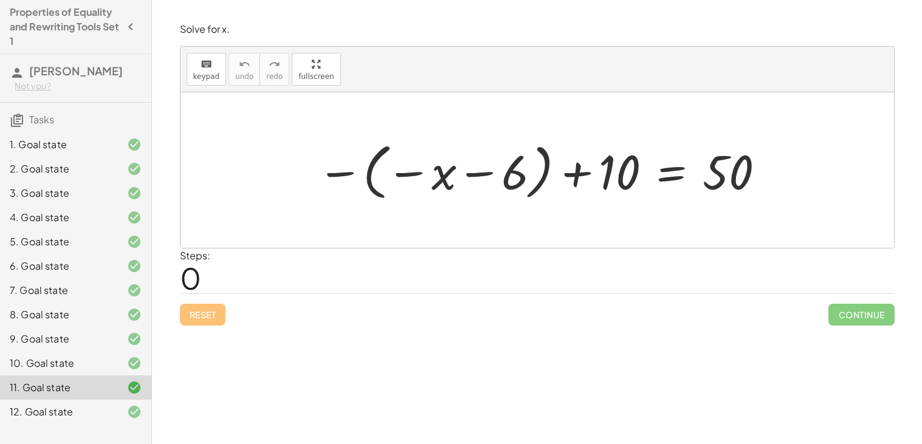
click at [372, 170] on div at bounding box center [542, 170] width 462 height 67
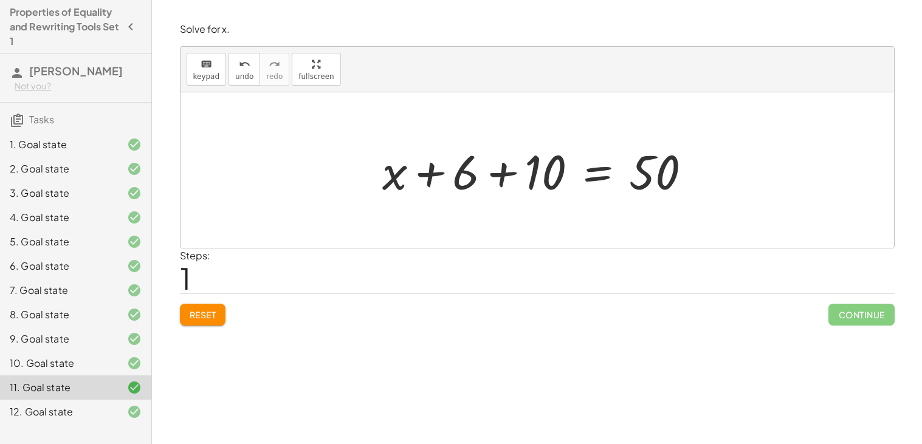
click at [496, 182] on div at bounding box center [541, 170] width 331 height 63
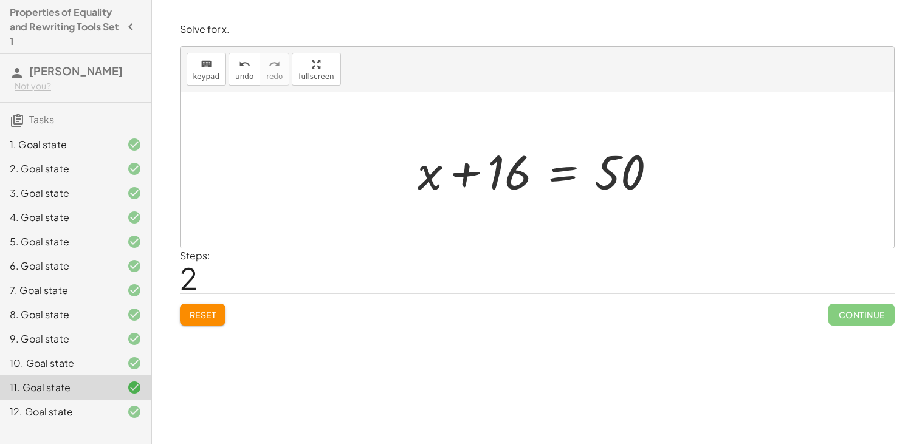
click at [559, 176] on div at bounding box center [542, 170] width 261 height 63
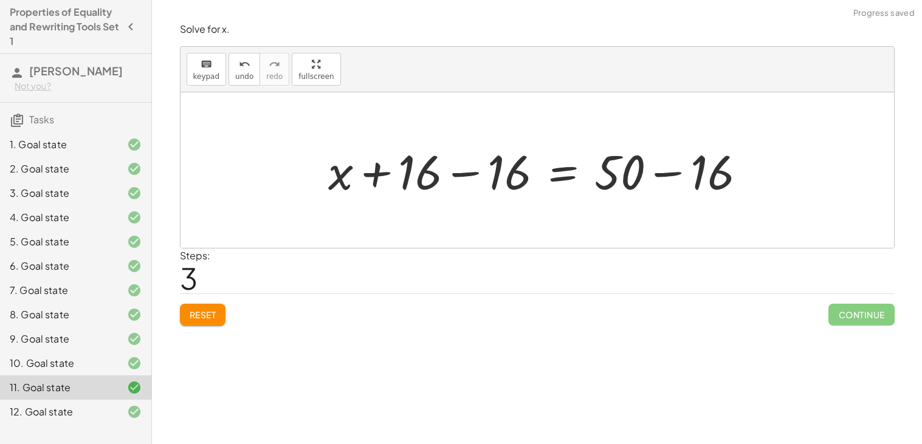
click at [498, 173] on div at bounding box center [542, 170] width 440 height 63
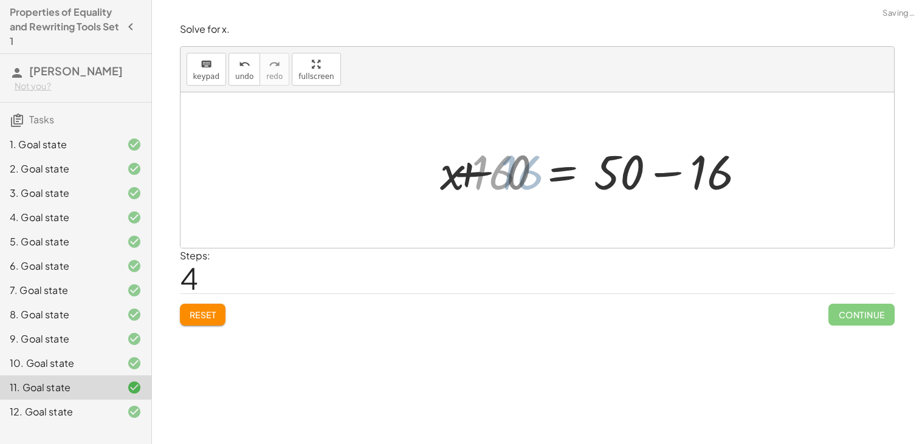
click at [660, 181] on div at bounding box center [630, 170] width 261 height 63
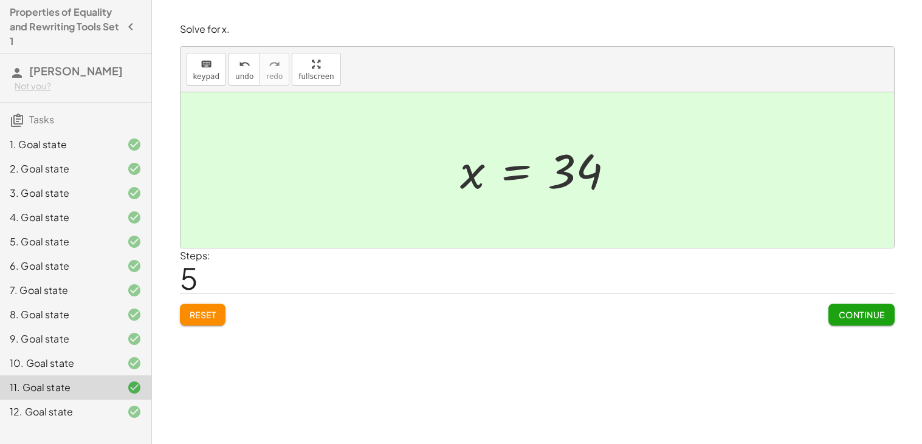
click at [884, 318] on span "Continue" at bounding box center [861, 314] width 46 height 11
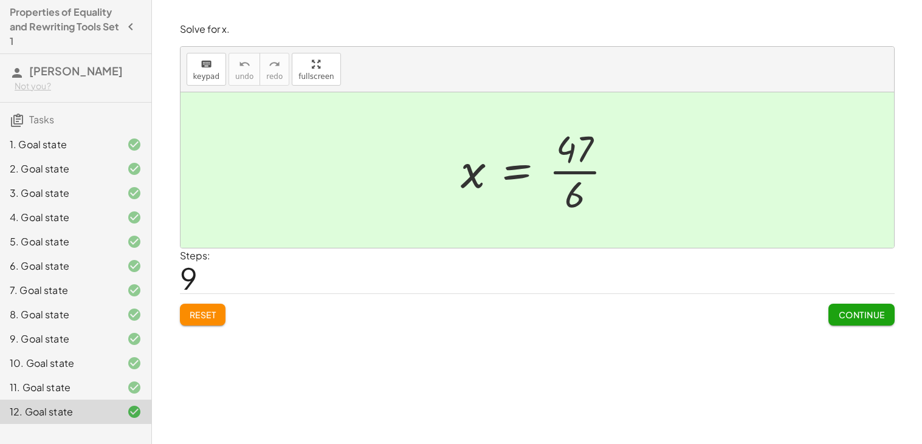
click at [860, 320] on span "Continue" at bounding box center [861, 314] width 46 height 11
